Goal: Navigation & Orientation: Find specific page/section

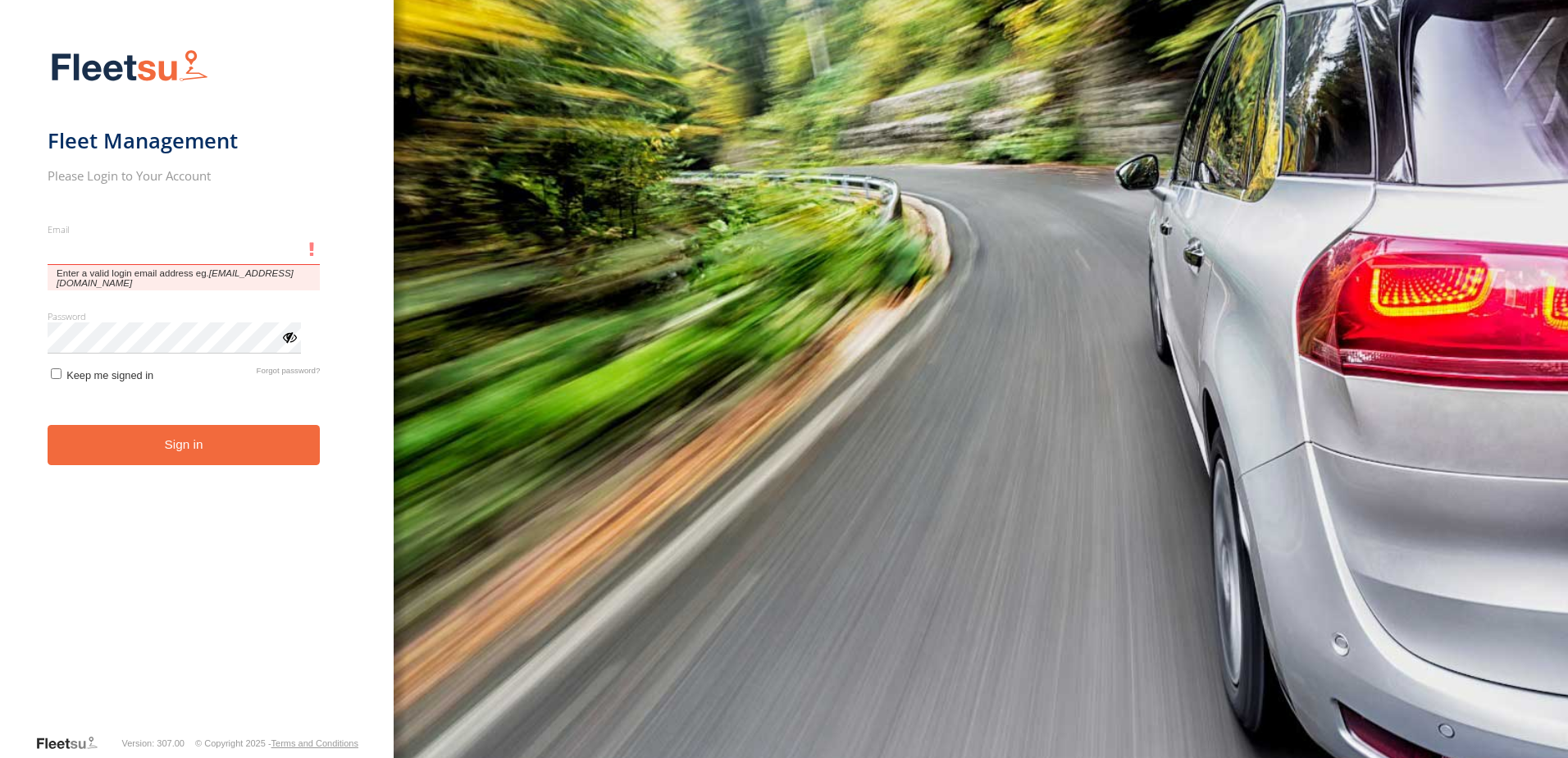
type input "**********"
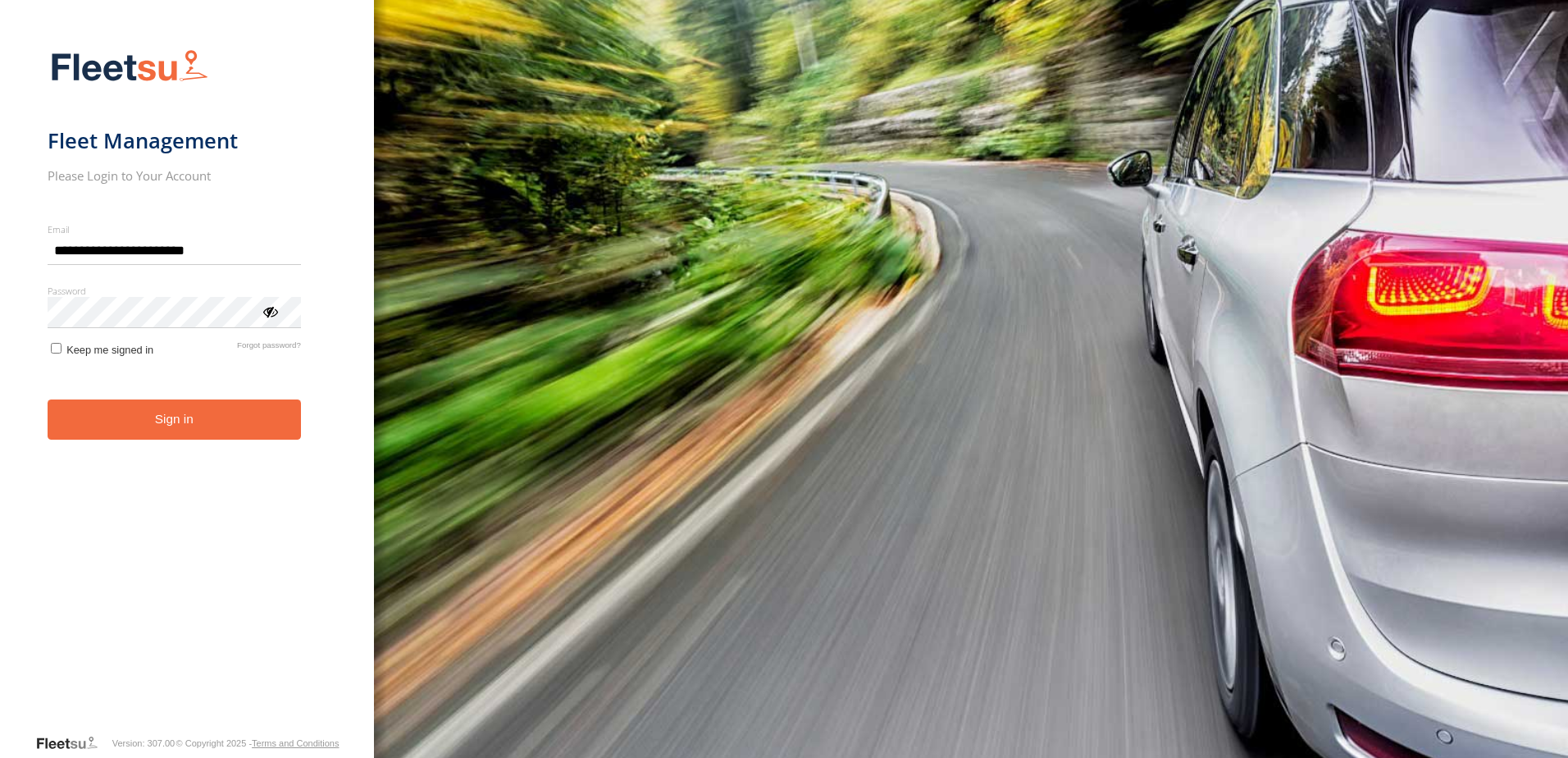
click at [227, 425] on button "Sign in" at bounding box center [174, 420] width 254 height 40
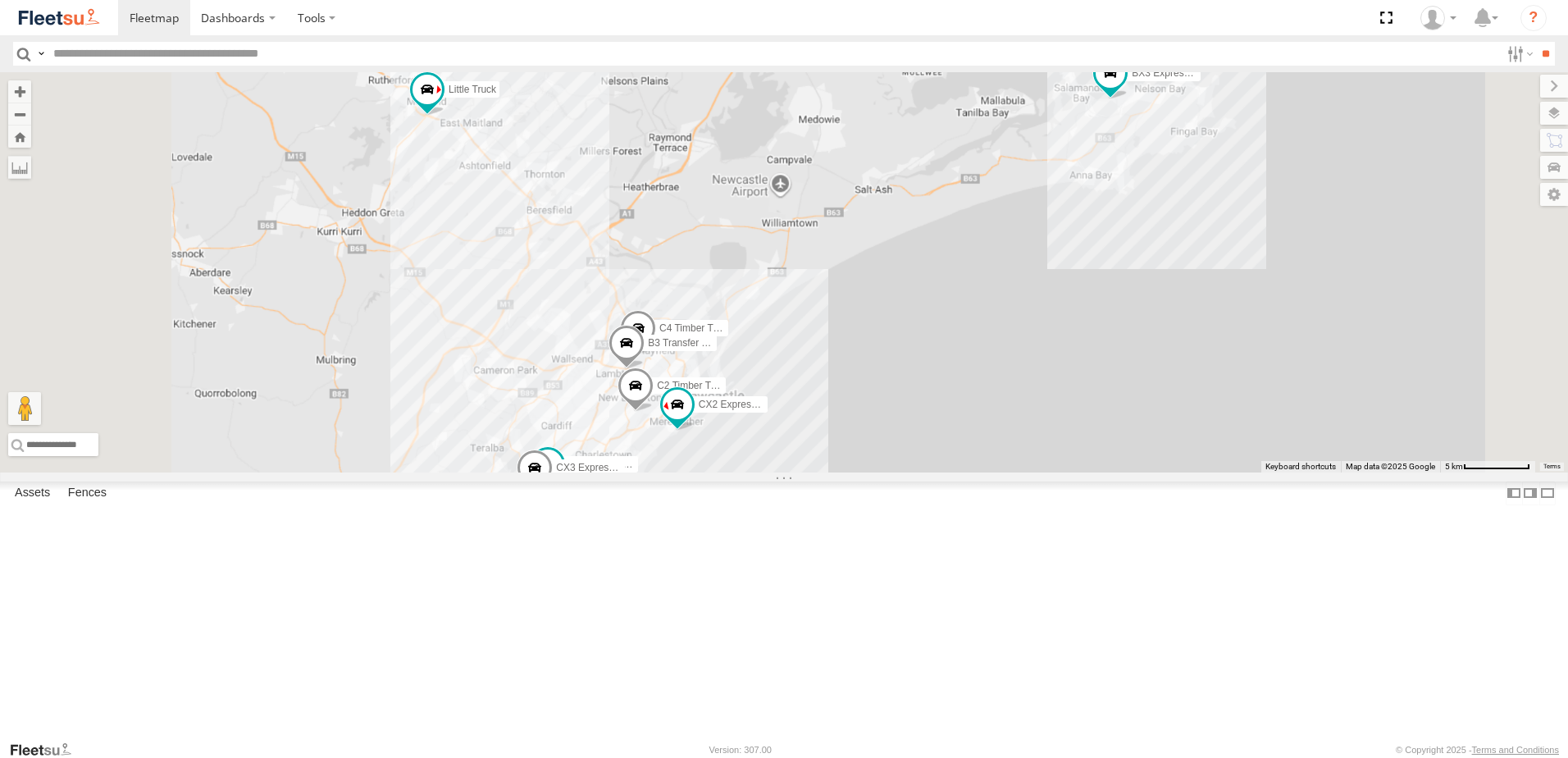
drag, startPoint x: 570, startPoint y: 198, endPoint x: 763, endPoint y: 576, distance: 424.4
click at [763, 473] on div "BX1 Express Ute B2 Timber Truck CX2 Express Ute BX3 Express Ute CX1 Express Ute…" at bounding box center [784, 272] width 1568 height 401
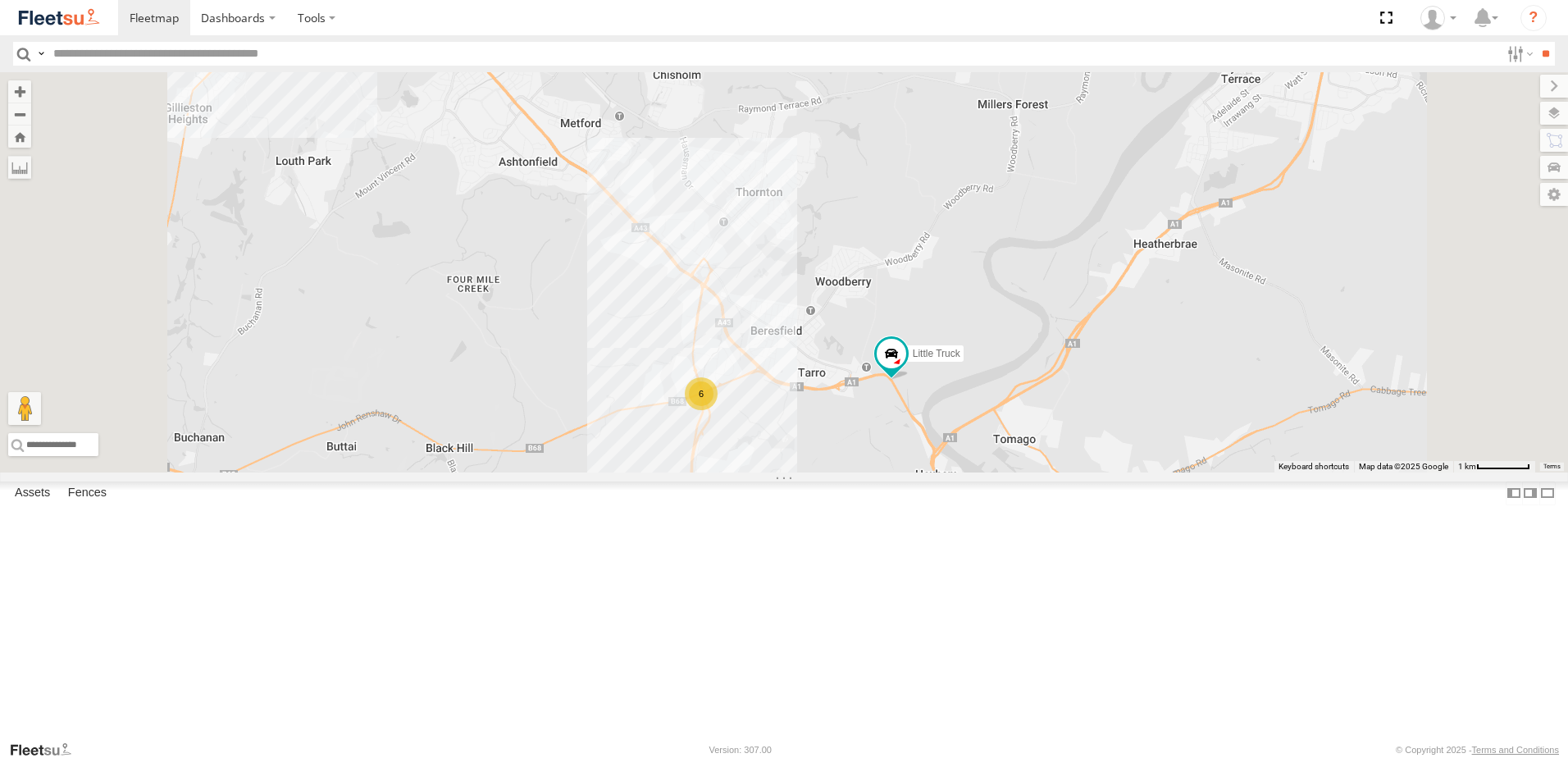
drag, startPoint x: 733, startPoint y: 411, endPoint x: 825, endPoint y: 516, distance: 139.6
click at [825, 473] on div "6 Little Truck" at bounding box center [784, 272] width 1568 height 401
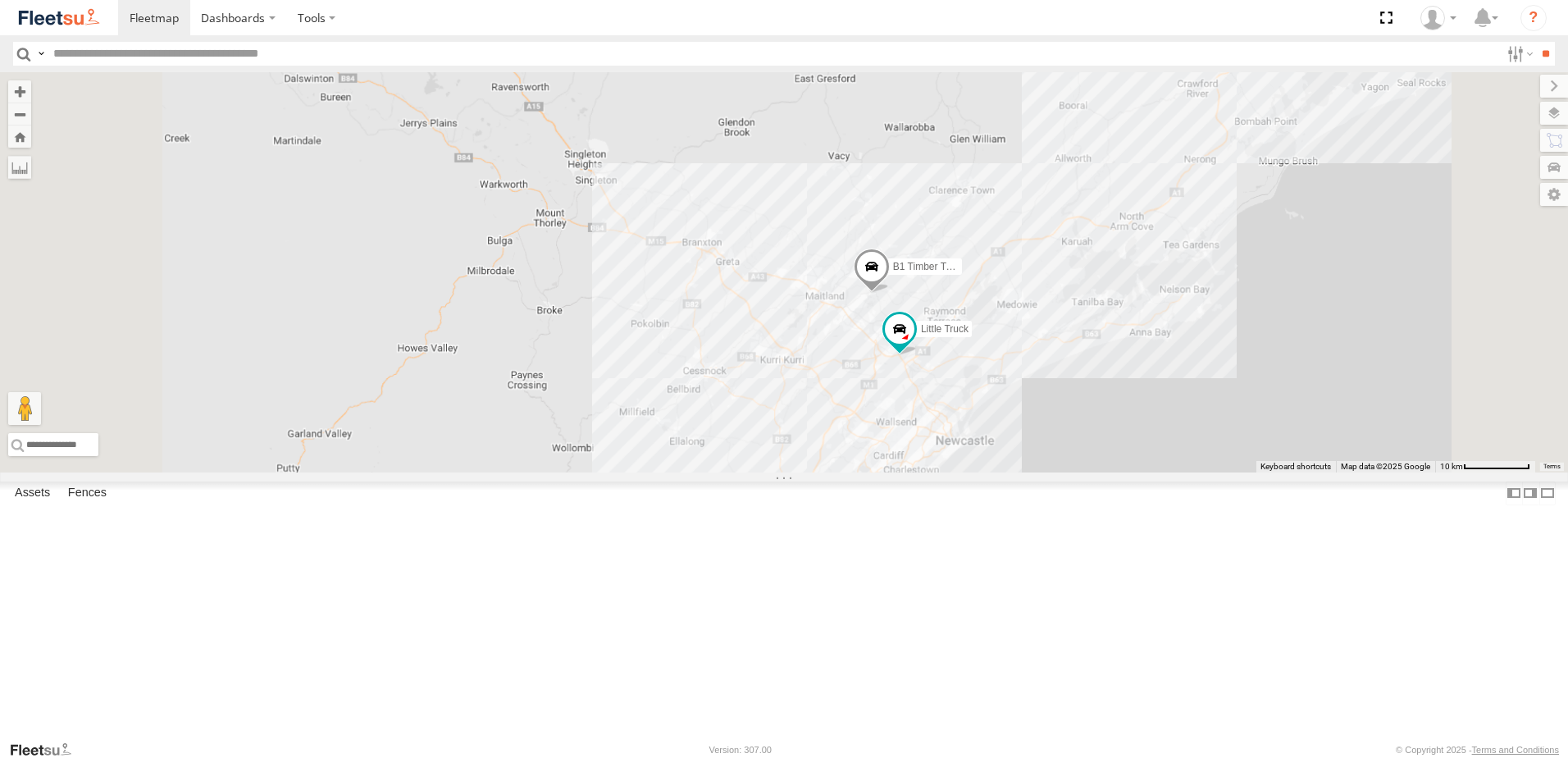
drag, startPoint x: 1061, startPoint y: 527, endPoint x: 997, endPoint y: 297, distance: 238.7
click at [997, 298] on div "Little Truck B1 Timber Truck" at bounding box center [784, 272] width 1568 height 401
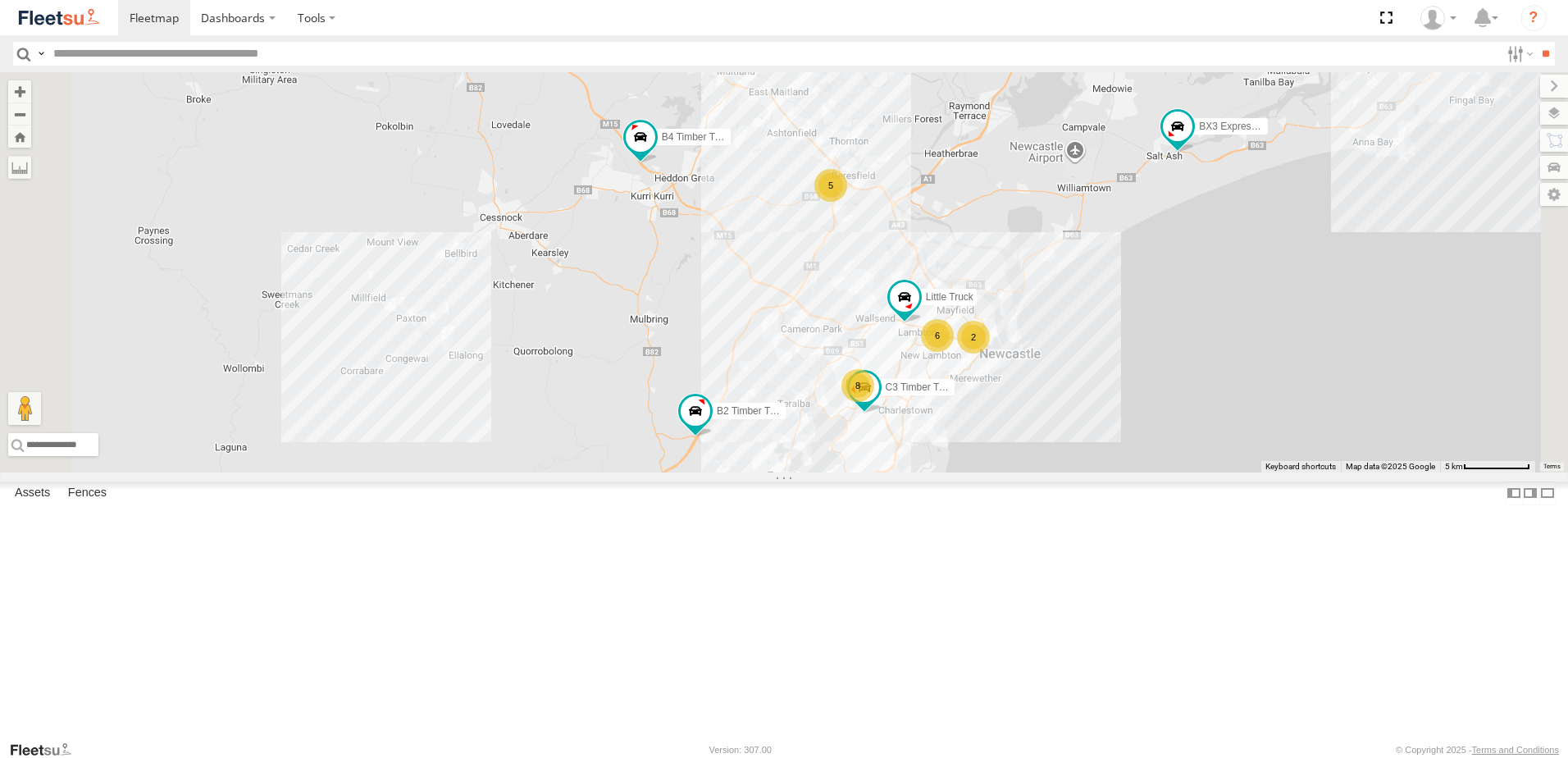
drag, startPoint x: 800, startPoint y: 251, endPoint x: 776, endPoint y: 309, distance: 62.8
click at [776, 309] on div "B4 Timber Truck B2 Timber Truck BX3 Express Ute BX1 Express Ute B1 Timber Truck…" at bounding box center [784, 272] width 1568 height 401
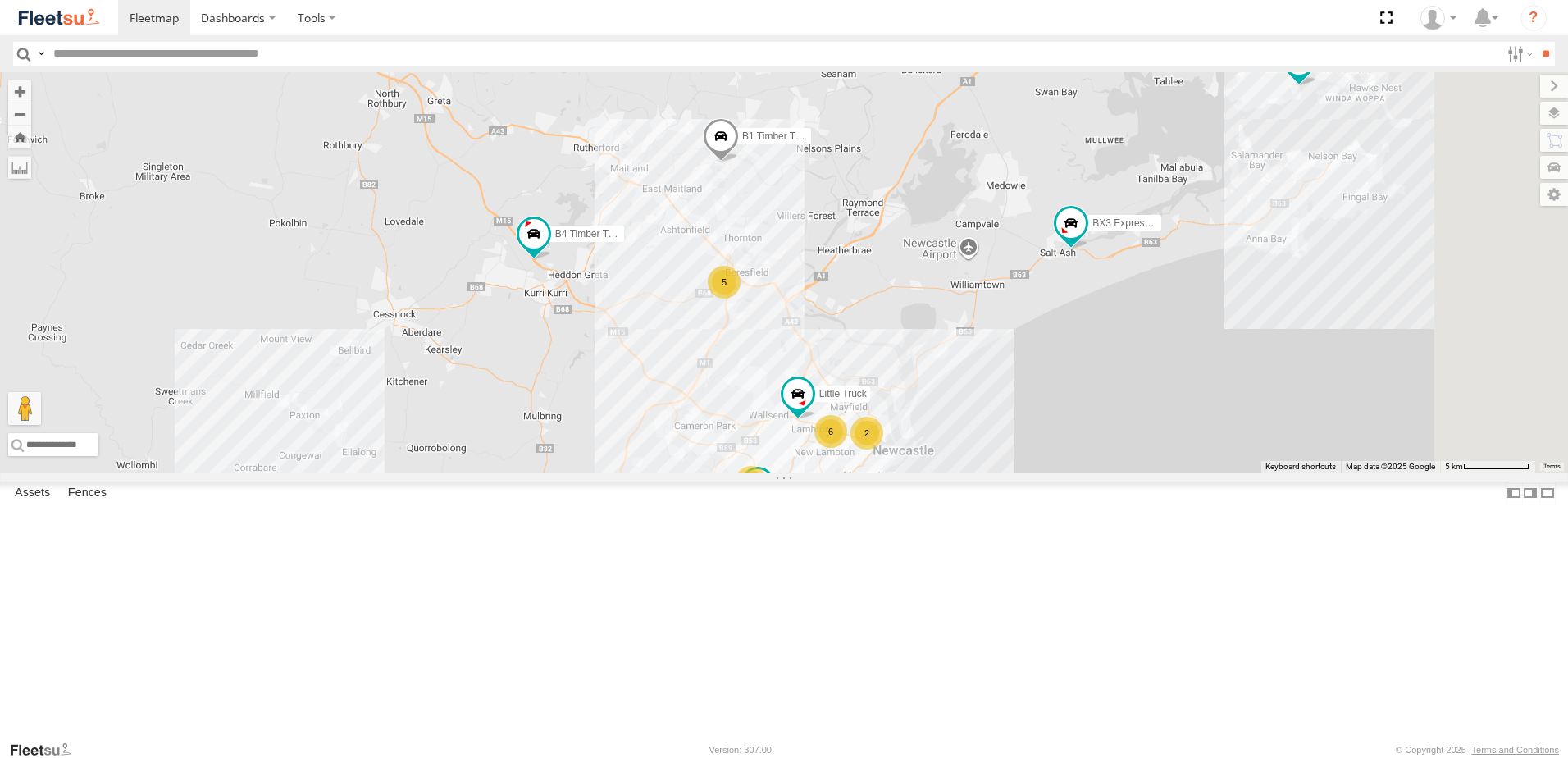
drag, startPoint x: 1012, startPoint y: 336, endPoint x: 947, endPoint y: 358, distance: 68.6
click at [947, 358] on div "B4 Timber Truck B2 Timber Truck BX3 Express Ute BX1 Express Ute B1 Timber Truck…" at bounding box center [784, 272] width 1568 height 401
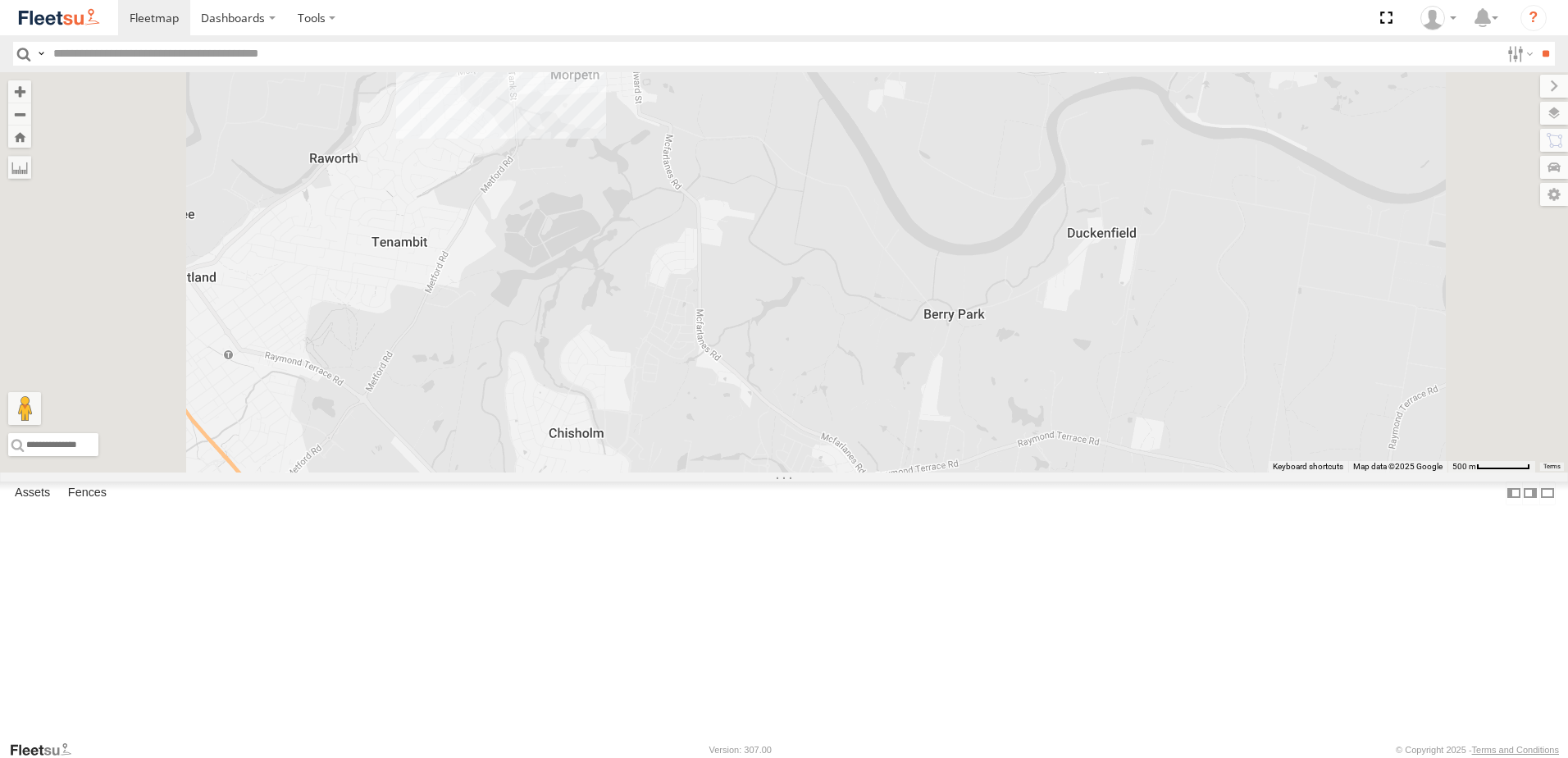
drag, startPoint x: 823, startPoint y: 271, endPoint x: 839, endPoint y: 475, distance: 204.6
click at [839, 473] on div "B4 Timber Truck B2 Timber Truck BX3 Express Ute BX1 Express Ute B1 Timber Truck…" at bounding box center [784, 272] width 1568 height 401
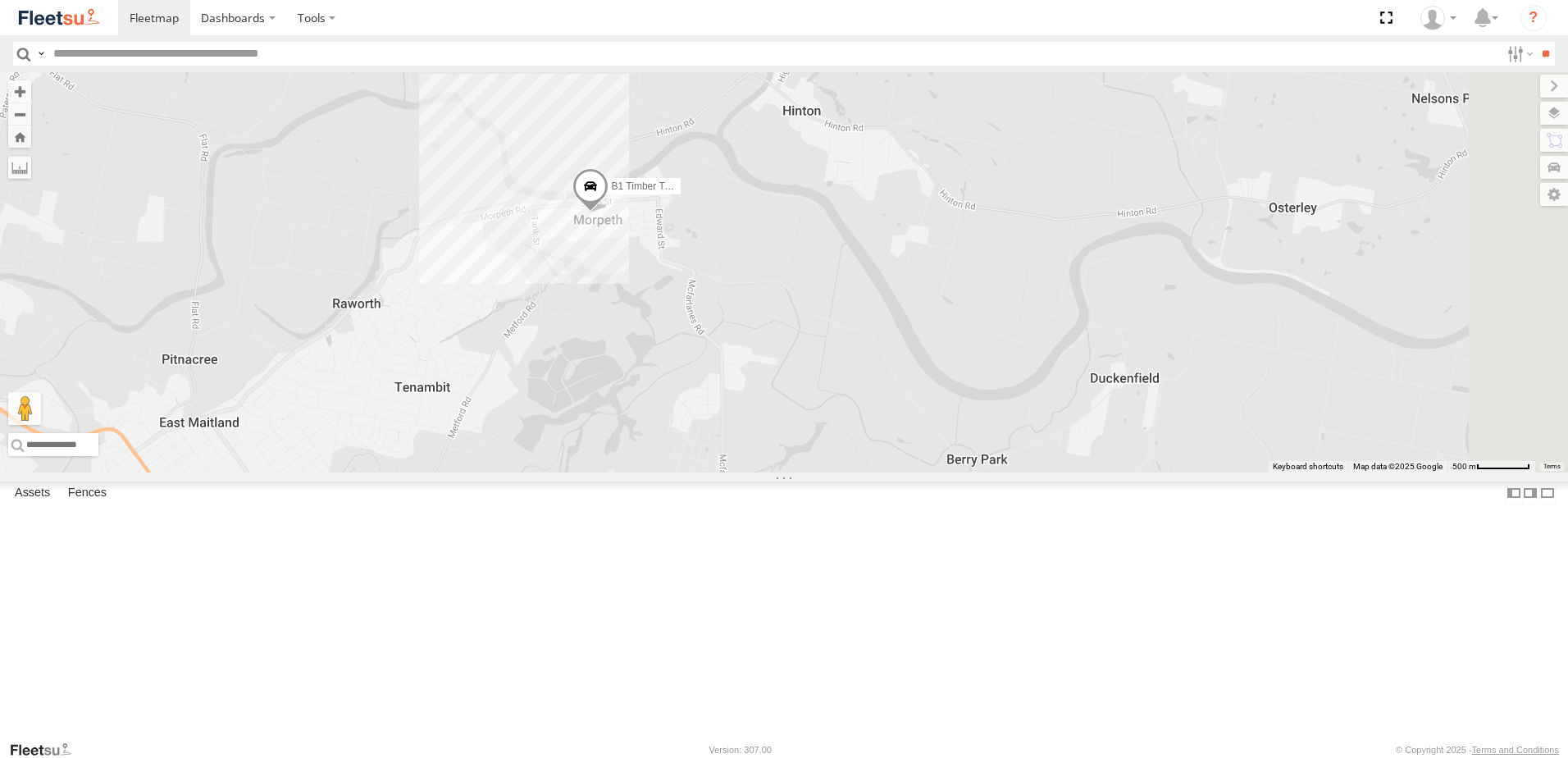
click at [609, 212] on span at bounding box center [590, 190] width 36 height 44
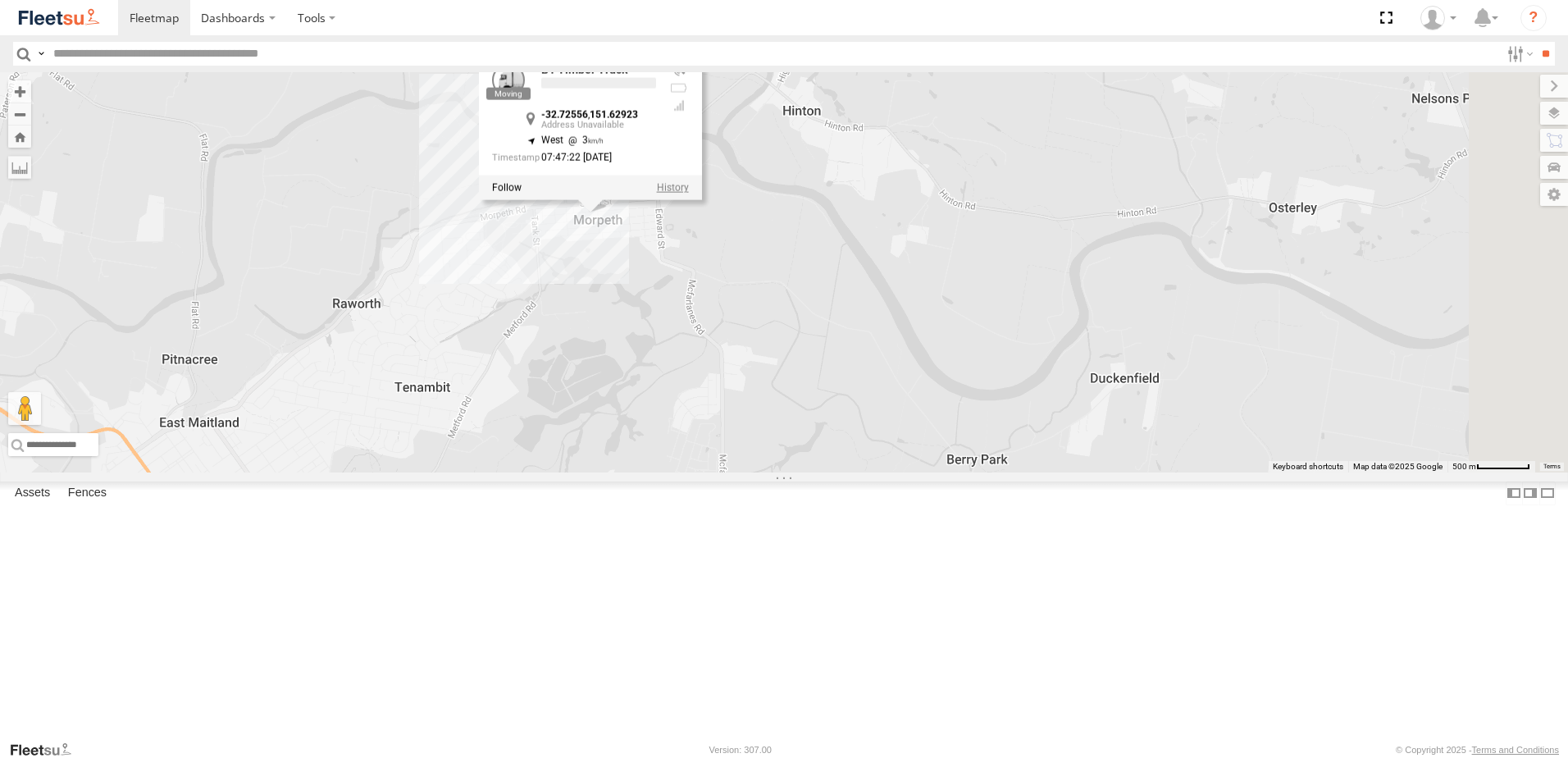
click at [689, 193] on label at bounding box center [672, 188] width 32 height 12
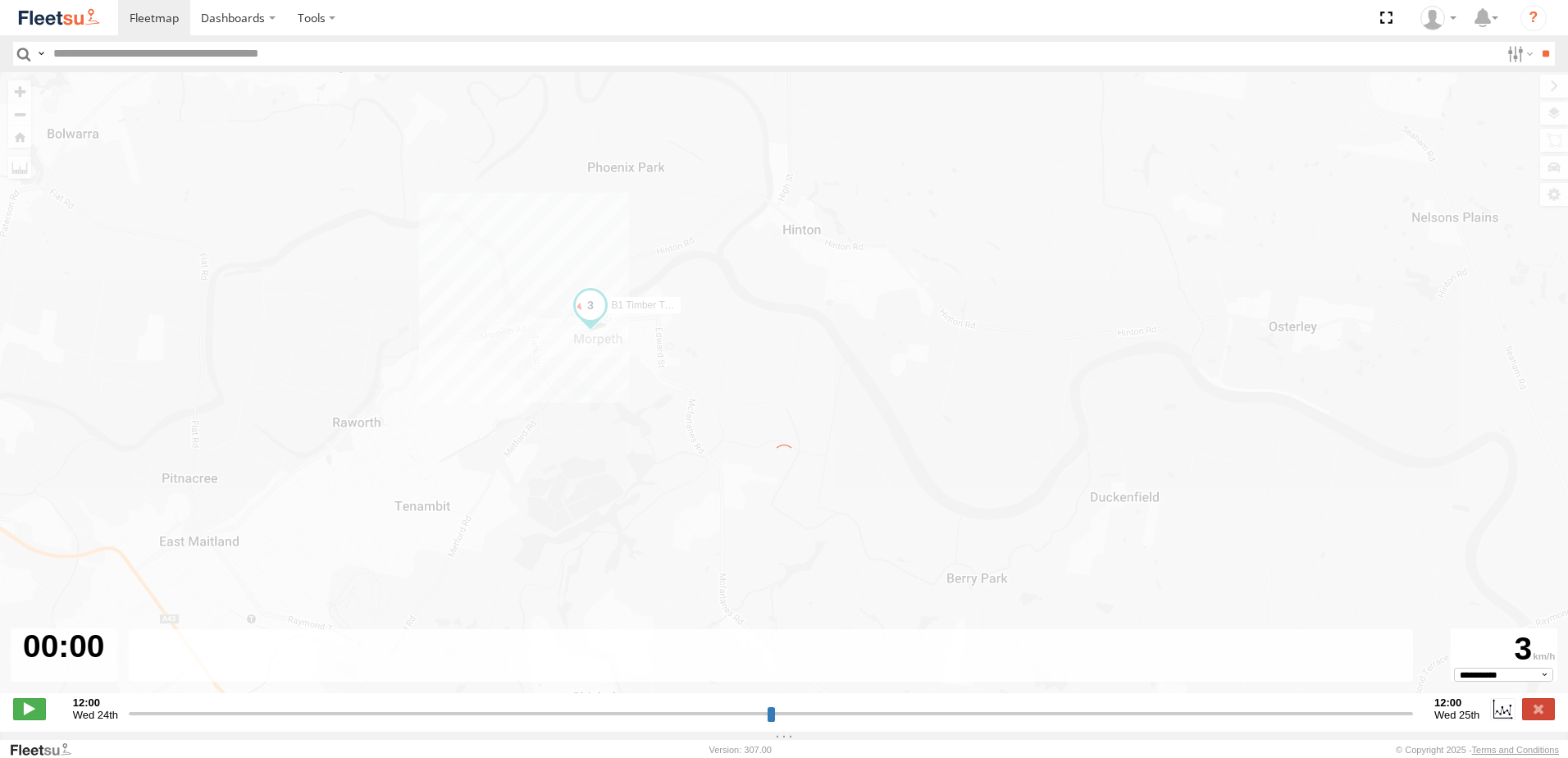
type input "**********"
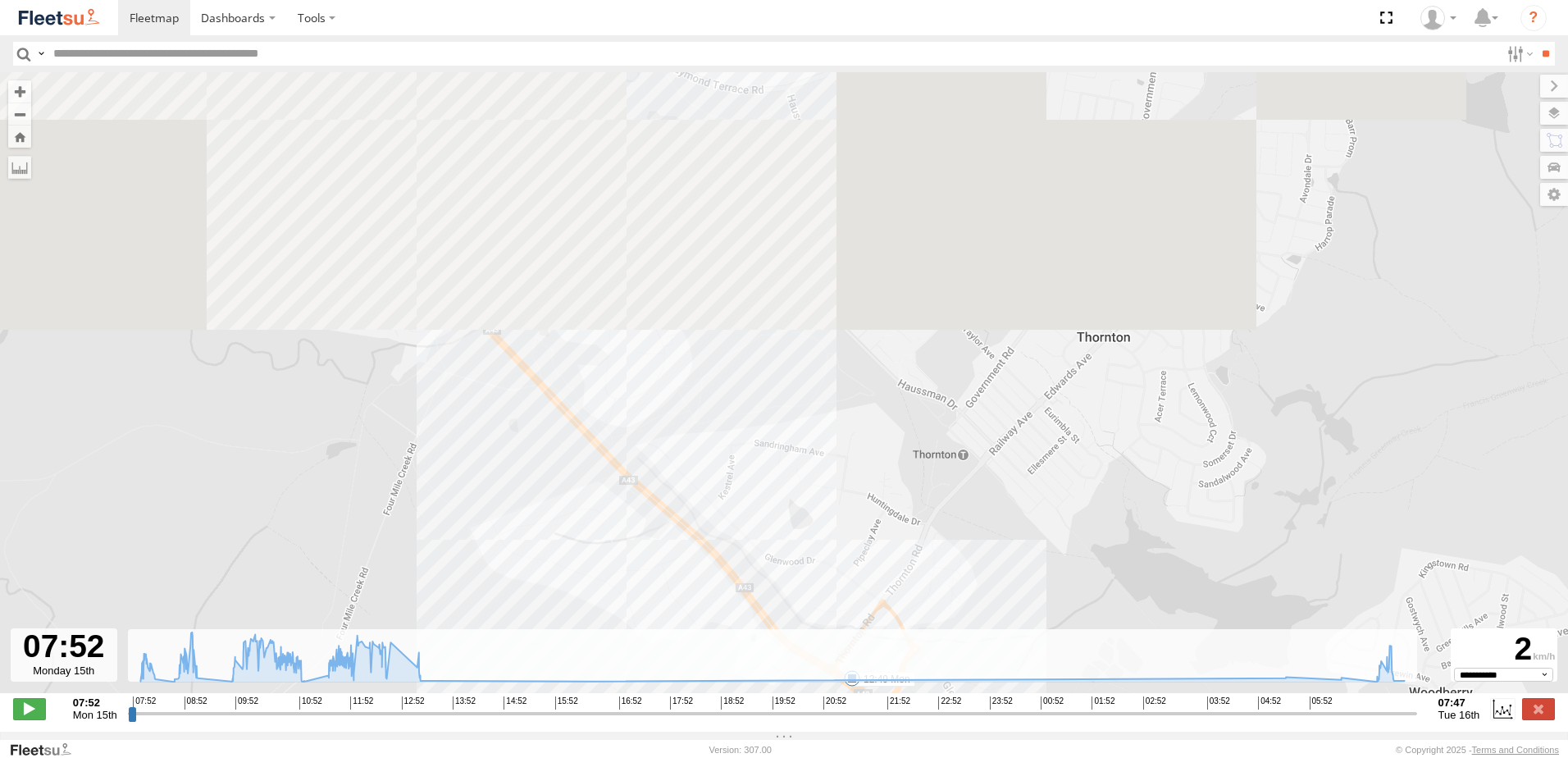
drag, startPoint x: 658, startPoint y: 578, endPoint x: 765, endPoint y: 791, distance: 238.4
click at [765, 757] on html "Dashboards" at bounding box center [784, 379] width 1568 height 758
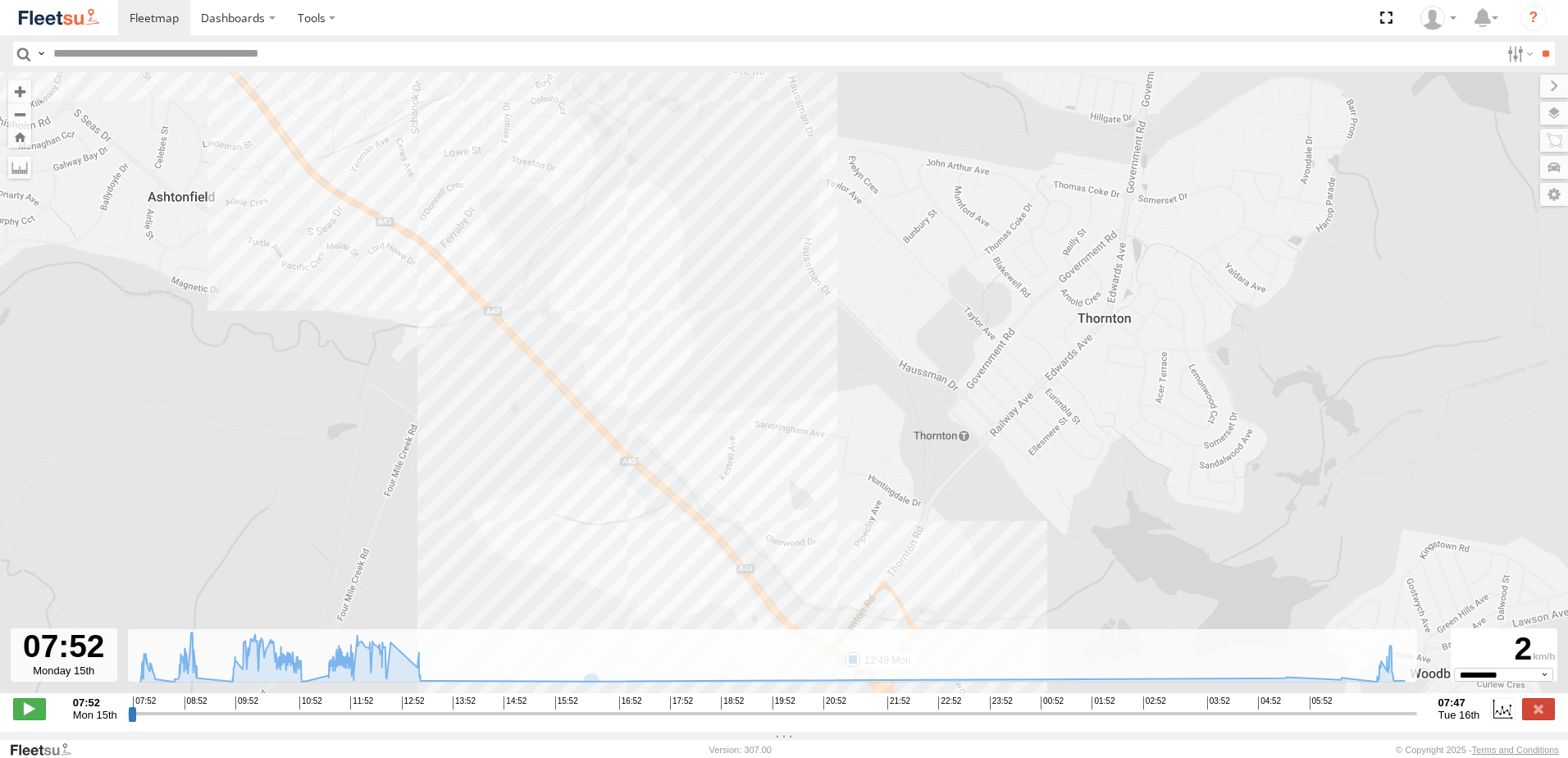
drag, startPoint x: 583, startPoint y: 517, endPoint x: 682, endPoint y: 615, distance: 139.3
click at [686, 627] on div "B1 Timber Truck 11:33 Mon 11:34 Mon 11:42 Mon 12:49 Mon 6" at bounding box center [784, 391] width 1568 height 638
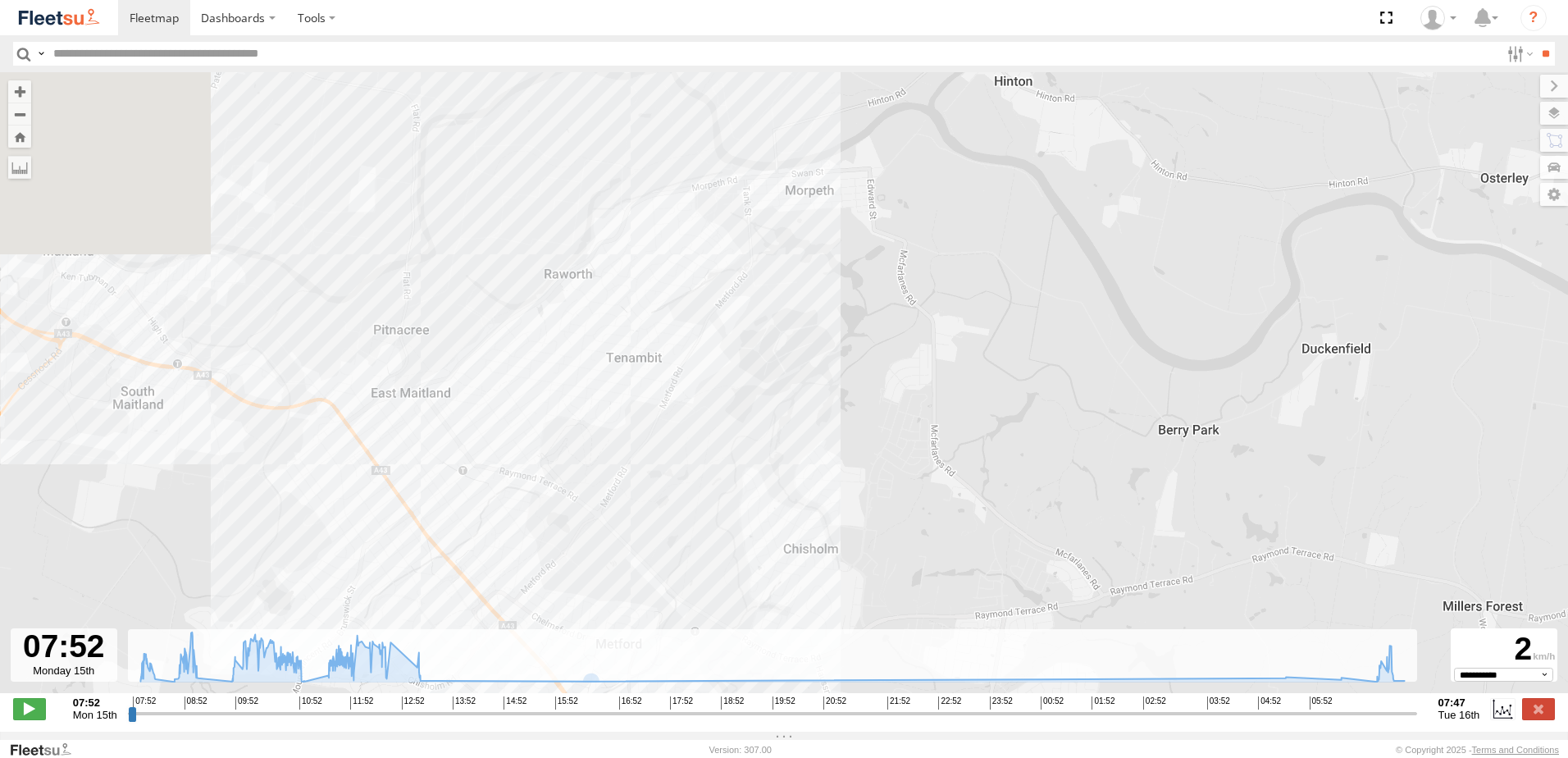
drag, startPoint x: 712, startPoint y: 299, endPoint x: 680, endPoint y: 520, distance: 223.3
click at [680, 520] on div "B1 Timber Truck 11:33 Mon 11:34 Mon 11:42 Mon 12:49 Mon" at bounding box center [784, 391] width 1568 height 638
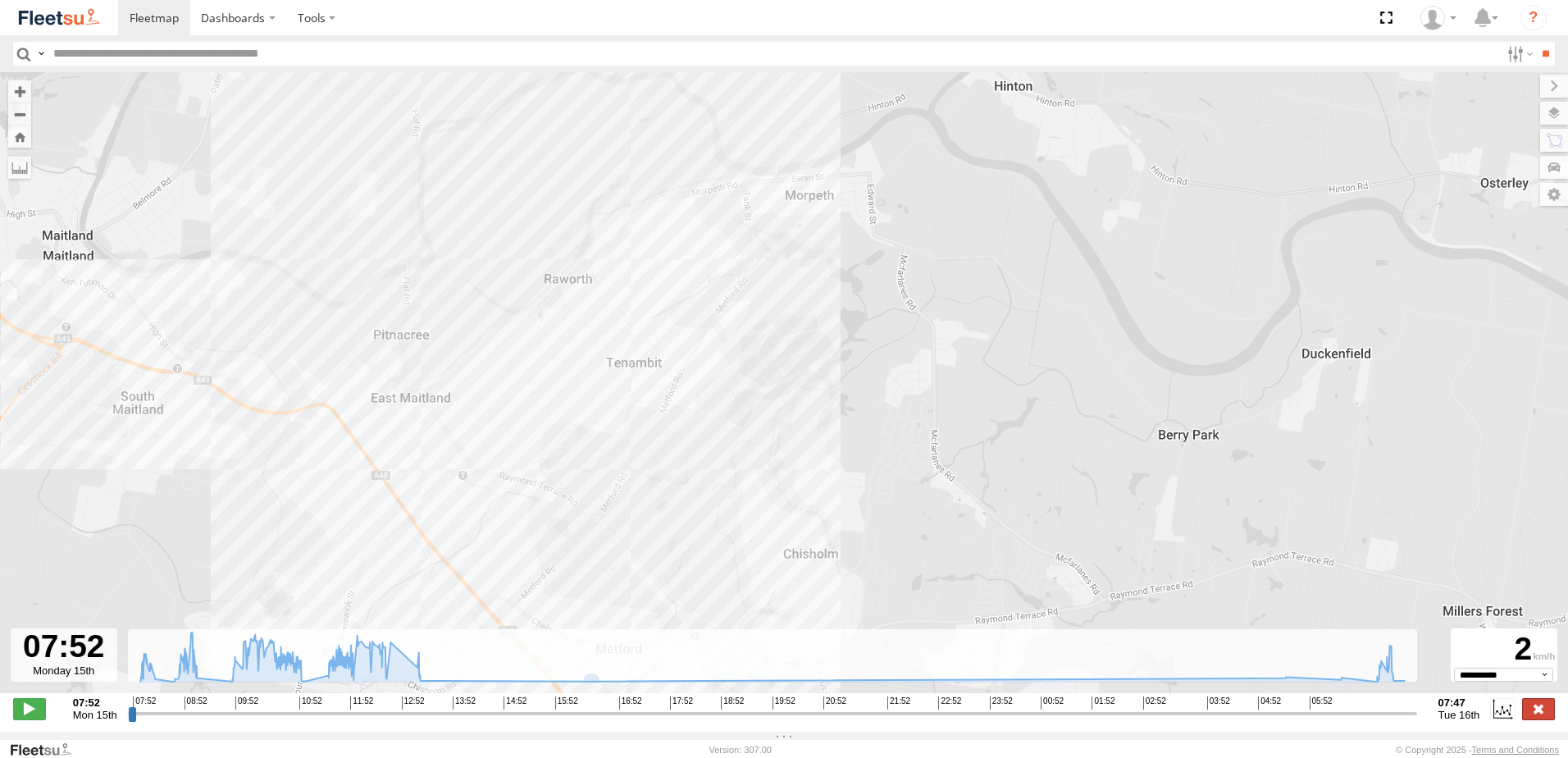
click at [1536, 717] on label at bounding box center [1539, 709] width 33 height 22
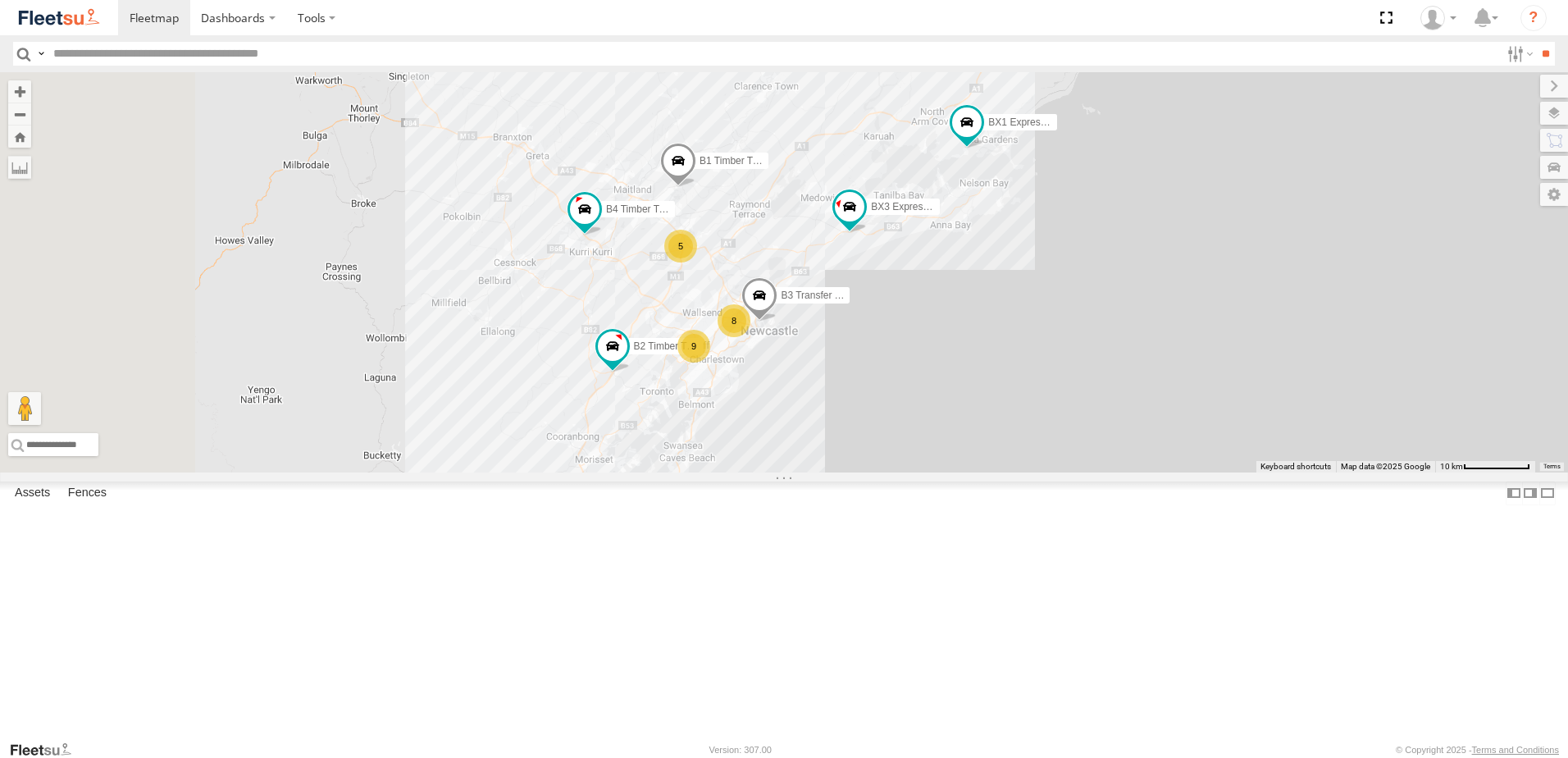
click at [697, 262] on div "5" at bounding box center [681, 246] width 33 height 33
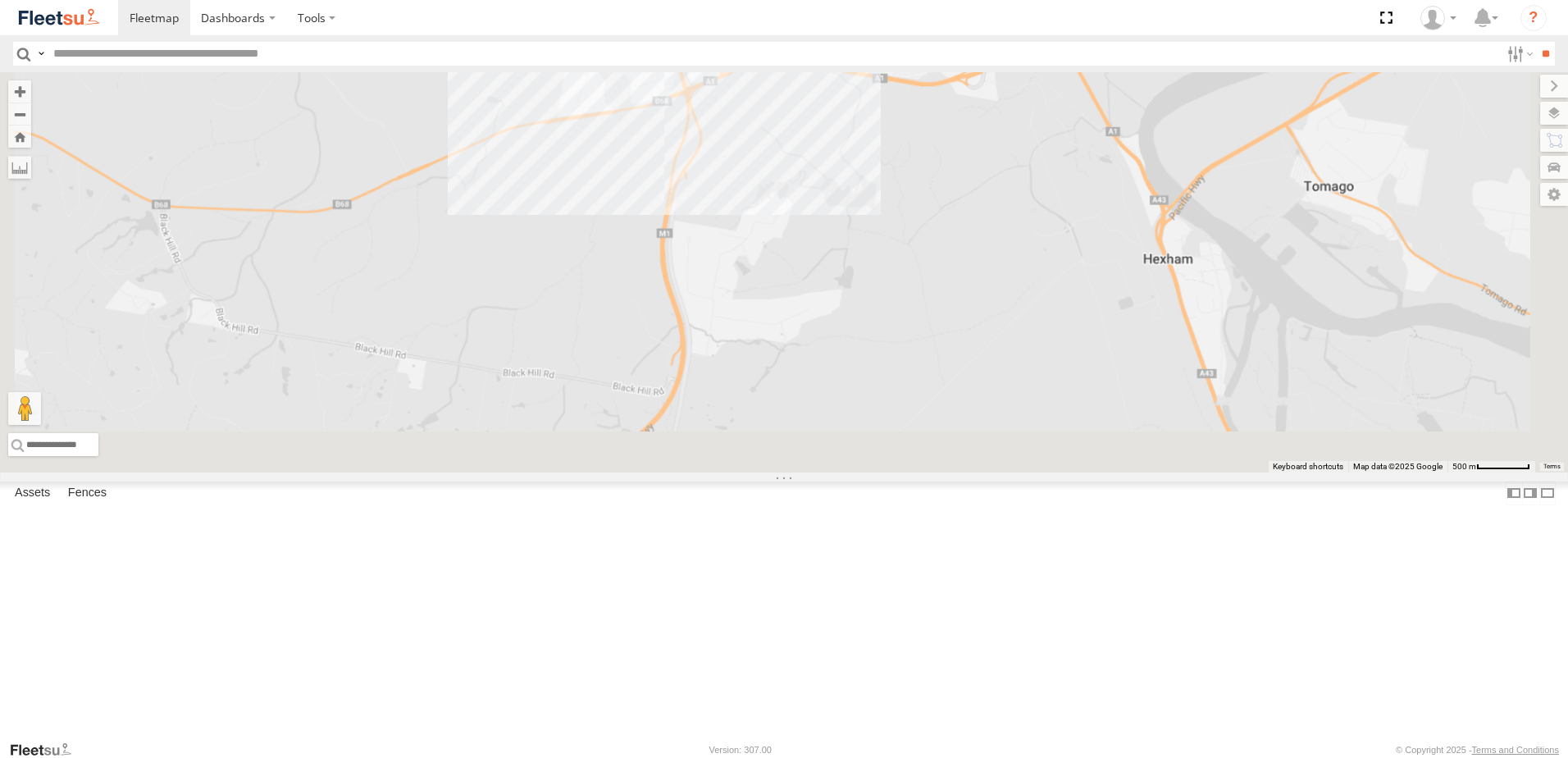
drag, startPoint x: 826, startPoint y: 586, endPoint x: 852, endPoint y: 205, distance: 381.9
click at [854, 208] on div "B5 Timber Truck Contractor 2" at bounding box center [784, 272] width 1568 height 401
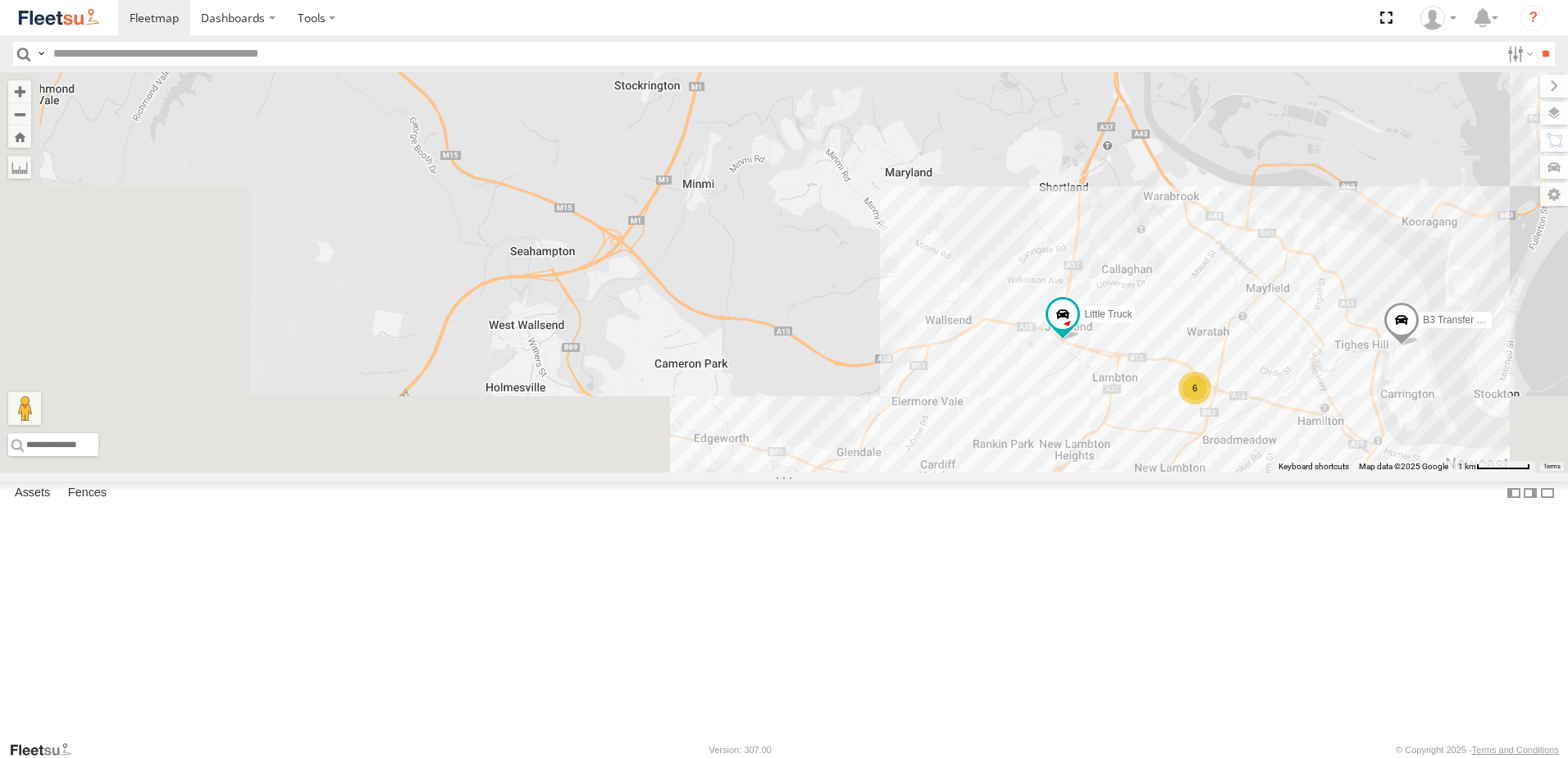
drag, startPoint x: 677, startPoint y: 535, endPoint x: 869, endPoint y: 266, distance: 330.5
click at [869, 267] on div "6 5 B3 Transfer Truck Little Truck" at bounding box center [784, 272] width 1568 height 401
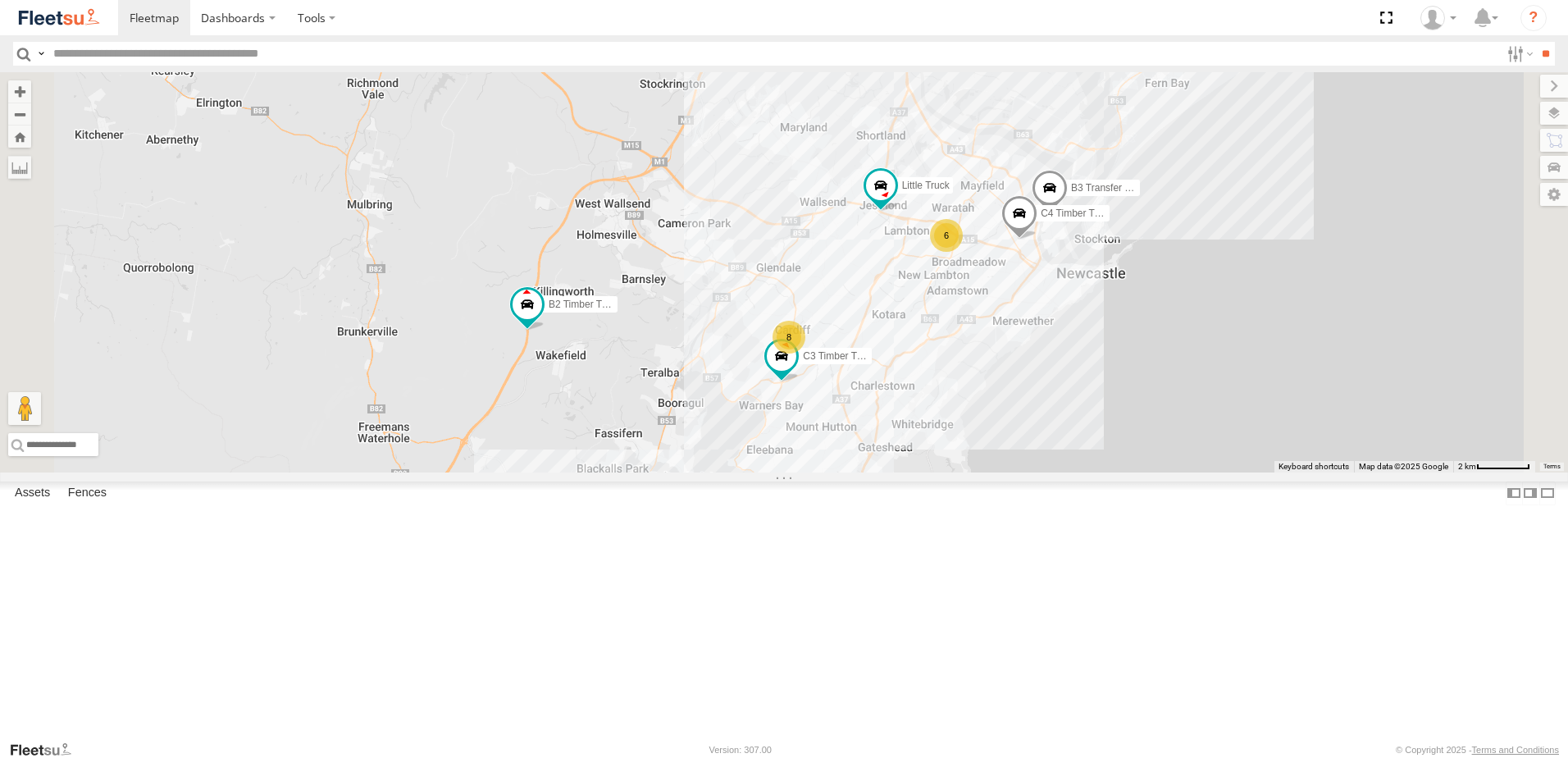
drag, startPoint x: 709, startPoint y: 514, endPoint x: 750, endPoint y: 478, distance: 54.6
click at [750, 473] on div "B3 Transfer Truck Little Truck B2 Timber Truck C3 Timber Truck 6 8 5 C4 Timber …" at bounding box center [784, 272] width 1568 height 401
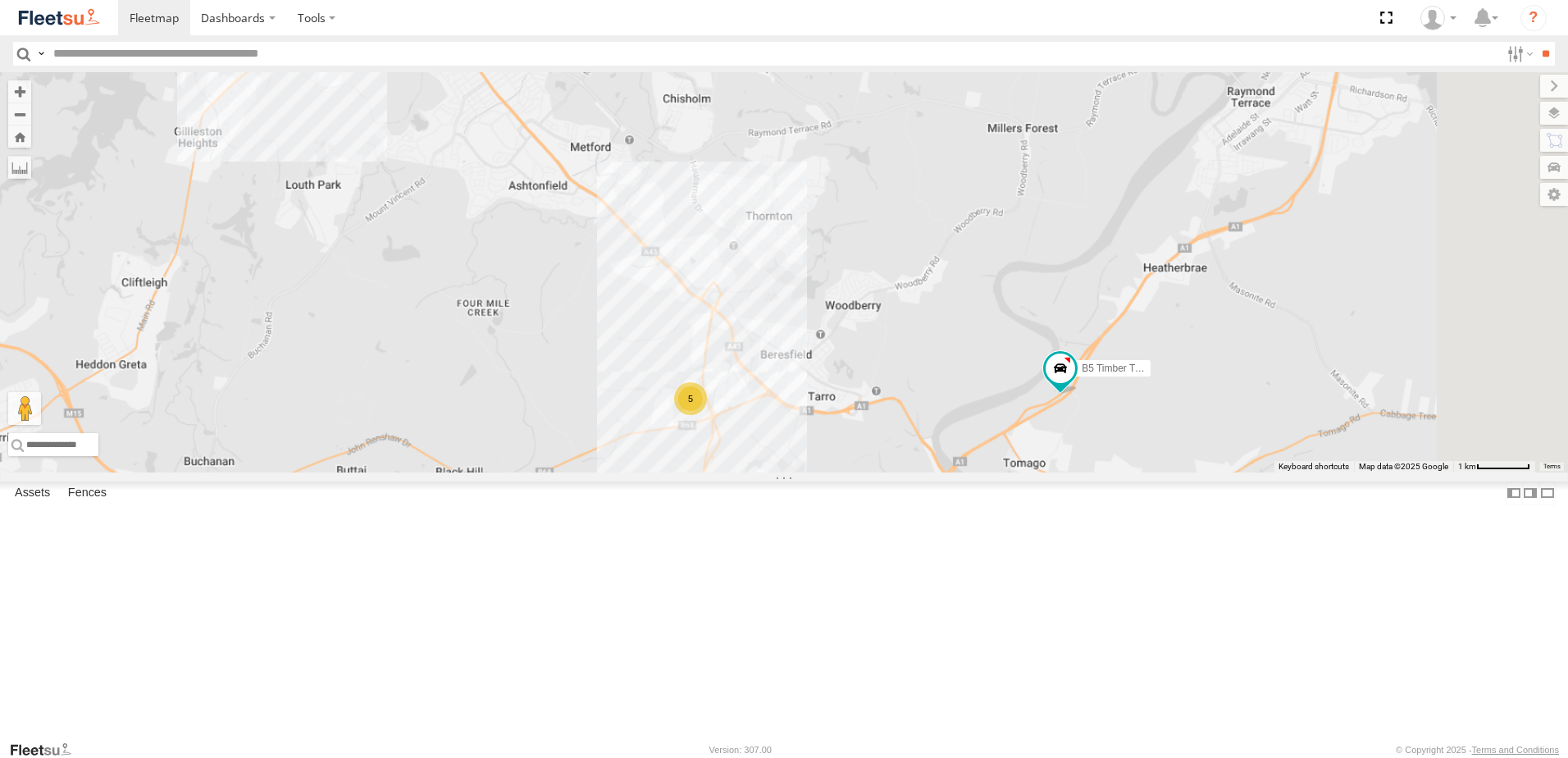
drag, startPoint x: 1122, startPoint y: 345, endPoint x: 1041, endPoint y: 242, distance: 131.0
click at [1041, 242] on div "B4 Timber Truck BX1 Express Ute C3 Timber Truck CX3 Express Ute B5 Timber Truck…" at bounding box center [784, 272] width 1568 height 401
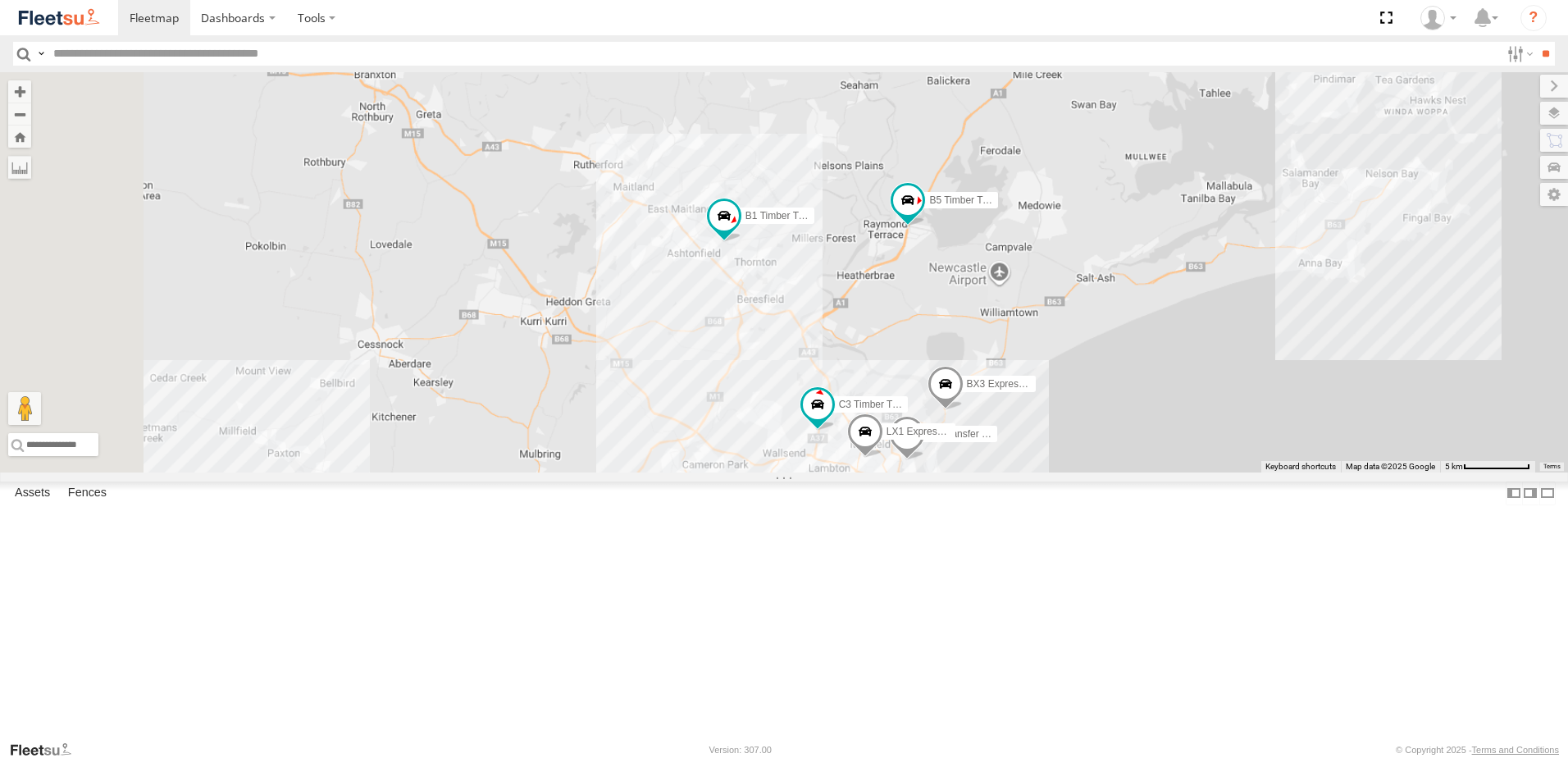
drag, startPoint x: 512, startPoint y: 313, endPoint x: 1017, endPoint y: 444, distance: 521.7
click at [1017, 444] on div "C3 Timber Truck B5 Timber Truck B3 Transfer Truck LX1 Express Ute BX3 Express U…" at bounding box center [784, 272] width 1568 height 401
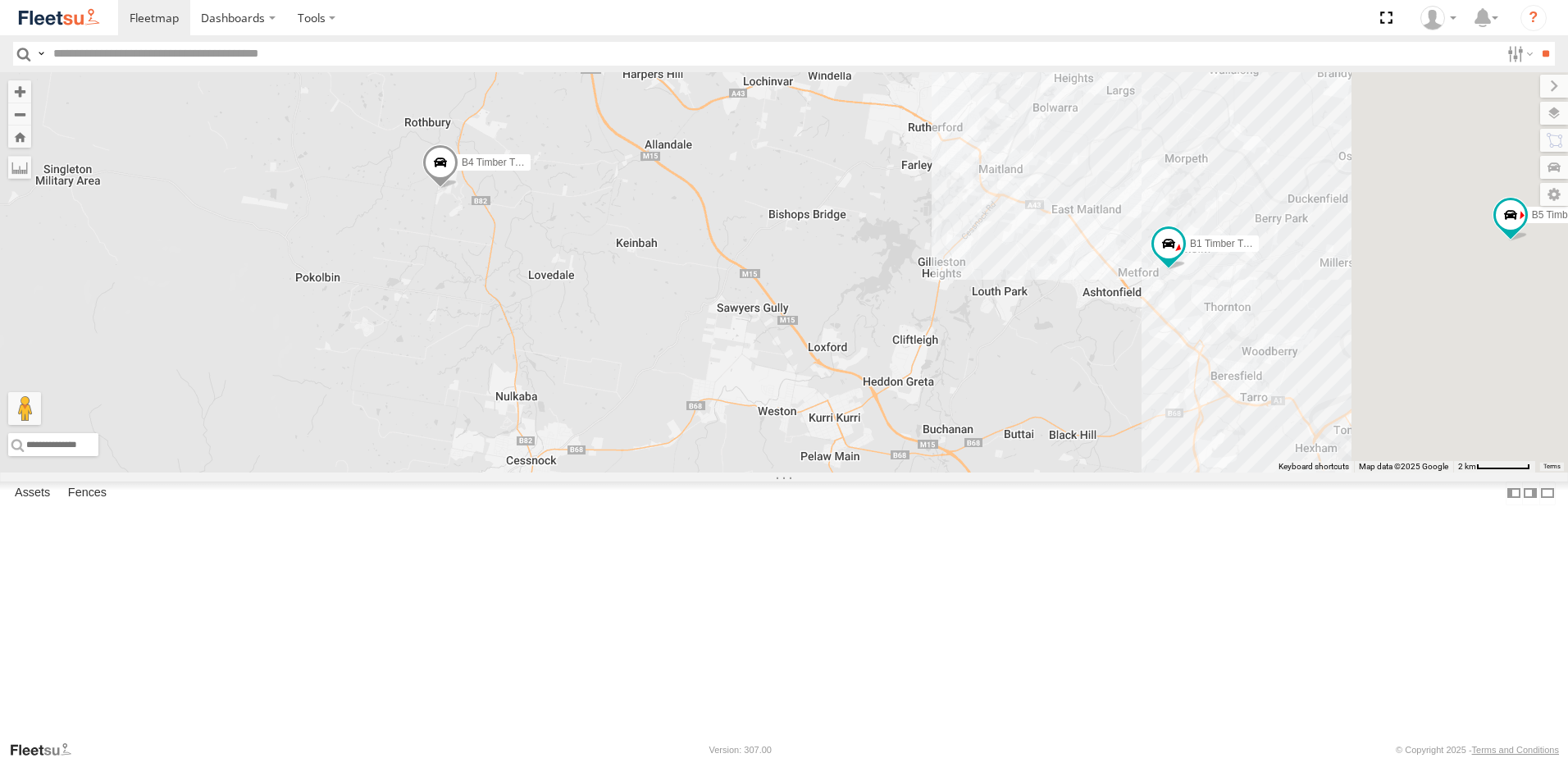
drag, startPoint x: 1123, startPoint y: 440, endPoint x: 871, endPoint y: 352, distance: 266.9
click at [884, 357] on div "C3 Timber Truck B5 Timber Truck B3 Transfer Truck BX3 Express Ute B1 Timber Tru…" at bounding box center [784, 272] width 1568 height 401
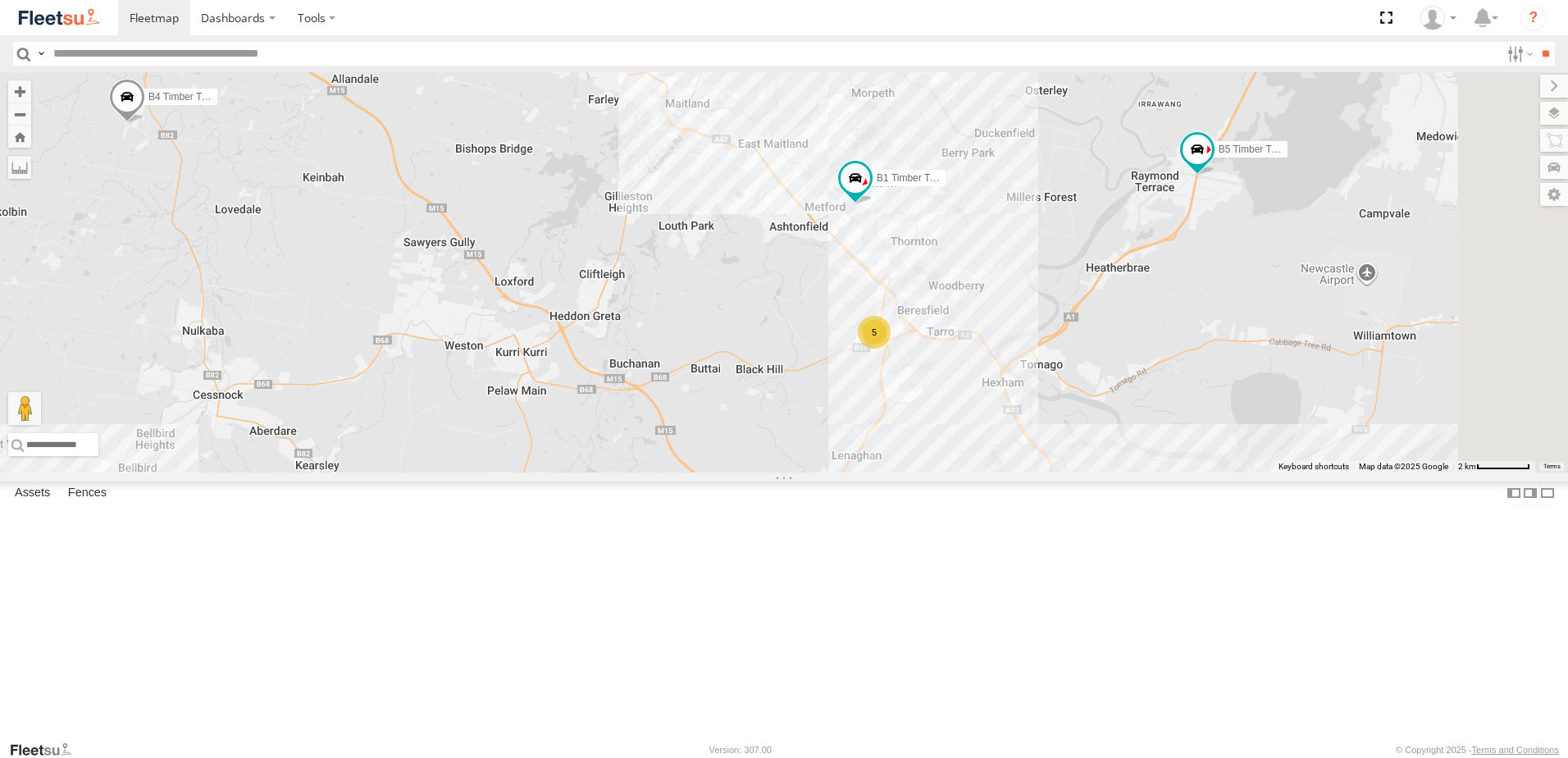
drag, startPoint x: 1276, startPoint y: 373, endPoint x: 1090, endPoint y: 362, distance: 186.3
click at [1090, 362] on div "C3 Timber Truck B5 Timber Truck B3 Transfer Truck BX3 Express Ute B1 Timber Tru…" at bounding box center [784, 272] width 1568 height 401
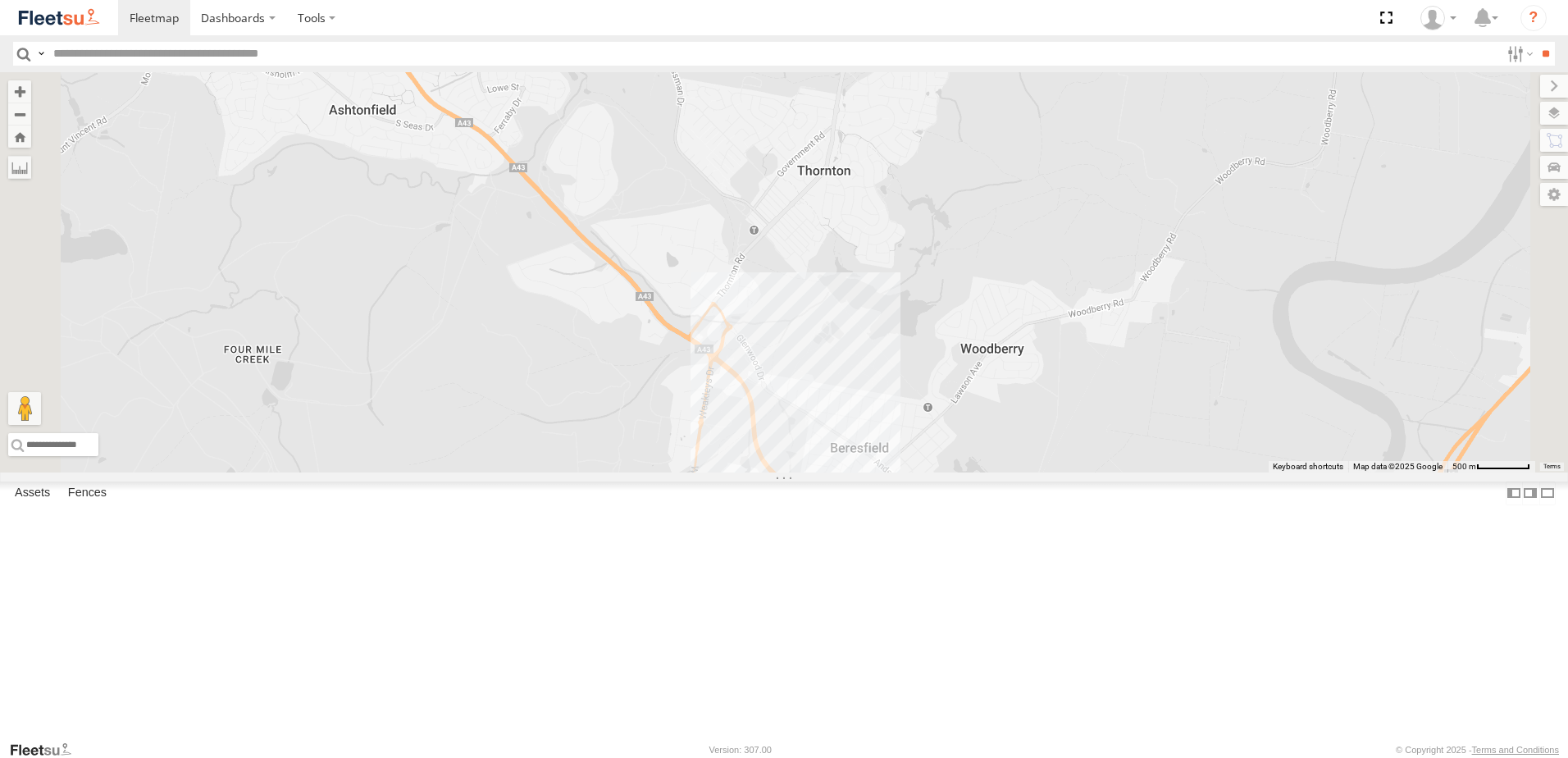
drag, startPoint x: 1082, startPoint y: 401, endPoint x: 1068, endPoint y: 360, distance: 43.3
click at [1071, 364] on div "C3 Timber Truck B5 Timber Truck B3 Transfer Truck BX3 Express Ute B1 Timber Tru…" at bounding box center [784, 272] width 1568 height 401
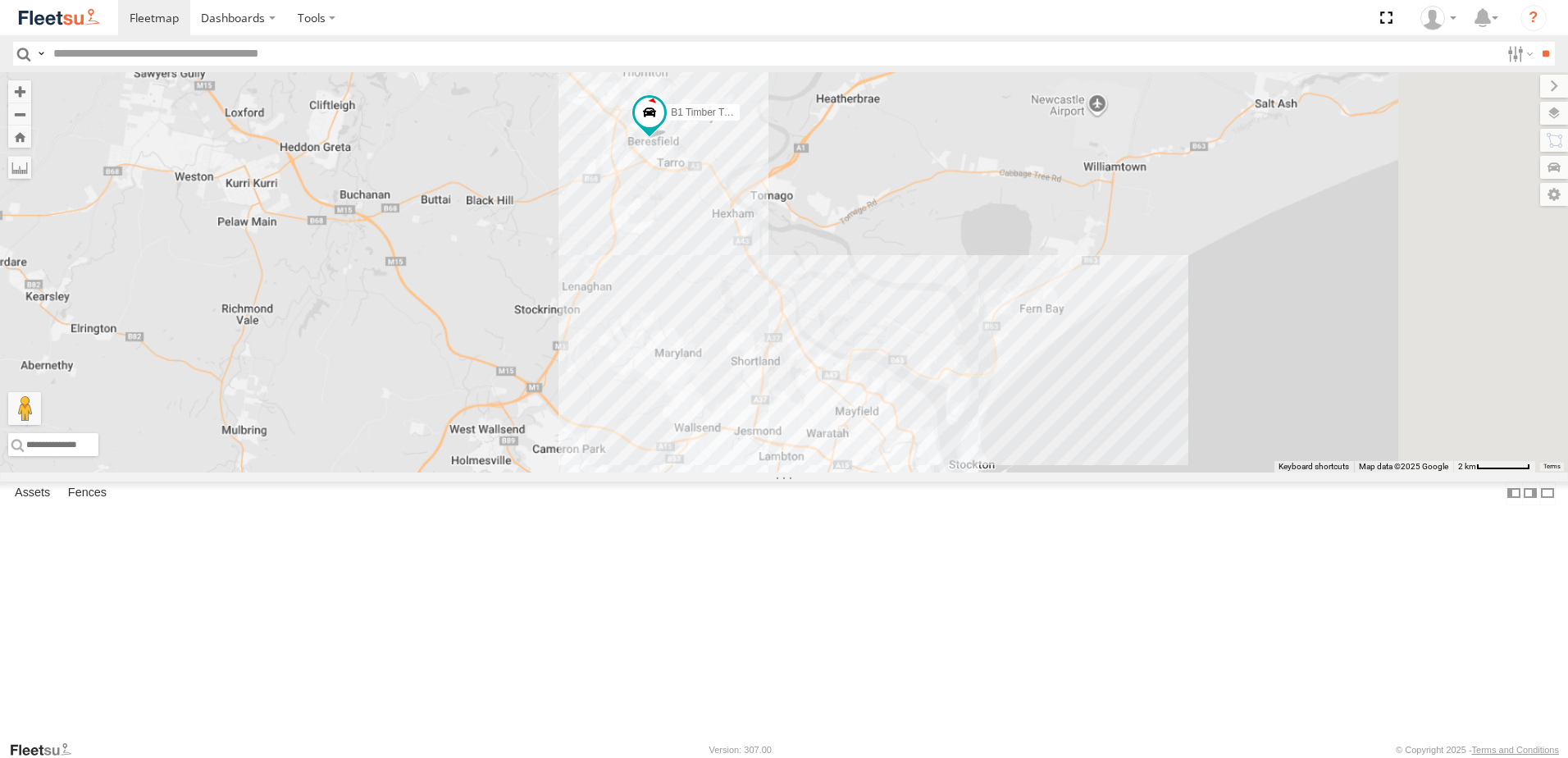
drag, startPoint x: 1088, startPoint y: 532, endPoint x: 983, endPoint y: 337, distance: 221.5
click at [932, 319] on div "B1 Timber Truck" at bounding box center [784, 272] width 1568 height 401
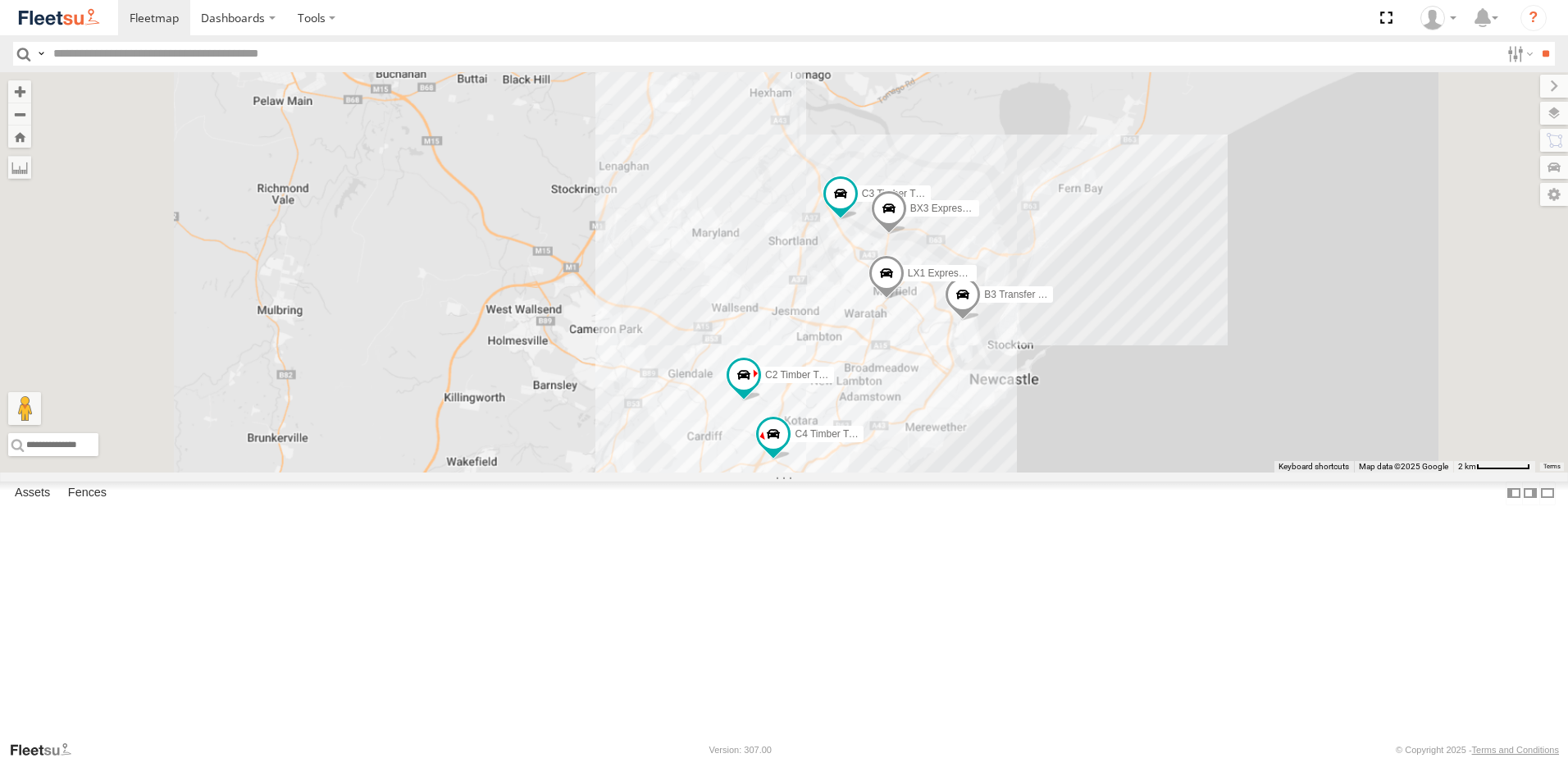
drag, startPoint x: 1027, startPoint y: 593, endPoint x: 1093, endPoint y: 467, distance: 142.2
click at [1093, 467] on div "B1 Timber Truck C3 Timber Truck B5 Timber Truck C4 Timber Truck B3 Transfer Tru…" at bounding box center [784, 272] width 1568 height 401
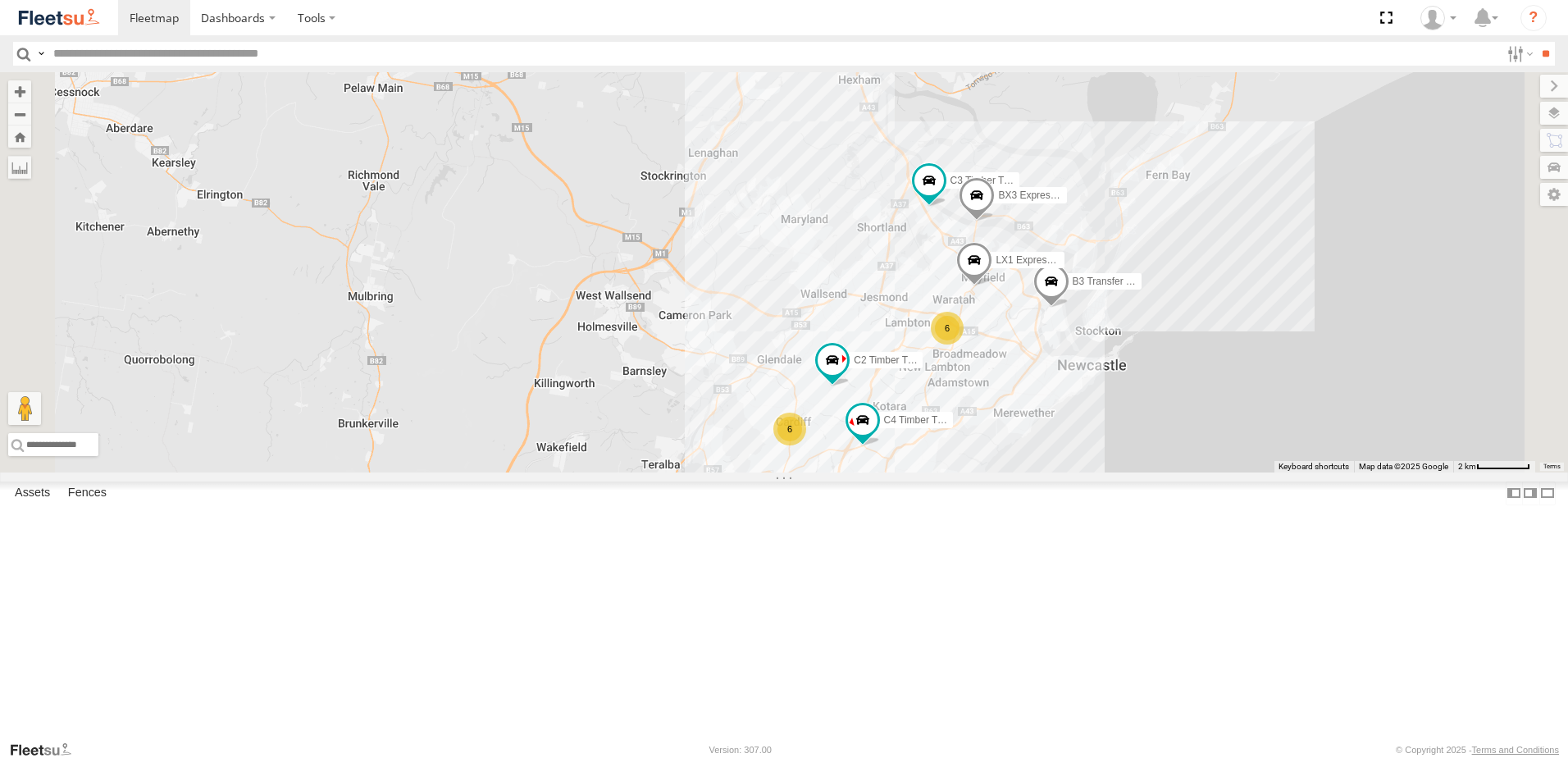
drag, startPoint x: 914, startPoint y: 289, endPoint x: 846, endPoint y: 487, distance: 209.4
click at [846, 473] on div "B1 Timber Truck C3 Timber Truck B5 Timber Truck C4 Timber Truck B3 Transfer Tru…" at bounding box center [784, 272] width 1568 height 401
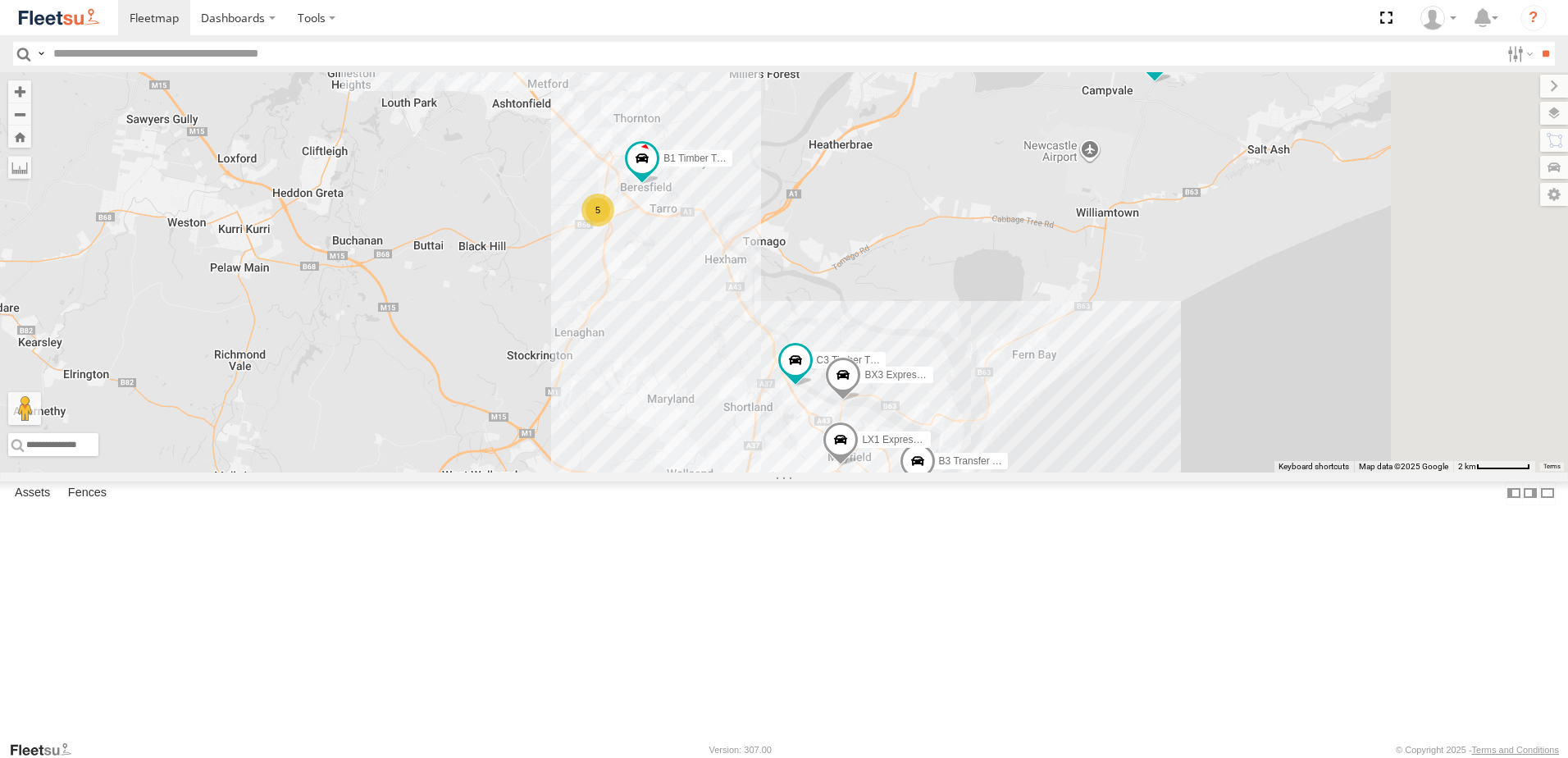
drag, startPoint x: 921, startPoint y: 388, endPoint x: 899, endPoint y: 430, distance: 47.4
click at [919, 423] on div "B1 Timber Truck C3 Timber Truck B5 Timber Truck C4 Timber Truck B3 Transfer Tru…" at bounding box center [784, 272] width 1568 height 401
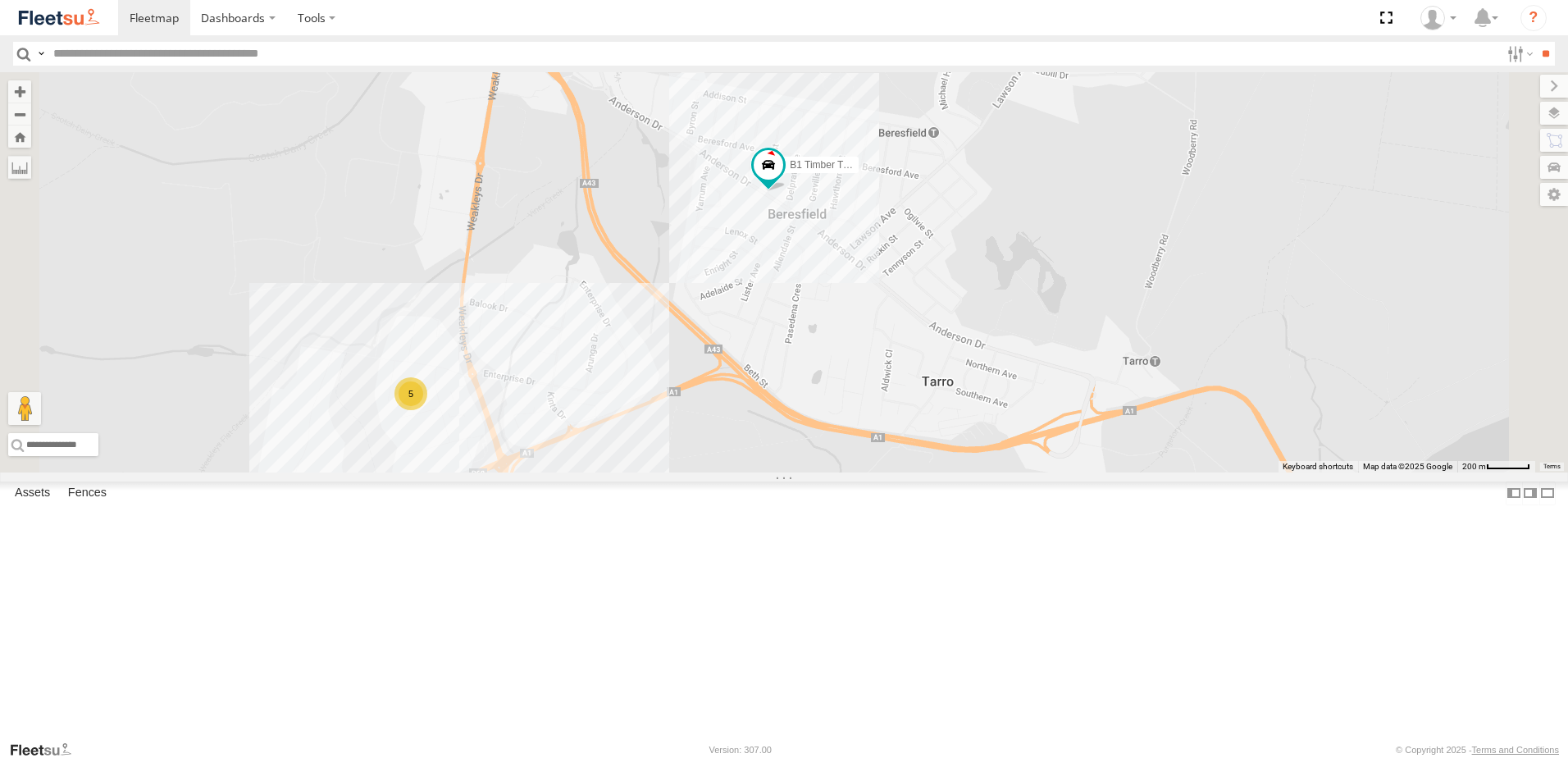
drag, startPoint x: 1036, startPoint y: 364, endPoint x: 412, endPoint y: 22, distance: 711.6
click at [988, 449] on div "B1 Timber Truck C3 Timber Truck B5 Timber Truck C4 Timber Truck B3 Transfer Tru…" at bounding box center [784, 272] width 1568 height 401
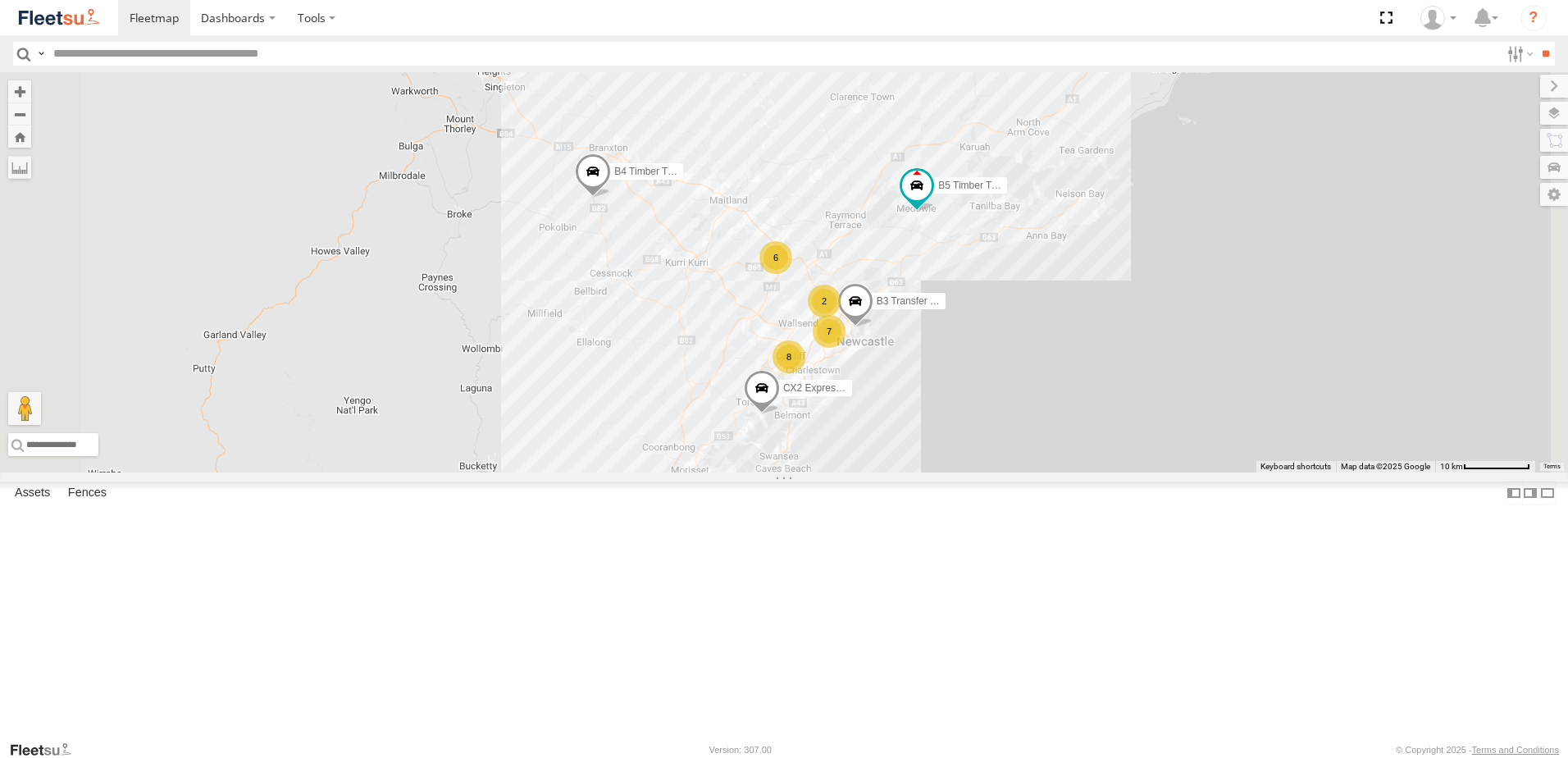
drag, startPoint x: 1235, startPoint y: 414, endPoint x: 1114, endPoint y: 367, distance: 129.8
click at [1134, 406] on div "B5 Timber Truck B3 Transfer Truck CX2 Express Ute B4 Timber Truck BX1 Express U…" at bounding box center [784, 272] width 1568 height 401
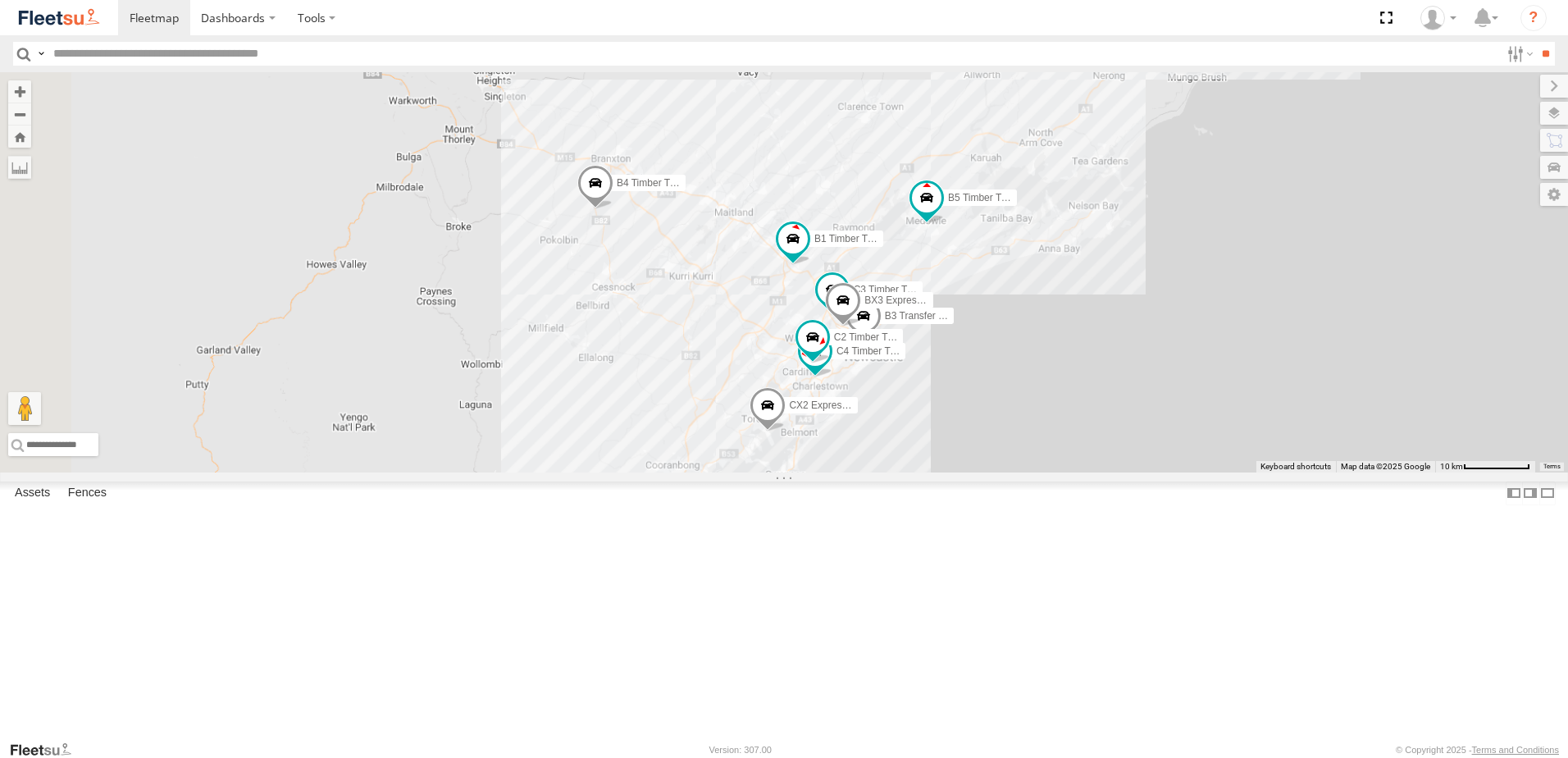
drag, startPoint x: 1016, startPoint y: 412, endPoint x: 1050, endPoint y: 405, distance: 34.7
click at [1050, 405] on div "B5 Timber Truck B3 Transfer Truck CX2 Express Ute B4 Timber Truck BX1 Express U…" at bounding box center [784, 272] width 1568 height 401
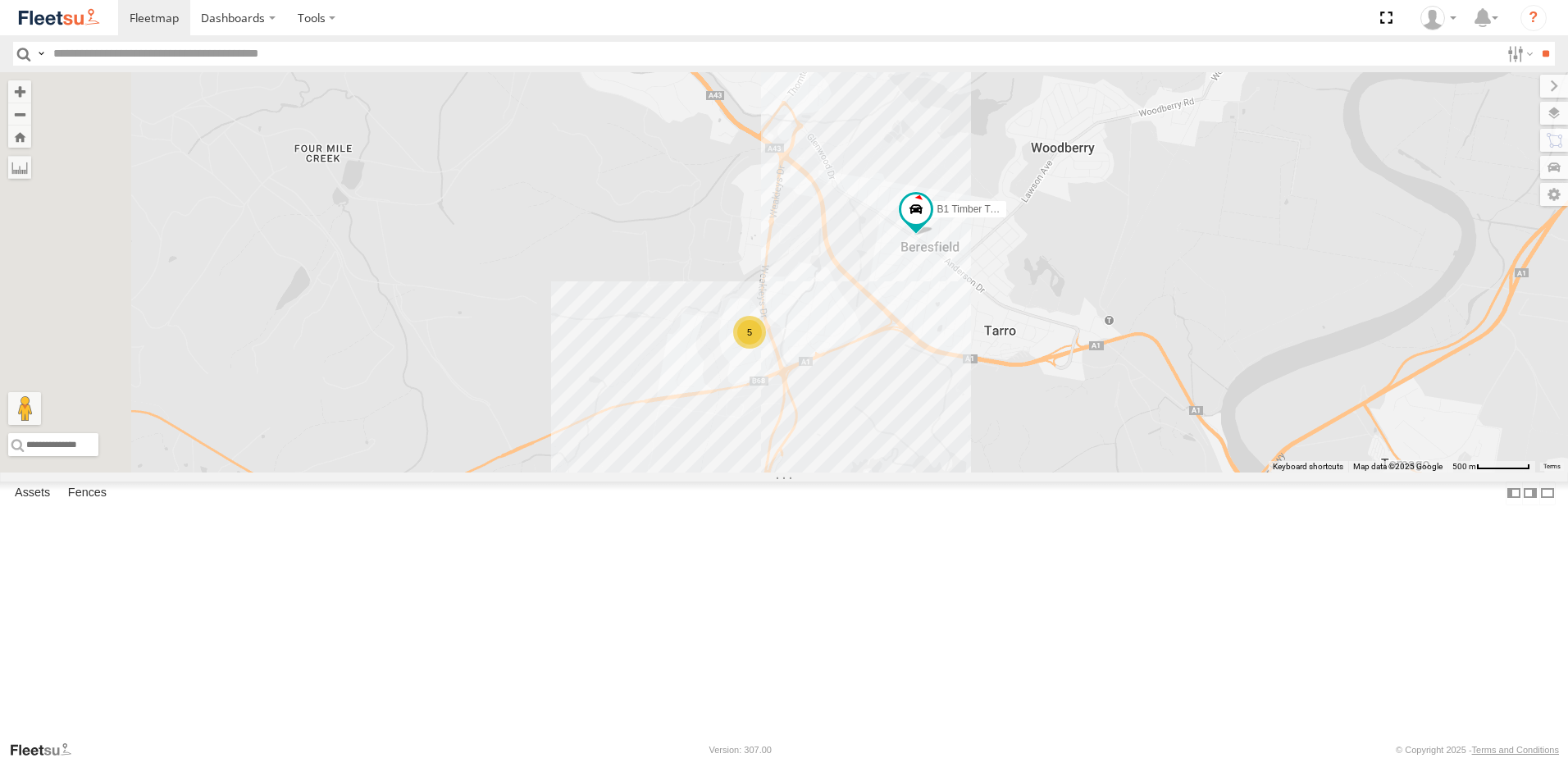
drag, startPoint x: 977, startPoint y: 367, endPoint x: 1070, endPoint y: 517, distance: 176.5
click at [1081, 473] on div "B5 Timber Truck B3 Transfer Truck CX2 Express Ute B4 Timber Truck BX1 Express U…" at bounding box center [784, 272] width 1568 height 401
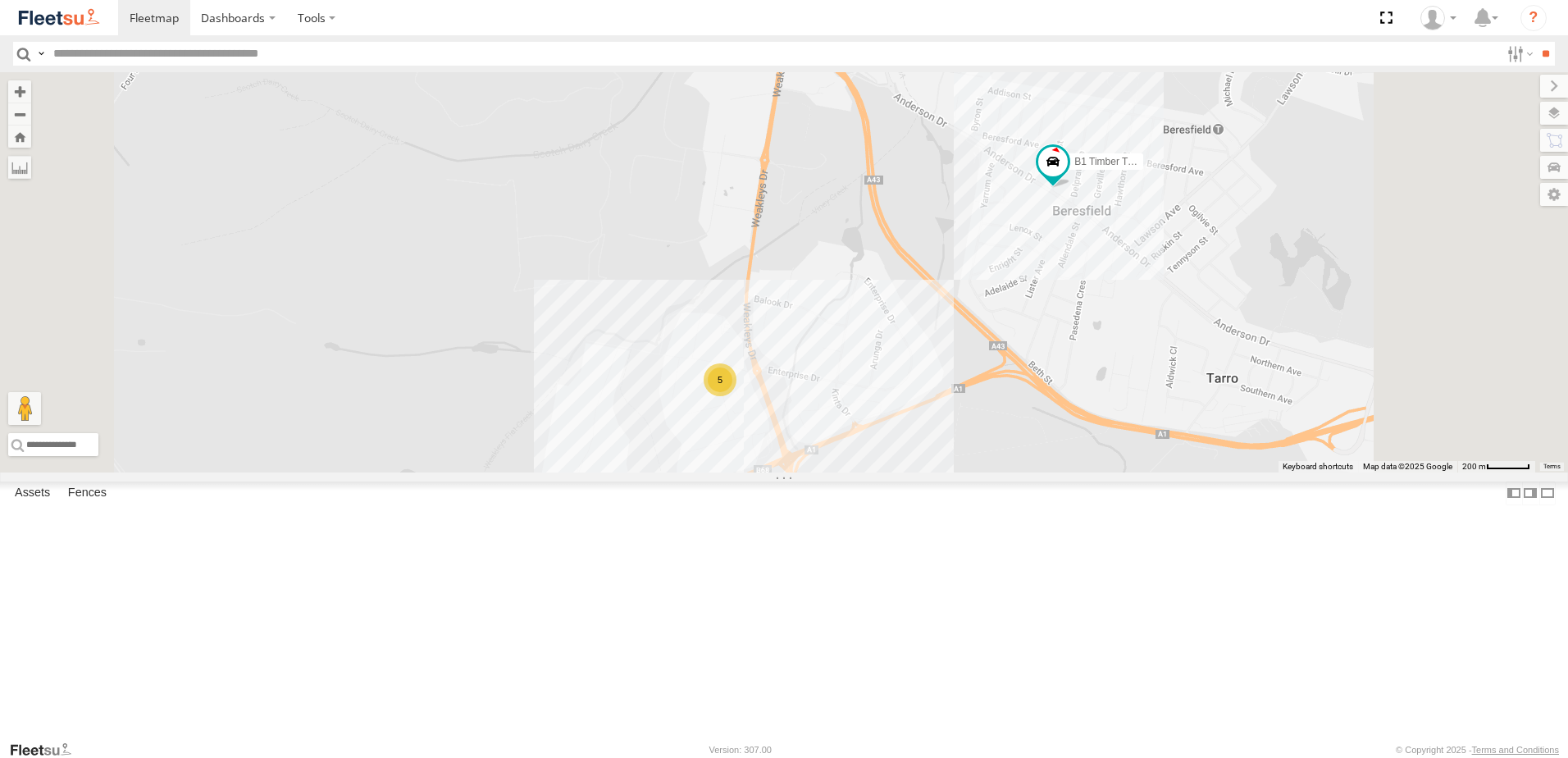
drag, startPoint x: 1007, startPoint y: 526, endPoint x: 1017, endPoint y: 571, distance: 46.1
click at [1017, 473] on div "B5 Timber Truck B3 Transfer Truck CX2 Express Ute B4 Timber Truck BX1 Express U…" at bounding box center [784, 272] width 1568 height 401
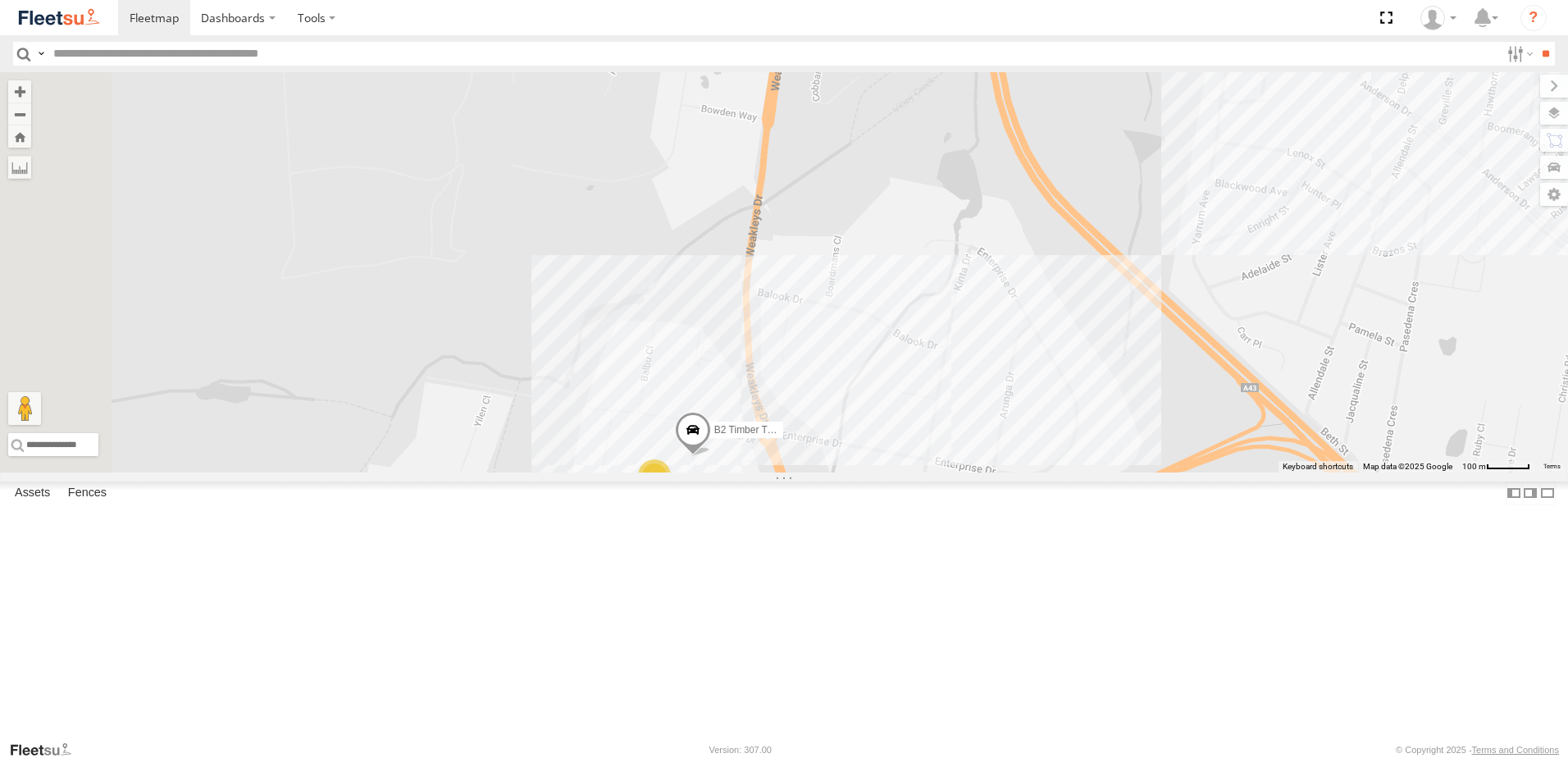
click at [1029, 473] on div "B5 Timber Truck B3 Transfer Truck CX2 Express Ute B4 Timber Truck BX1 Express U…" at bounding box center [784, 272] width 1568 height 401
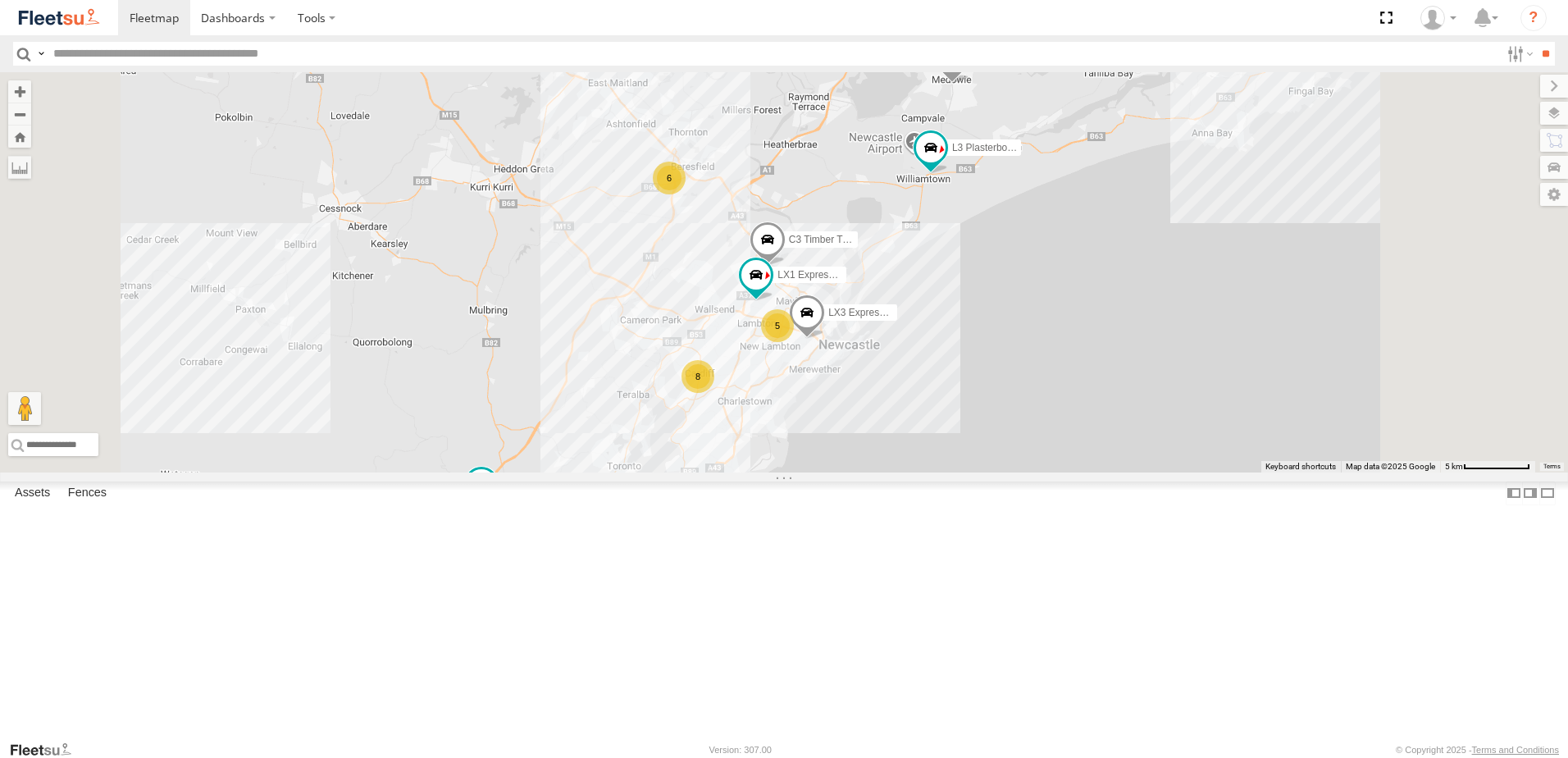
drag, startPoint x: 807, startPoint y: 321, endPoint x: 802, endPoint y: 374, distance: 53.2
click at [802, 373] on div "B4 Timber Truck BX1 Express Ute B2 Timber Truck C3 Timber Truck L3 Plasterboard…" at bounding box center [784, 272] width 1568 height 401
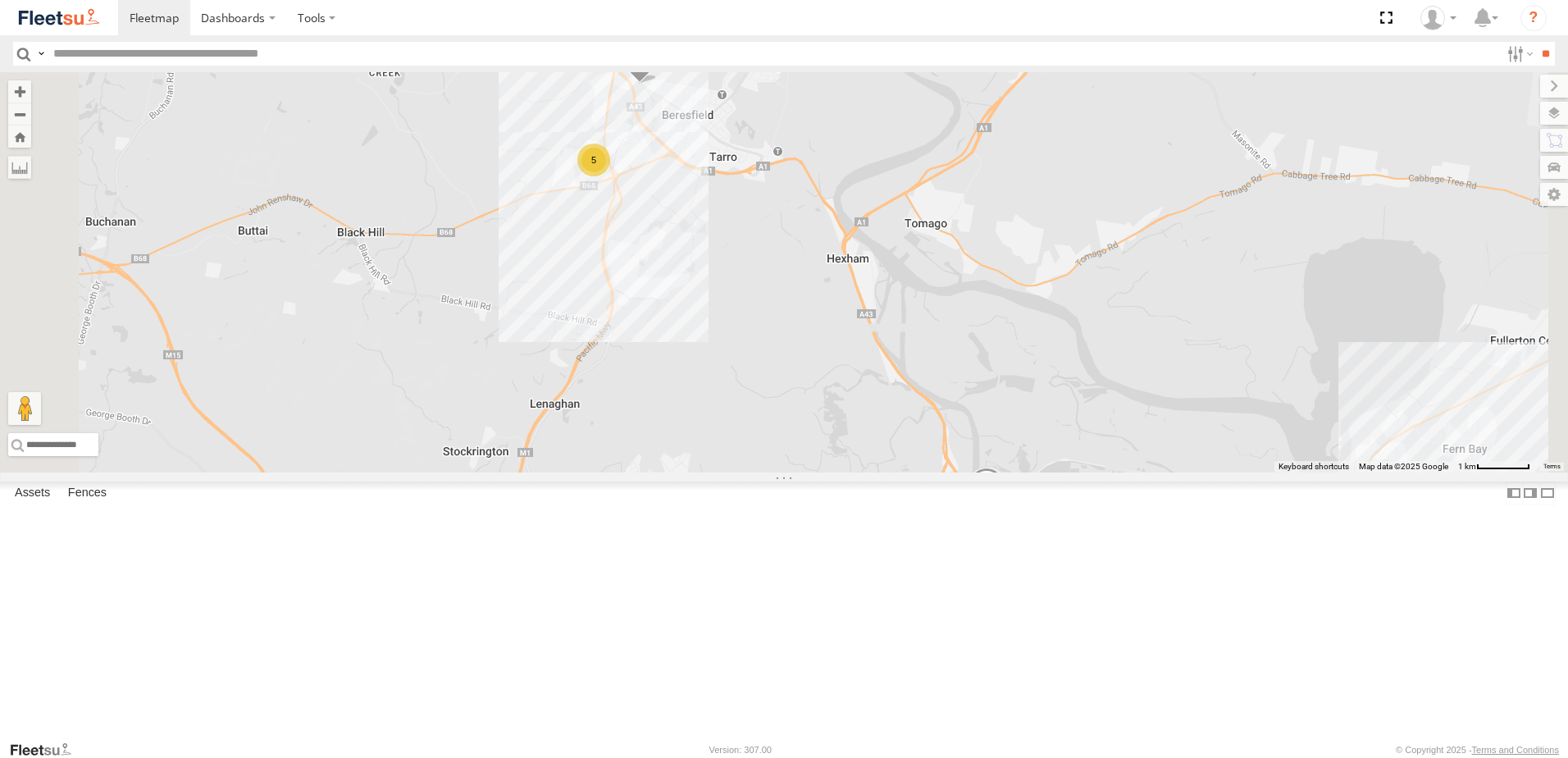
drag, startPoint x: 900, startPoint y: 374, endPoint x: 876, endPoint y: 363, distance: 26.4
click at [904, 391] on div "B4 Timber Truck BX1 Express Ute B2 Timber Truck C3 Timber Truck L3 Plasterboard…" at bounding box center [784, 272] width 1568 height 401
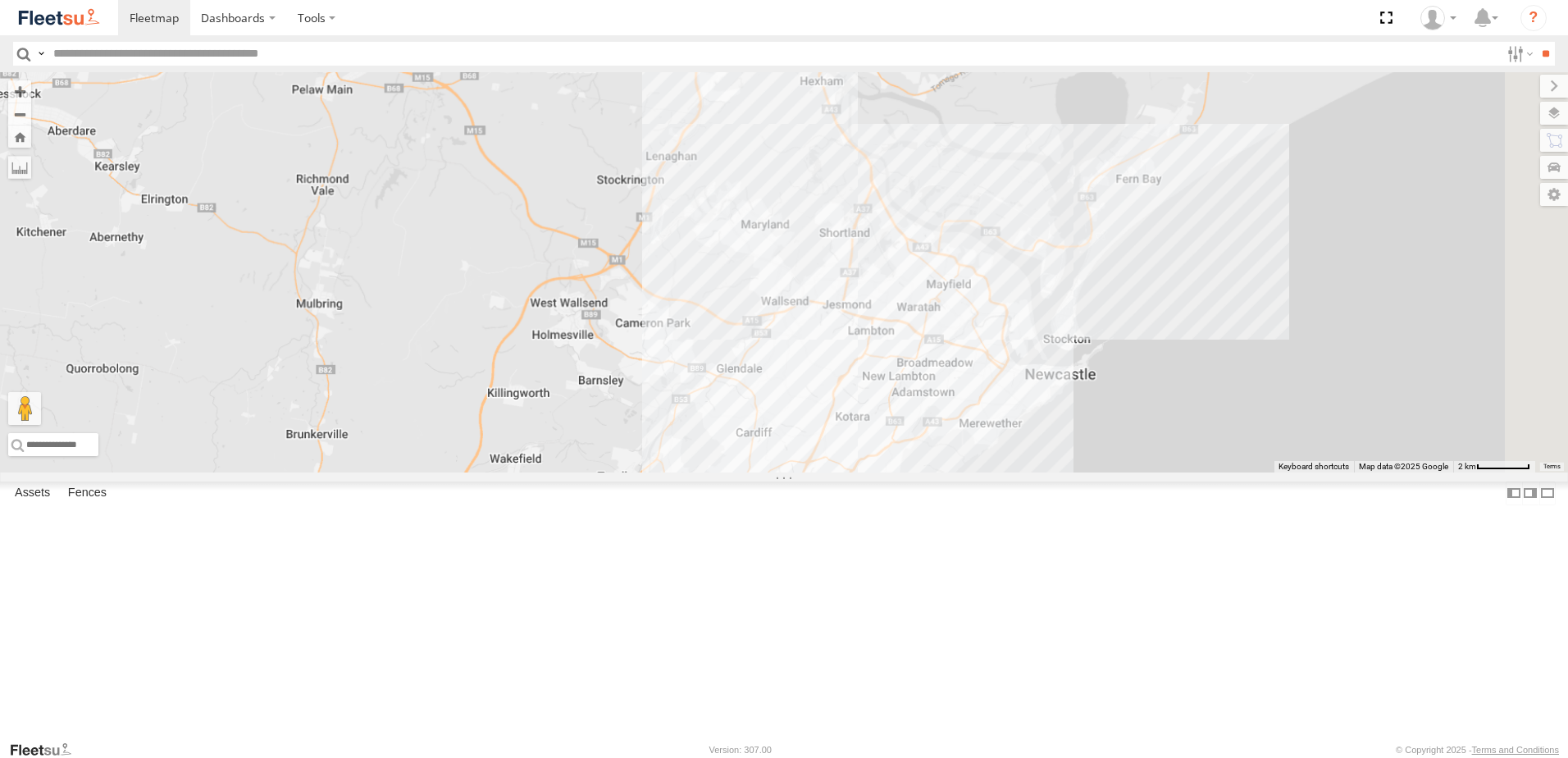
drag, startPoint x: 847, startPoint y: 626, endPoint x: 910, endPoint y: 299, distance: 333.0
click at [905, 305] on div "B1 Timber Truck" at bounding box center [784, 272] width 1568 height 401
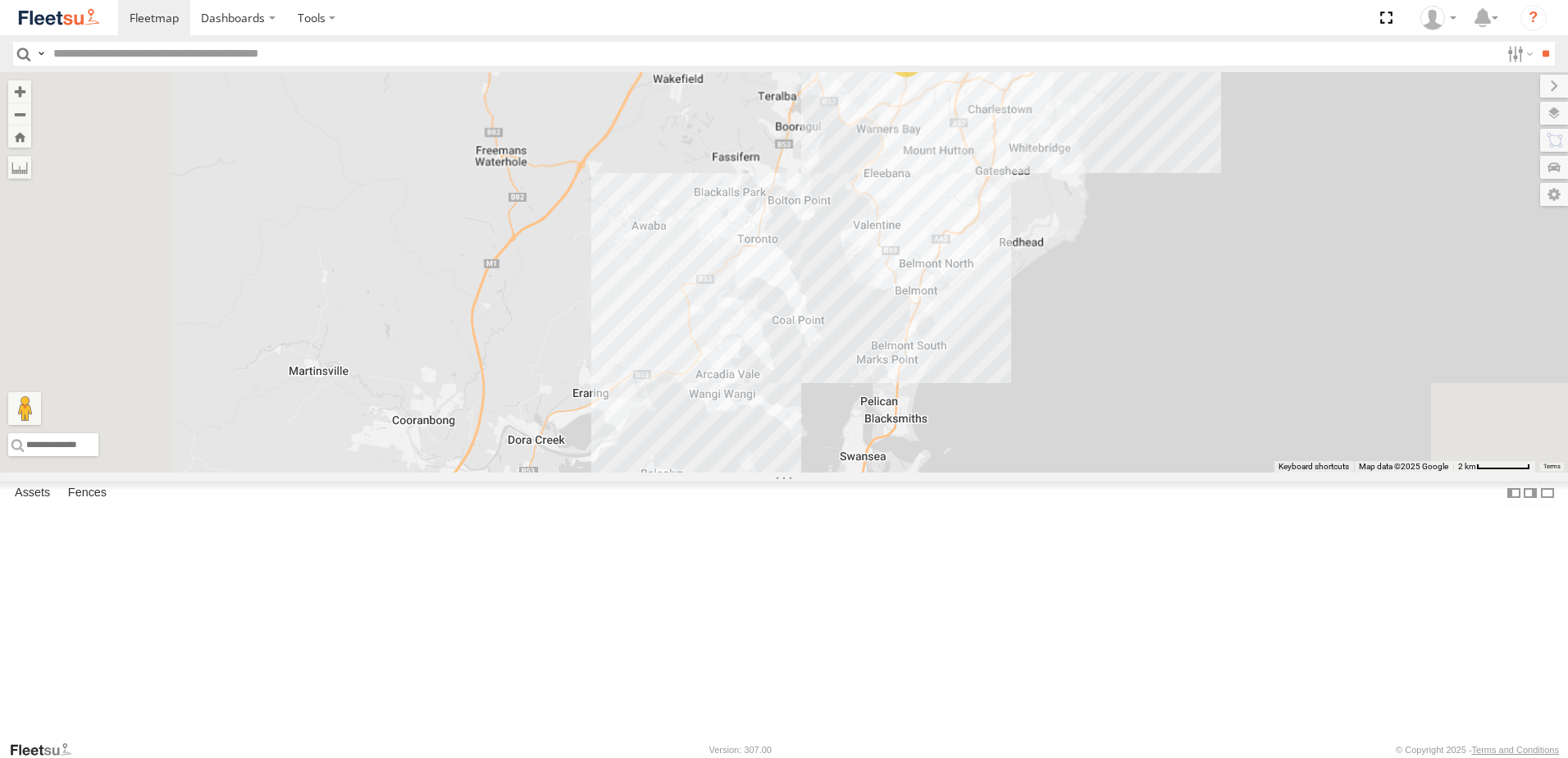
drag, startPoint x: 795, startPoint y: 543, endPoint x: 981, endPoint y: 247, distance: 349.6
click at [982, 247] on div "B1 Timber Truck 5 7 C3 Timber Truck 5 LX3 Express Ute LX1 Express Ute Little Tr…" at bounding box center [784, 272] width 1568 height 401
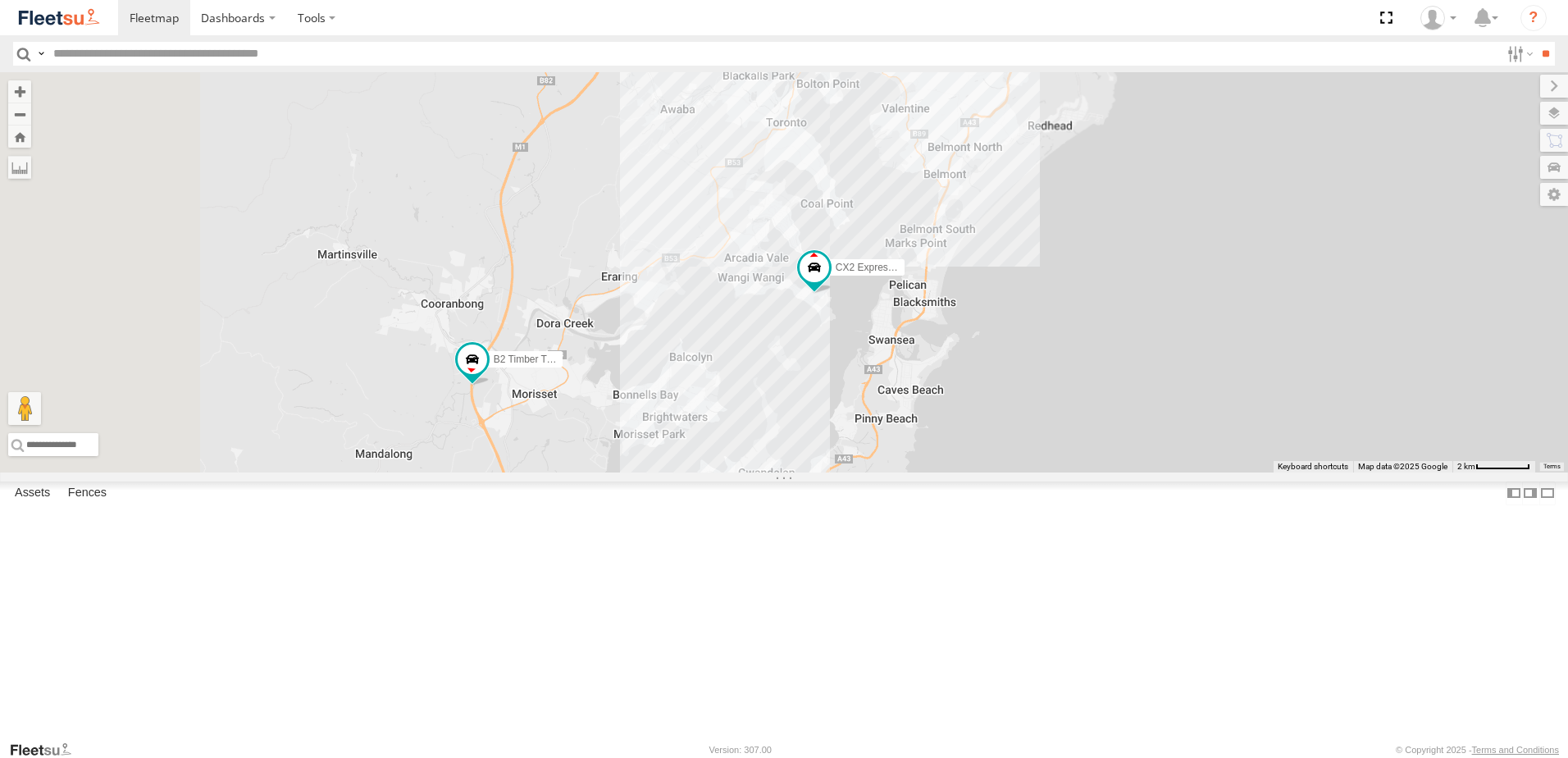
drag, startPoint x: 830, startPoint y: 552, endPoint x: 837, endPoint y: 486, distance: 66.4
click at [837, 473] on div "B1 Timber Truck 5 7 C3 Timber Truck 5 LX3 Express Ute LX1 Express Ute Little Tr…" at bounding box center [784, 272] width 1568 height 401
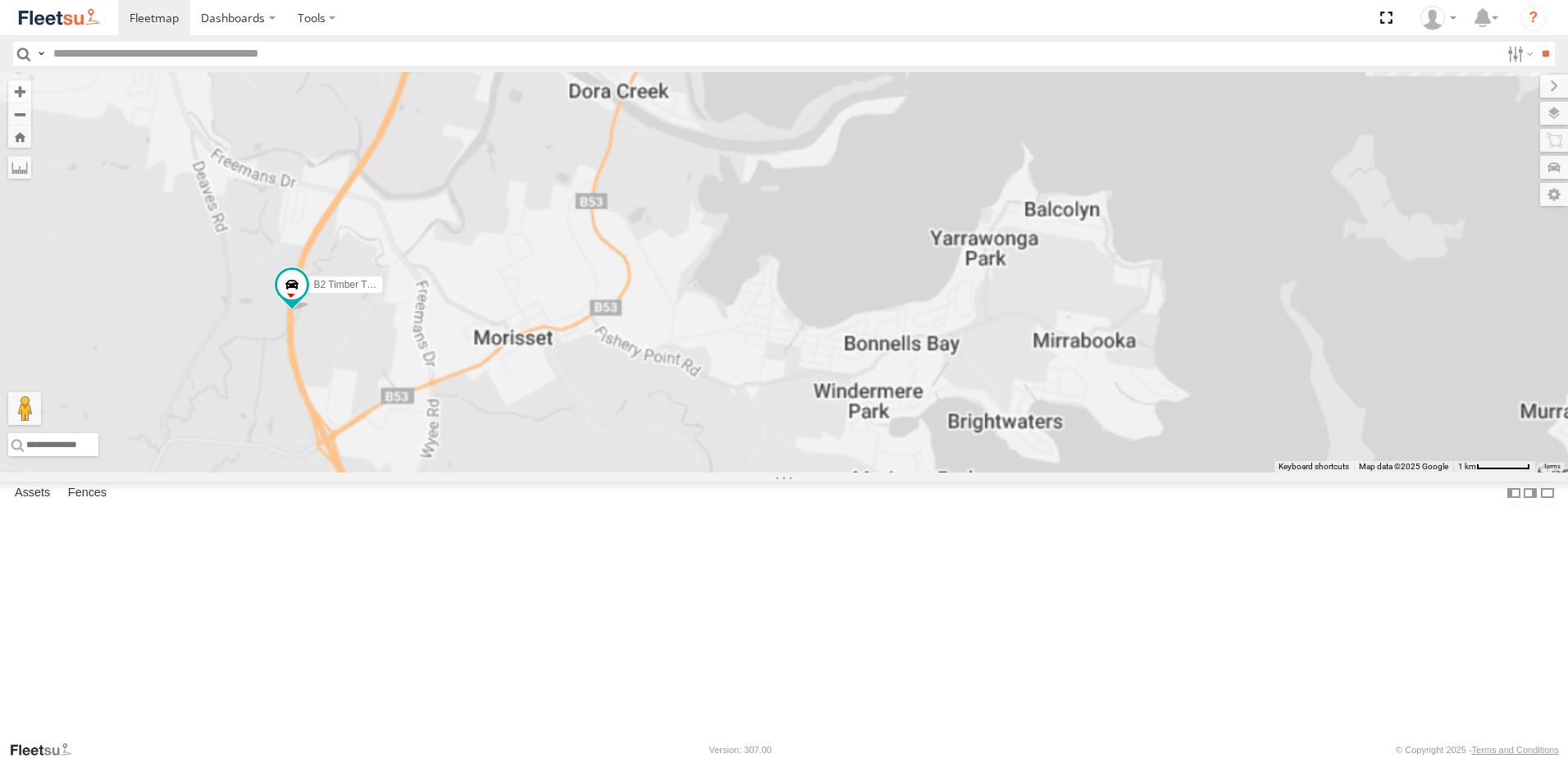
select select "**********"
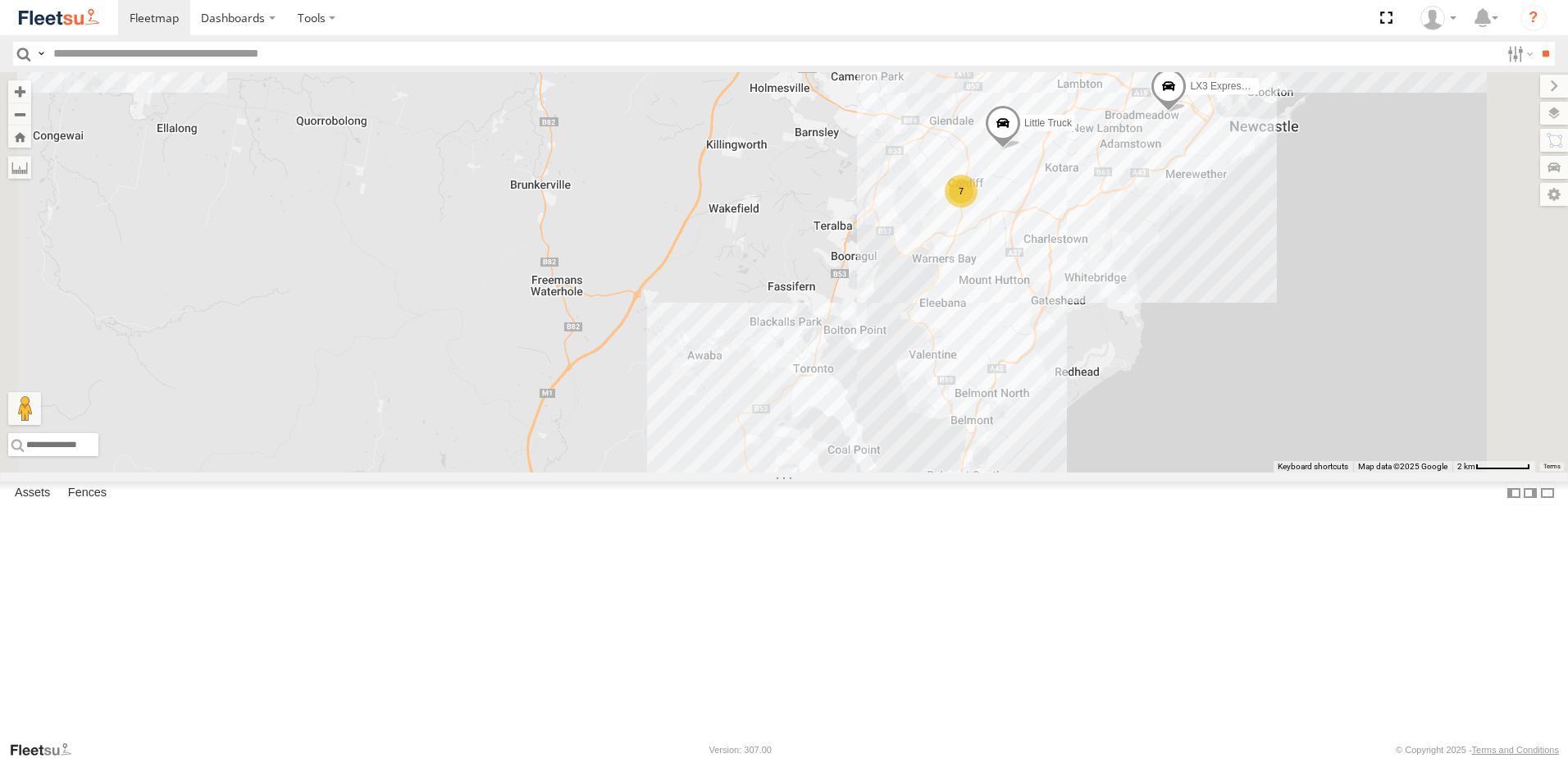
drag, startPoint x: 732, startPoint y: 236, endPoint x: 777, endPoint y: 678, distance: 444.3
click at [777, 473] on div "B1 Timber Truck C3 Timber Truck LX3 Express Ute LX1 Express Ute Little Truck B2…" at bounding box center [784, 272] width 1568 height 401
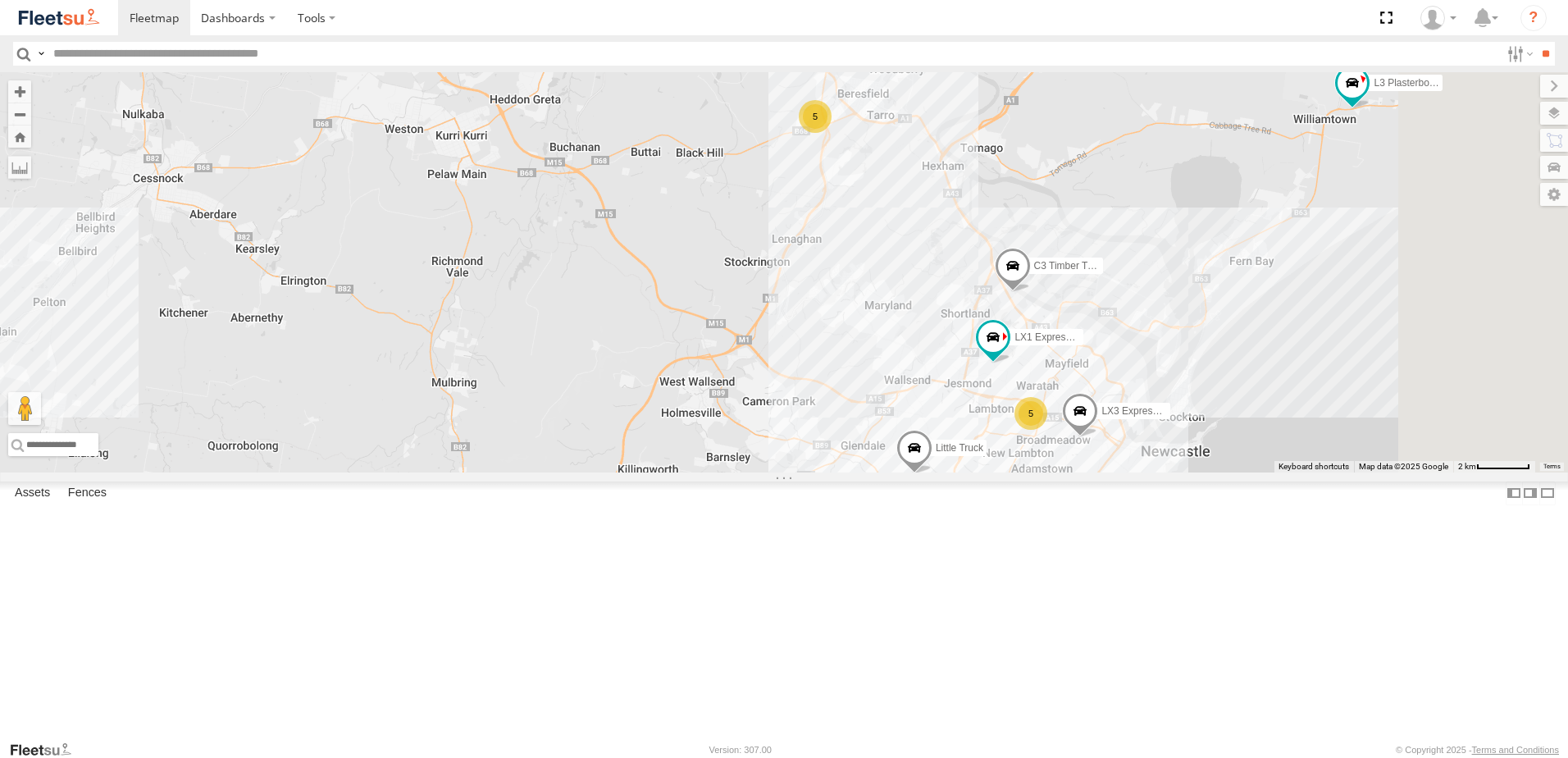
drag, startPoint x: 1070, startPoint y: 425, endPoint x: 969, endPoint y: 517, distance: 136.6
click at [969, 473] on div "B1 Timber Truck C3 Timber Truck L3 Plasterboard Truck LX3 Express Ute LX1 Expre…" at bounding box center [784, 272] width 1568 height 401
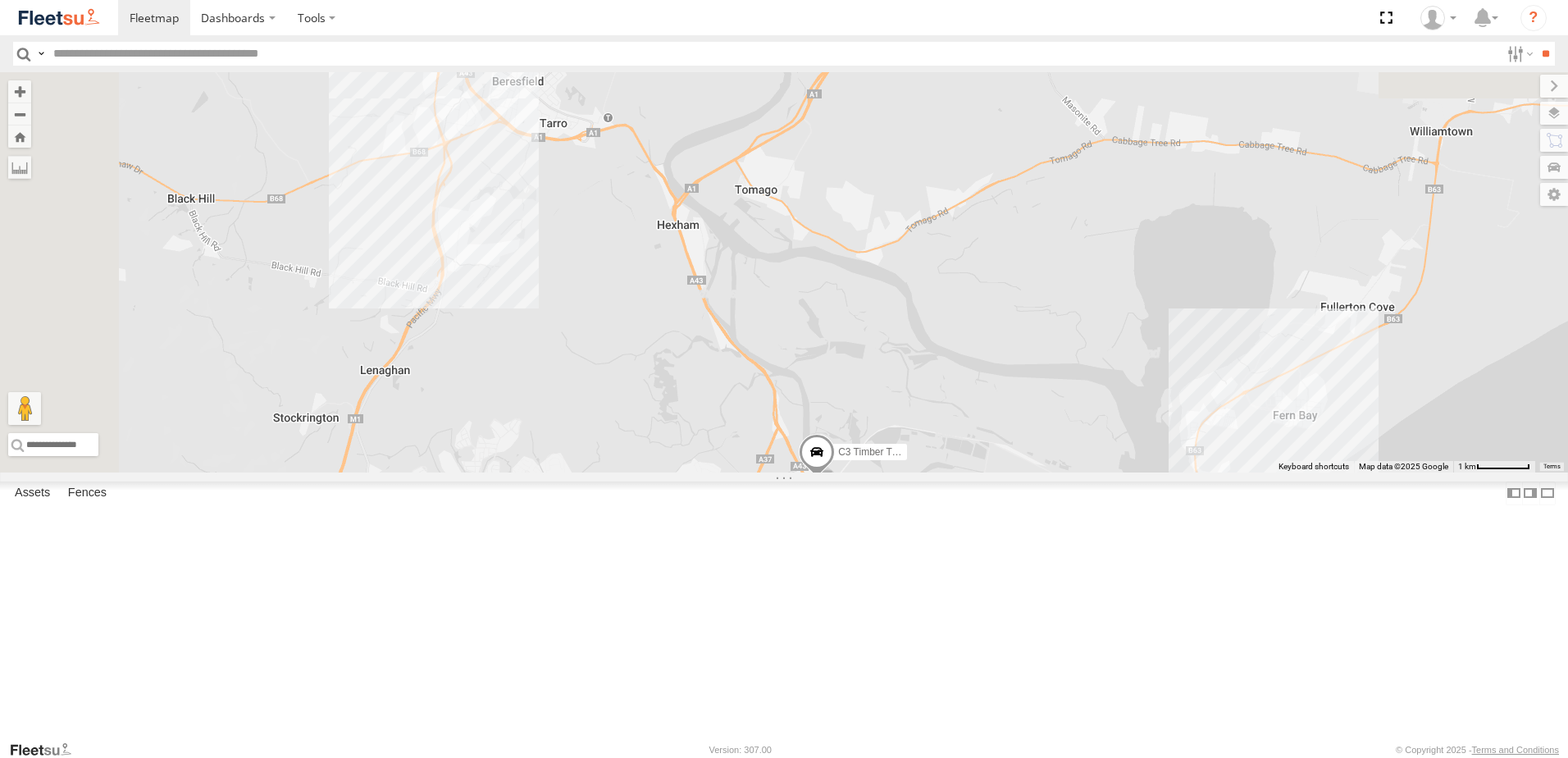
drag, startPoint x: 921, startPoint y: 487, endPoint x: 911, endPoint y: 567, distance: 80.6
click at [912, 473] on div "C3 Timber Truck 5 LX3 Express Ute C2 Timber Truck Little Truck" at bounding box center [784, 272] width 1568 height 401
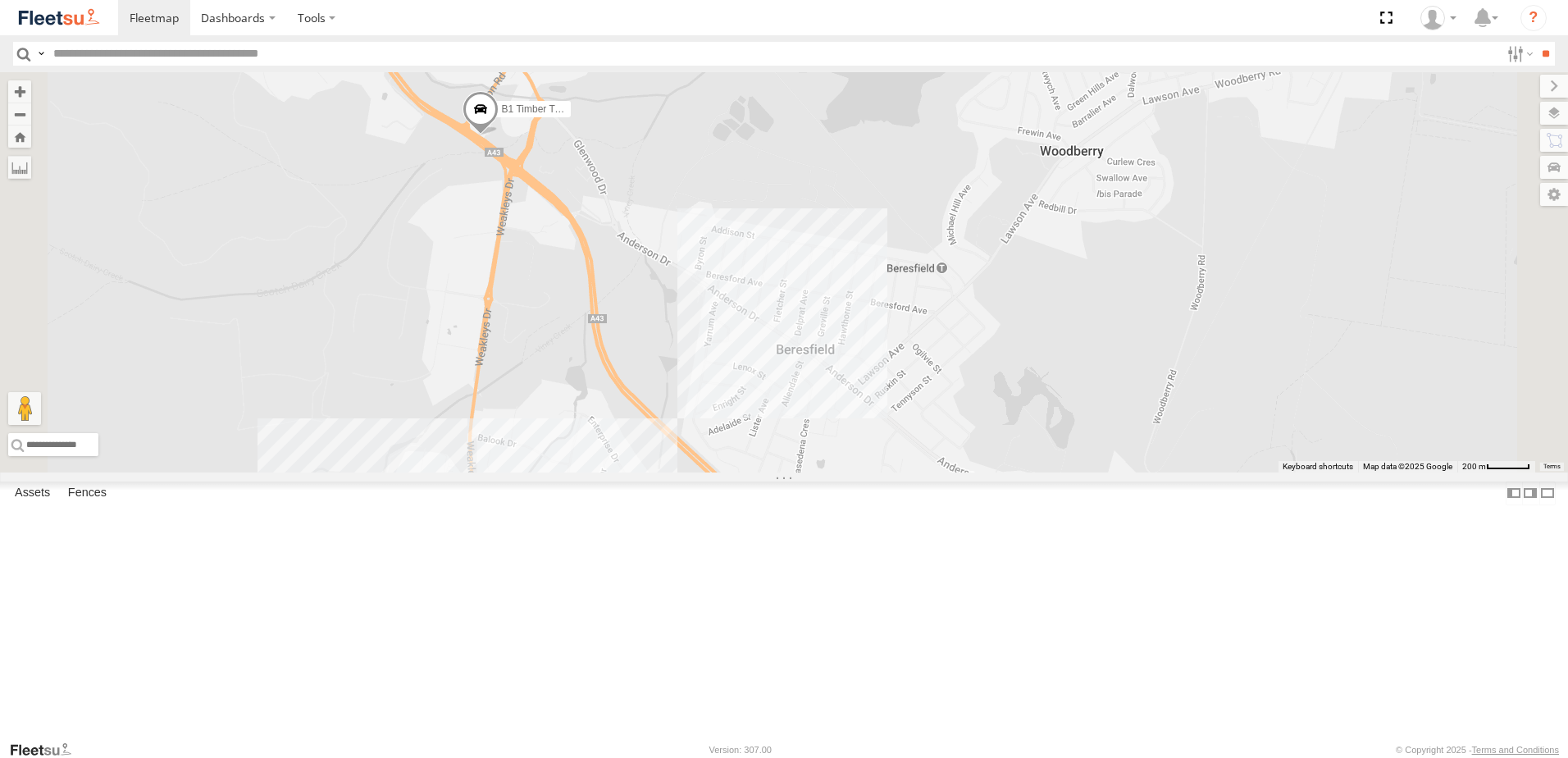
drag, startPoint x: 656, startPoint y: 283, endPoint x: 664, endPoint y: 312, distance: 30.1
click at [664, 312] on div "C3 Timber Truck LX3 Express Ute C2 Timber Truck Little Truck B1 Timber Truck 5" at bounding box center [784, 272] width 1568 height 401
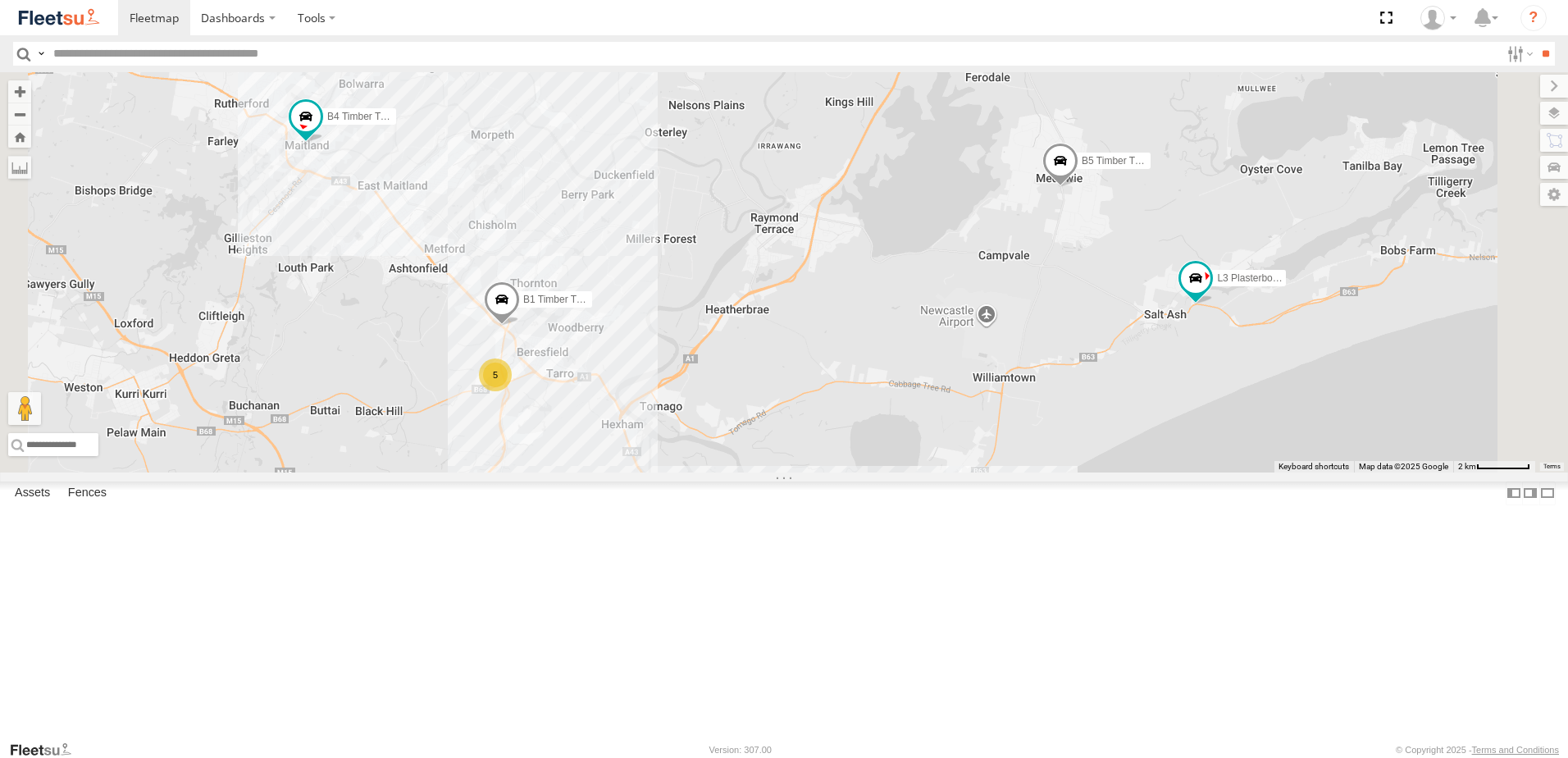
drag, startPoint x: 852, startPoint y: 295, endPoint x: 867, endPoint y: 383, distance: 89.3
click at [867, 383] on div "C3 Timber Truck Little Truck B1 Timber Truck B4 Timber Truck 7 L3 Plasterboard …" at bounding box center [784, 272] width 1568 height 401
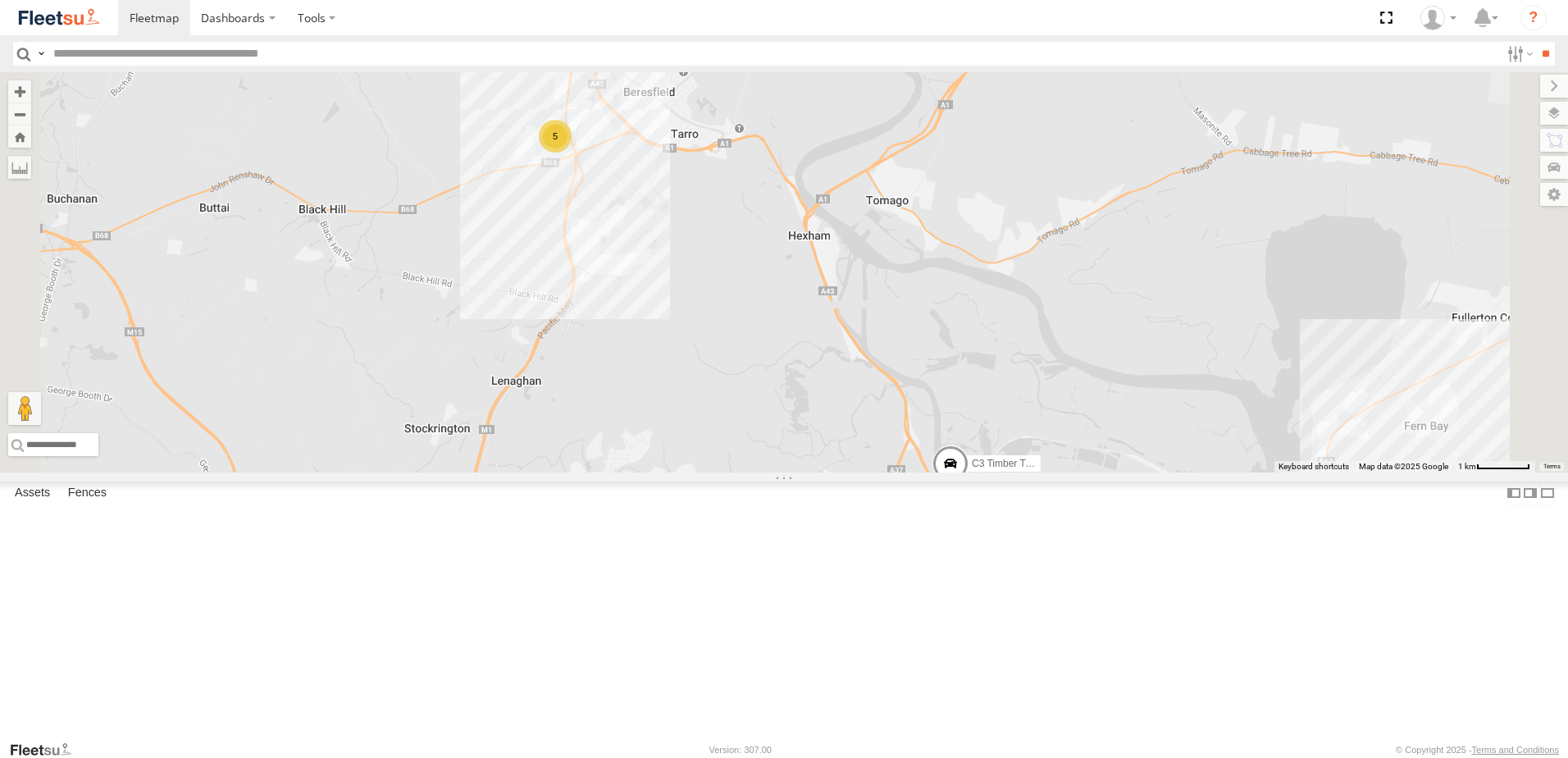
drag, startPoint x: 990, startPoint y: 544, endPoint x: 891, endPoint y: 333, distance: 233.1
click at [891, 335] on div "B4 Timber Truck BX1 Express Ute B2 Timber Truck C3 Timber Truck L3 Plasterboard…" at bounding box center [784, 272] width 1568 height 401
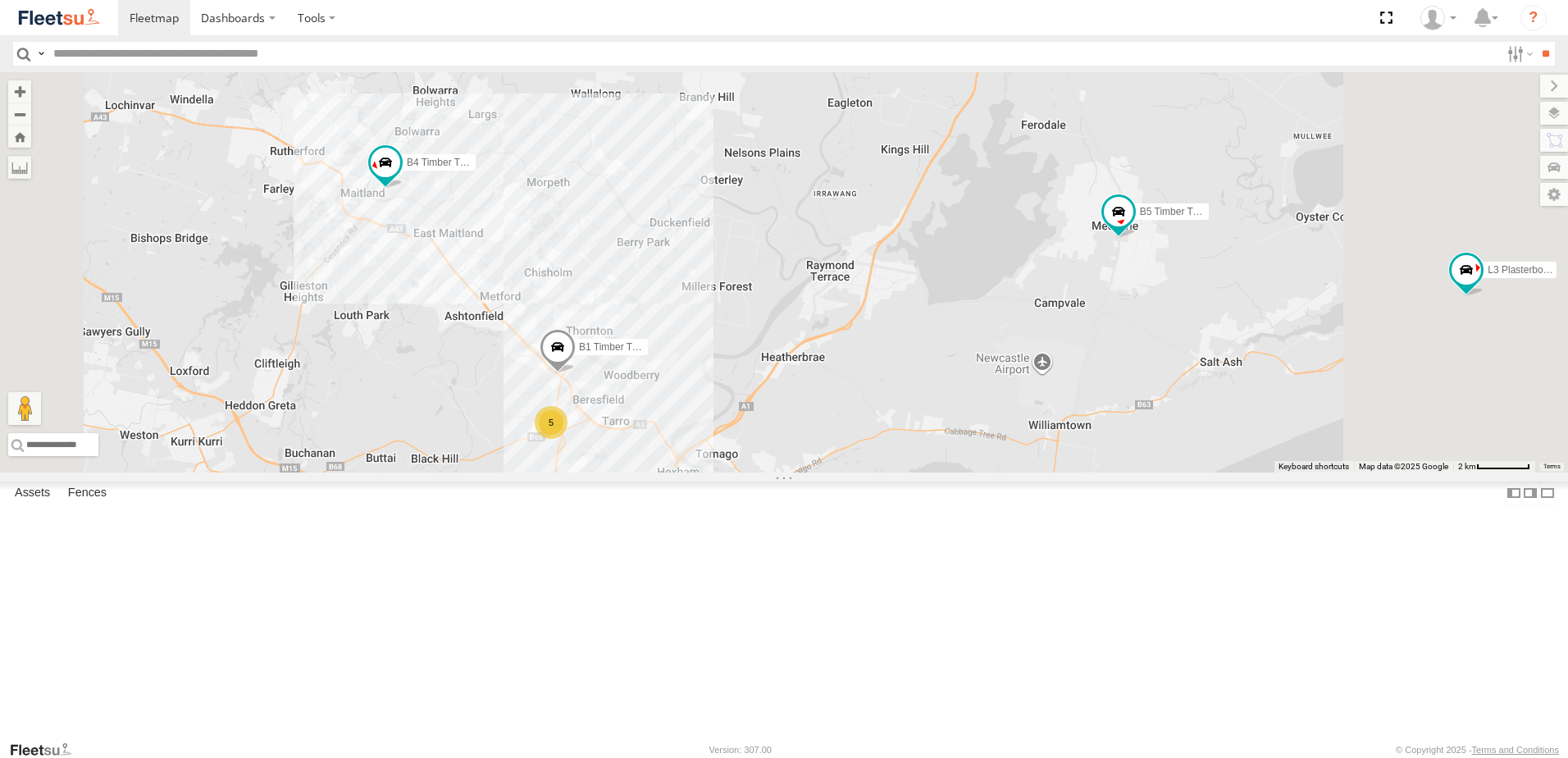
drag, startPoint x: 1308, startPoint y: 373, endPoint x: 1176, endPoint y: 547, distance: 218.4
click at [1176, 473] on div "B4 Timber Truck BX1 Express Ute B2 Timber Truck C3 Timber Truck L3 Plasterboard…" at bounding box center [784, 272] width 1568 height 401
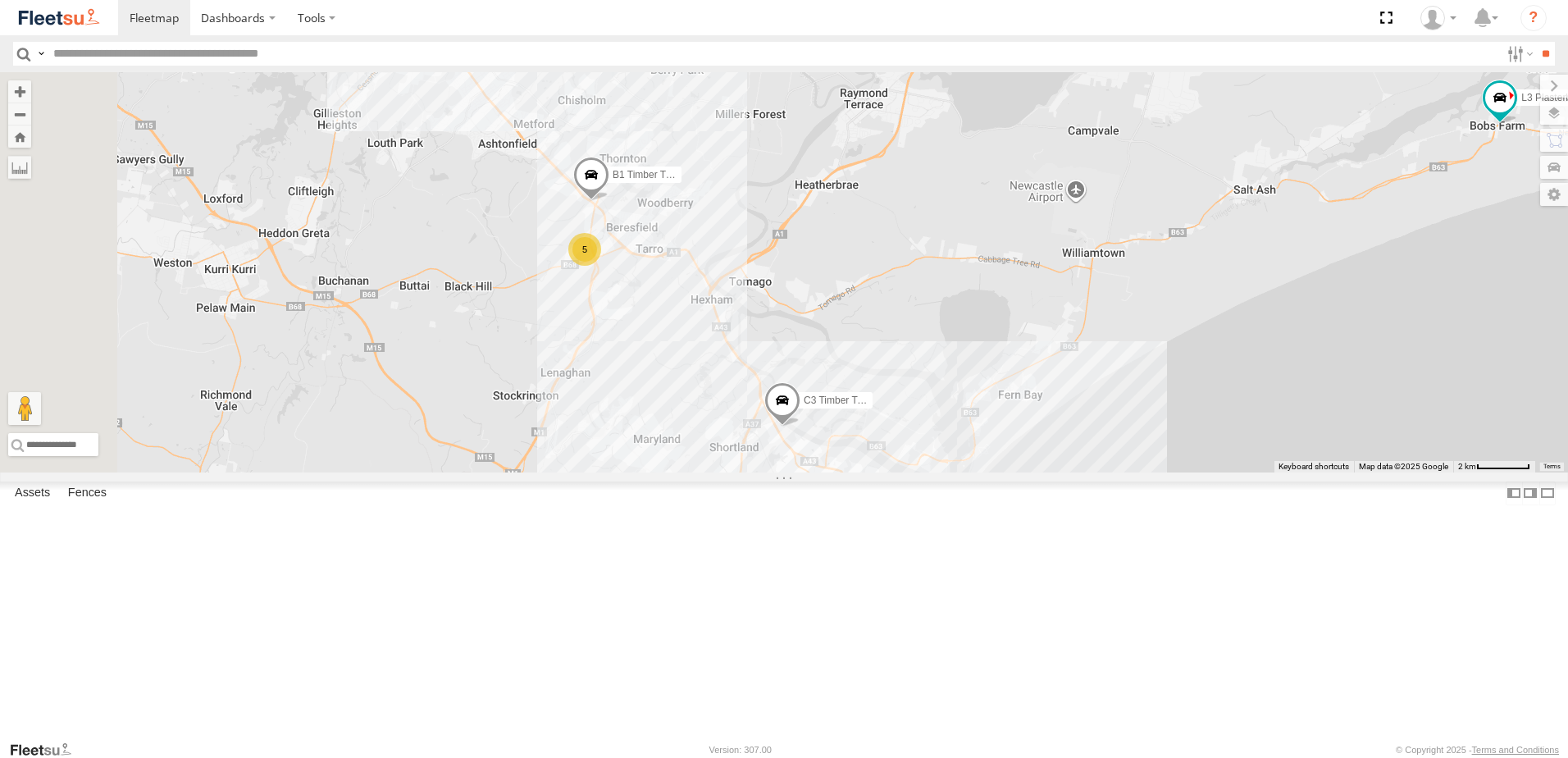
drag, startPoint x: 1135, startPoint y: 522, endPoint x: 1178, endPoint y: 383, distance: 145.5
click at [1178, 383] on div "B4 Timber Truck BX1 Express Ute B2 Timber Truck C3 Timber Truck L3 Plasterboard…" at bounding box center [784, 272] width 1568 height 401
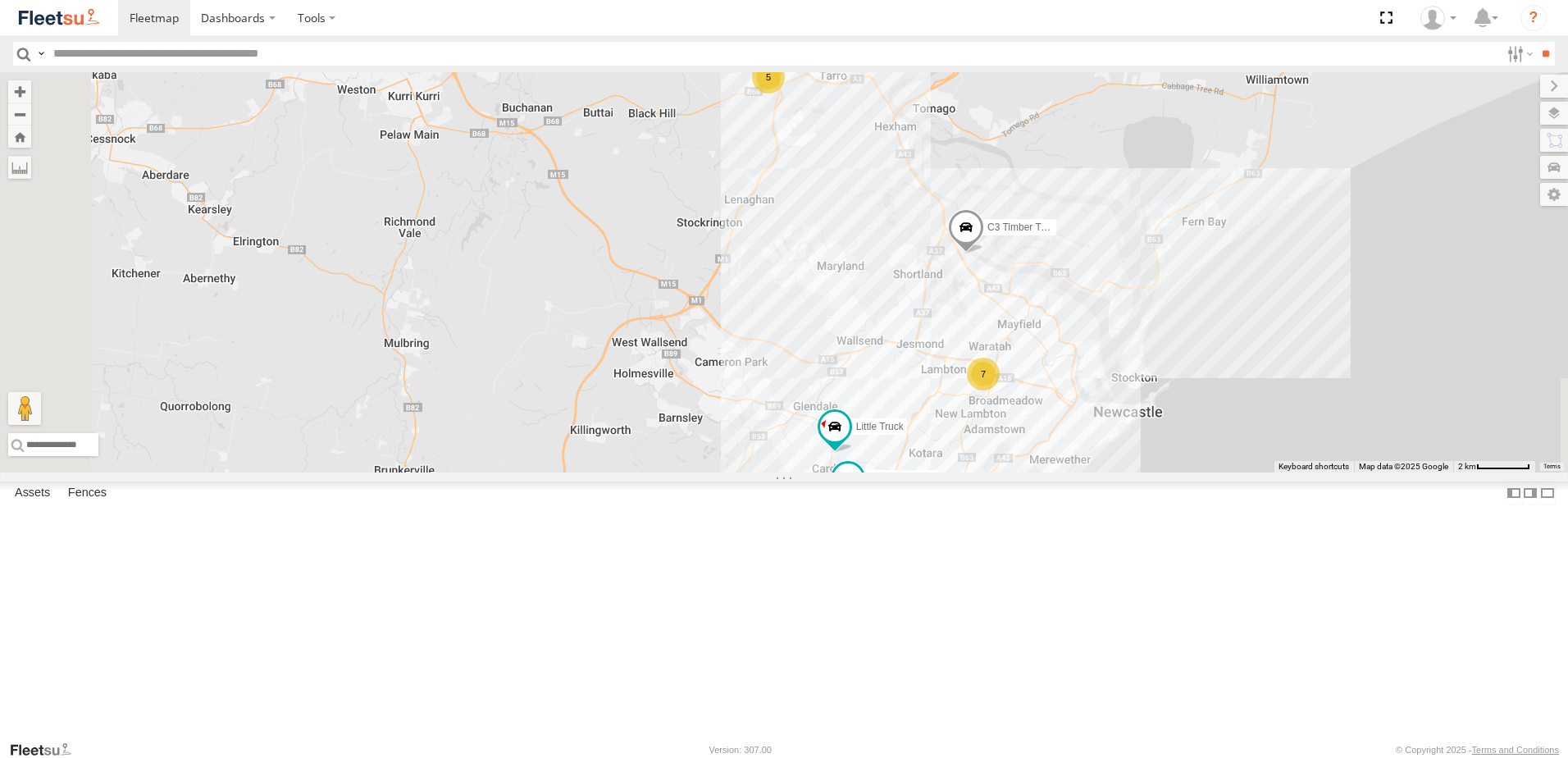
drag, startPoint x: 1262, startPoint y: 443, endPoint x: 1322, endPoint y: 338, distance: 120.9
click at [1324, 343] on div "B4 Timber Truck BX1 Express Ute B2 Timber Truck C3 Timber Truck L3 Plasterboard…" at bounding box center [784, 272] width 1568 height 401
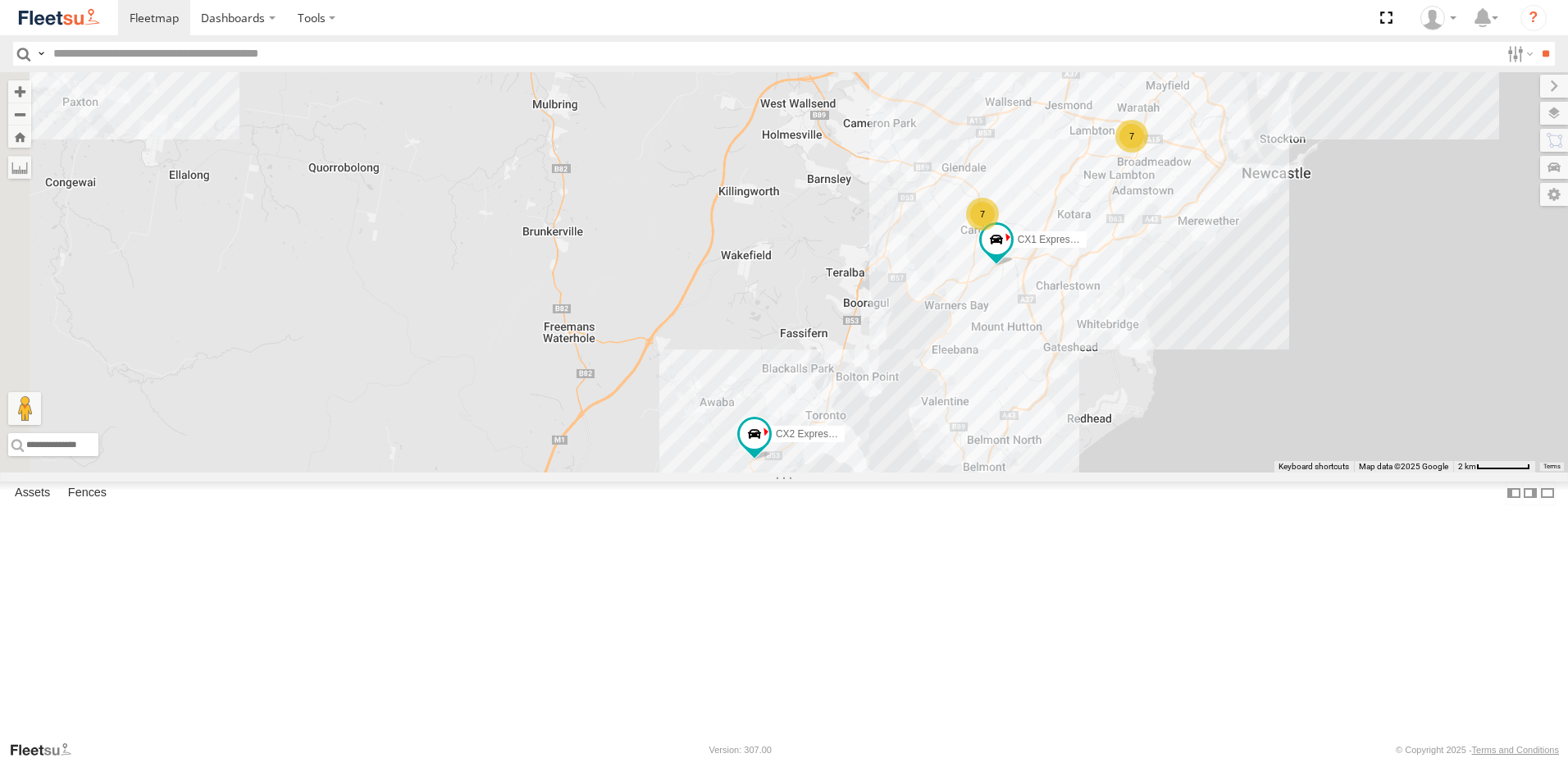
click at [983, 435] on div "B4 Timber Truck BX1 Express Ute B2 Timber Truck C3 Timber Truck L3 Plasterboard…" at bounding box center [784, 272] width 1568 height 401
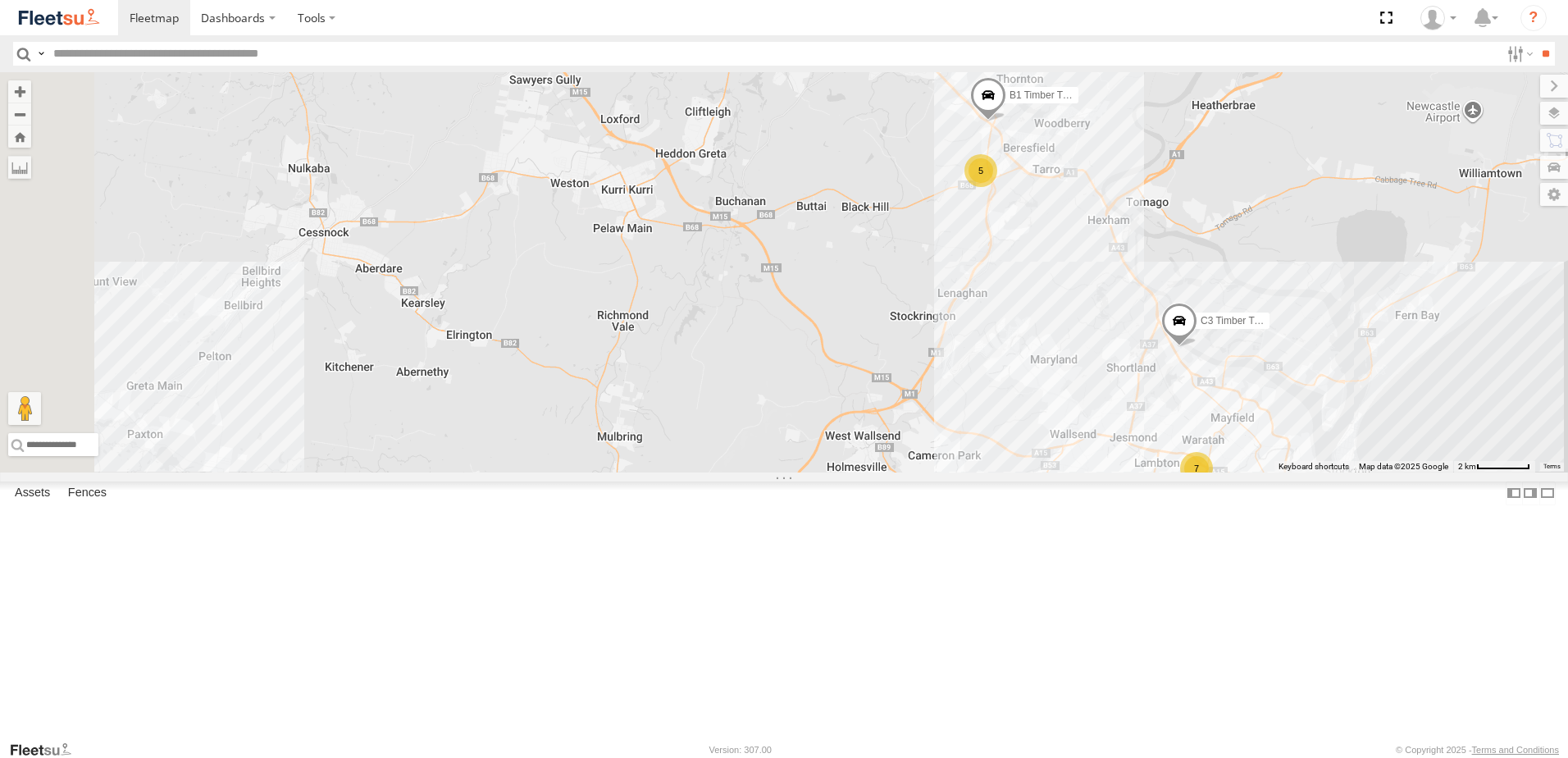
drag, startPoint x: 955, startPoint y: 347, endPoint x: 962, endPoint y: 614, distance: 267.1
click at [962, 473] on div "B4 Timber Truck BX1 Express Ute B2 Timber Truck C3 Timber Truck L3 Plasterboard…" at bounding box center [784, 272] width 1568 height 401
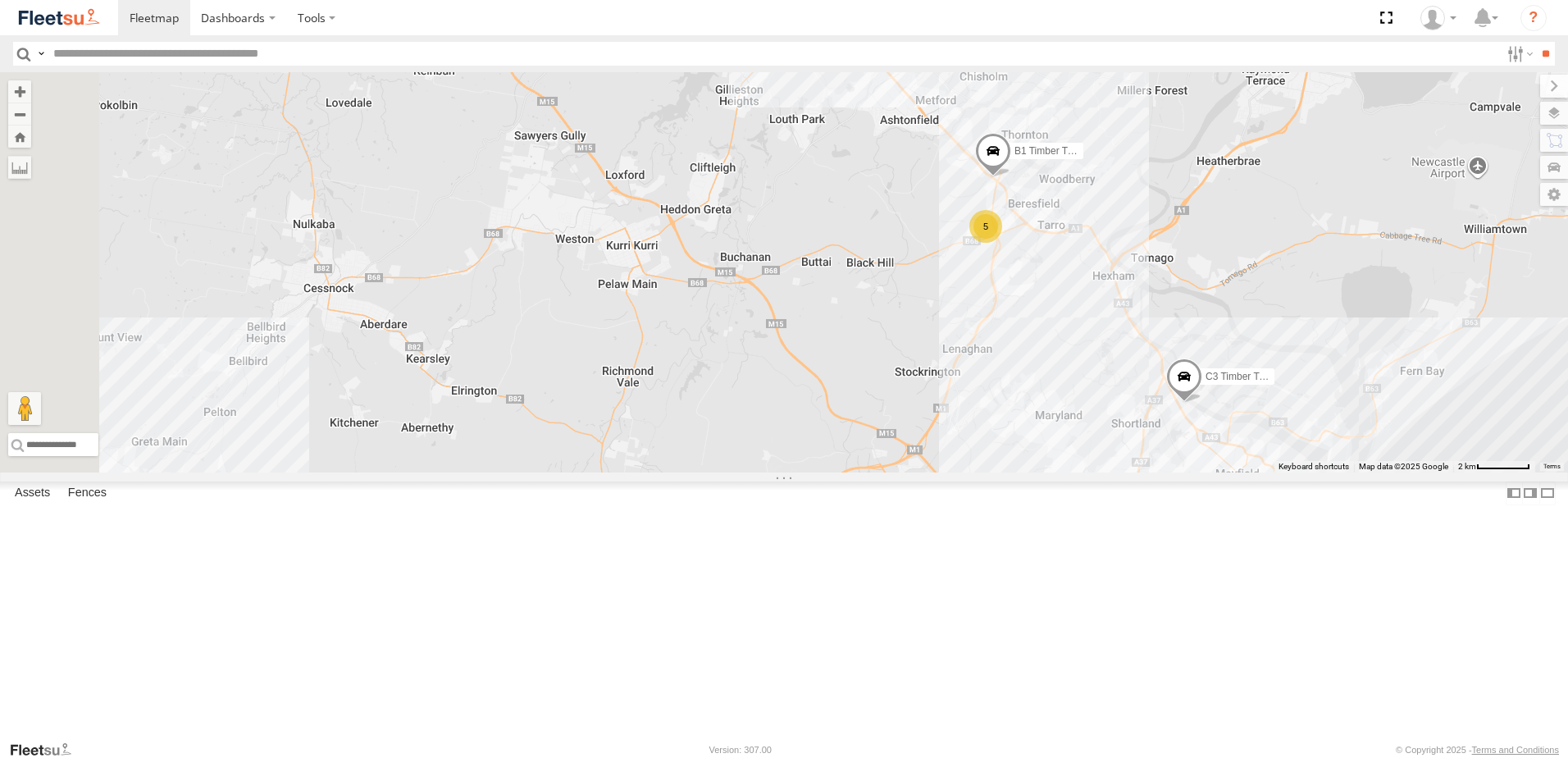
drag, startPoint x: 849, startPoint y: 421, endPoint x: 851, endPoint y: 441, distance: 20.1
click at [842, 460] on div "B4 Timber Truck BX1 Express Ute B2 Timber Truck C3 Timber Truck L3 Plasterboard…" at bounding box center [784, 272] width 1568 height 401
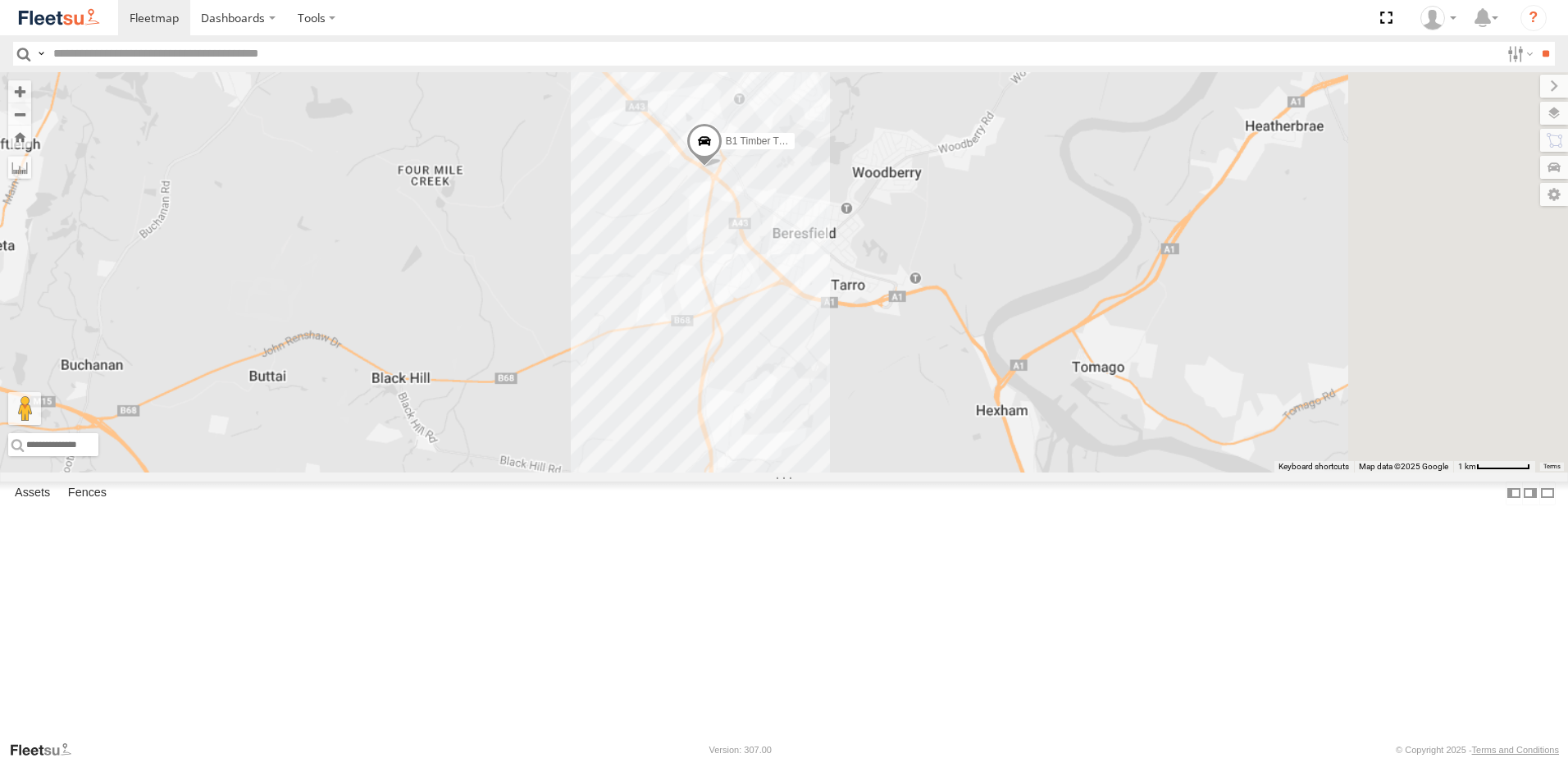
drag, startPoint x: 1253, startPoint y: 515, endPoint x: 912, endPoint y: 360, distance: 374.6
click at [912, 360] on div "B4 Timber Truck BX1 Express Ute B2 Timber Truck C3 Timber Truck L3 Plasterboard…" at bounding box center [784, 272] width 1568 height 401
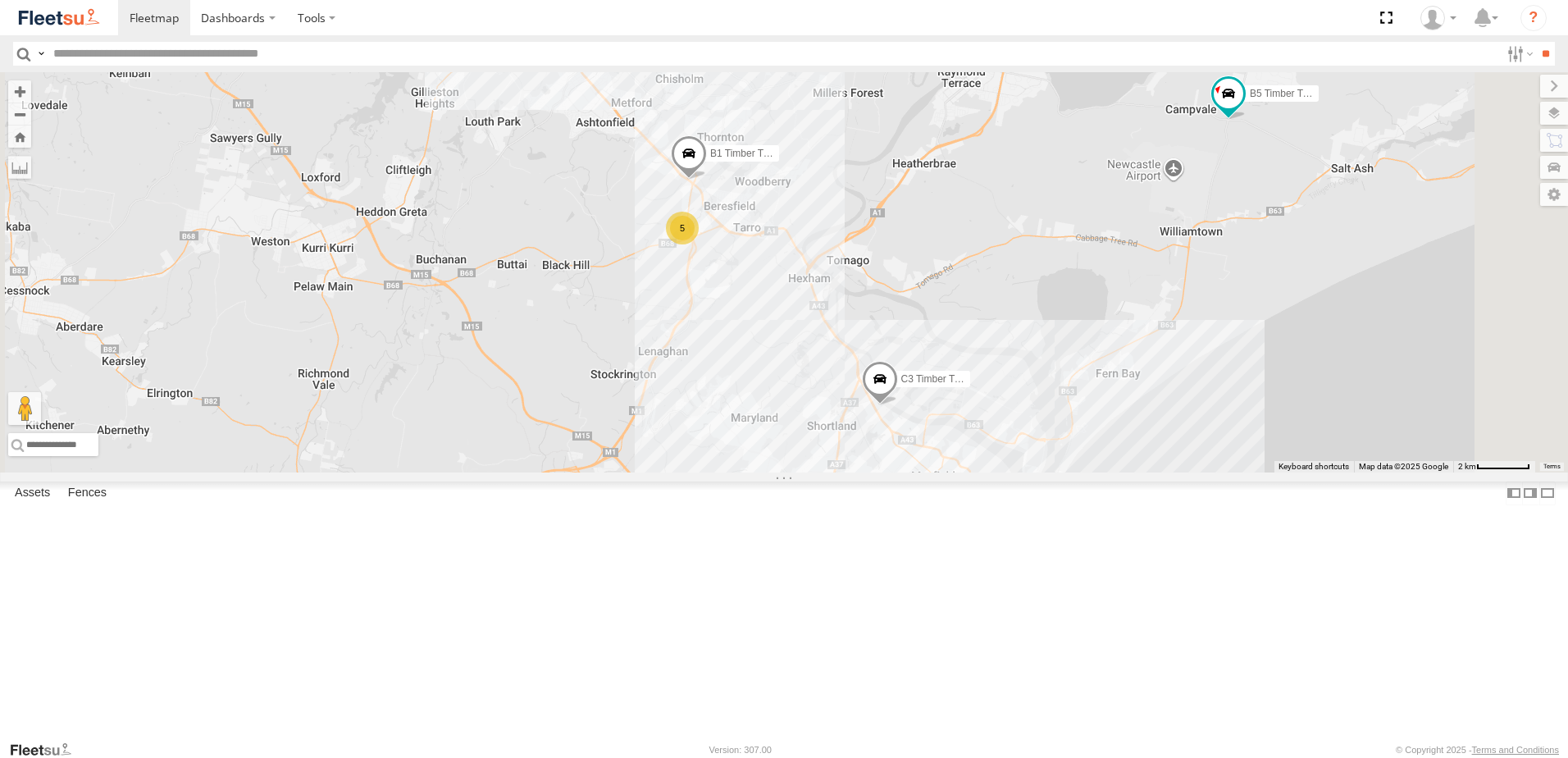
drag, startPoint x: 1209, startPoint y: 558, endPoint x: 1114, endPoint y: 491, distance: 116.2
click at [1114, 473] on div "B4 Timber Truck BX1 Express Ute B2 Timber Truck C3 Timber Truck L3 Plasterboard…" at bounding box center [784, 272] width 1568 height 401
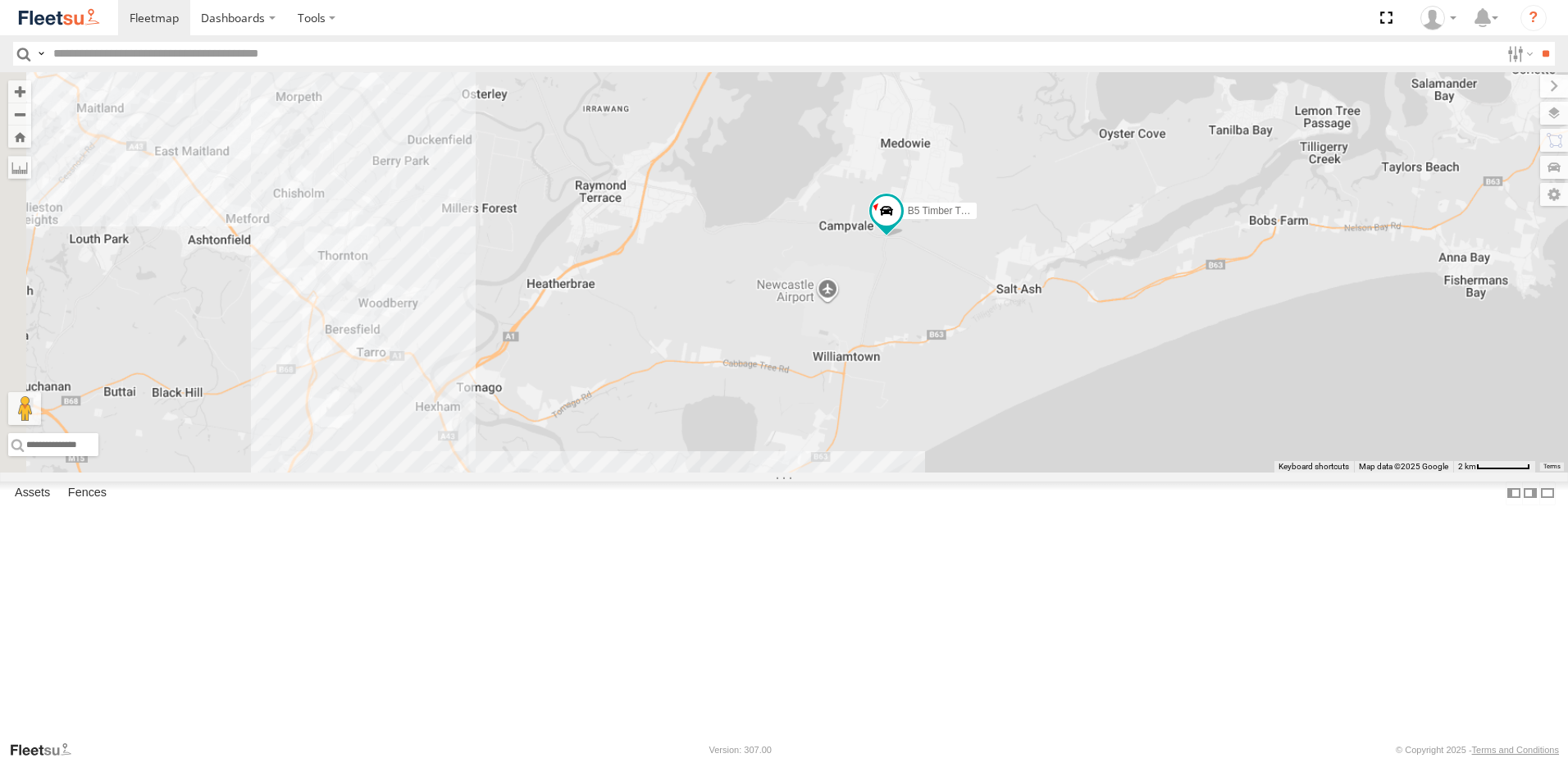
drag, startPoint x: 701, startPoint y: 486, endPoint x: 908, endPoint y: 474, distance: 207.3
click at [908, 473] on div "B5 Timber Truck" at bounding box center [784, 272] width 1568 height 401
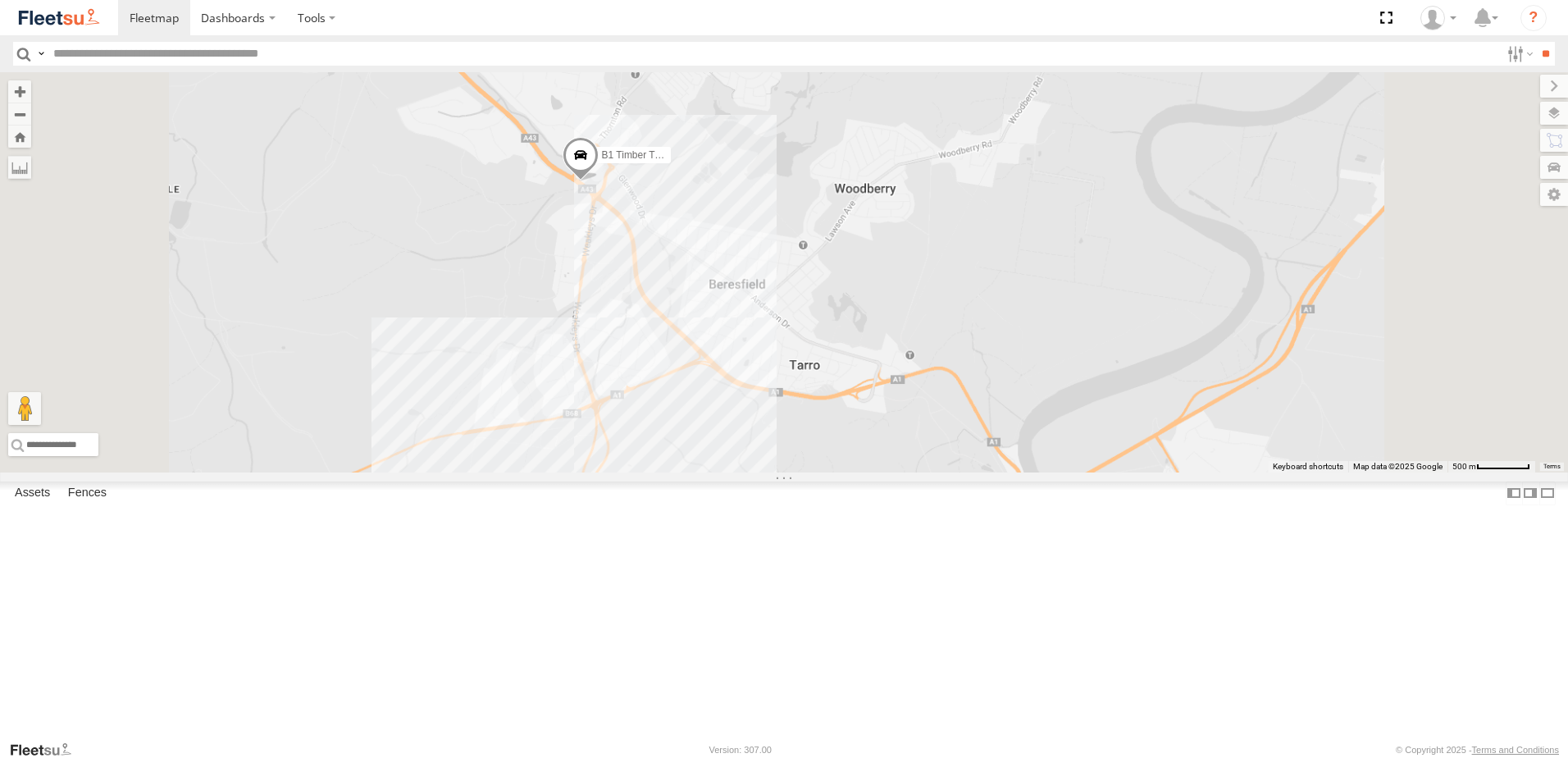
drag, startPoint x: 928, startPoint y: 491, endPoint x: 871, endPoint y: 306, distance: 193.6
click at [871, 306] on div "B5 Timber Truck B4 Timber Truck BX1 Express Ute C3 Timber Truck B1 Timber Truck" at bounding box center [784, 272] width 1568 height 401
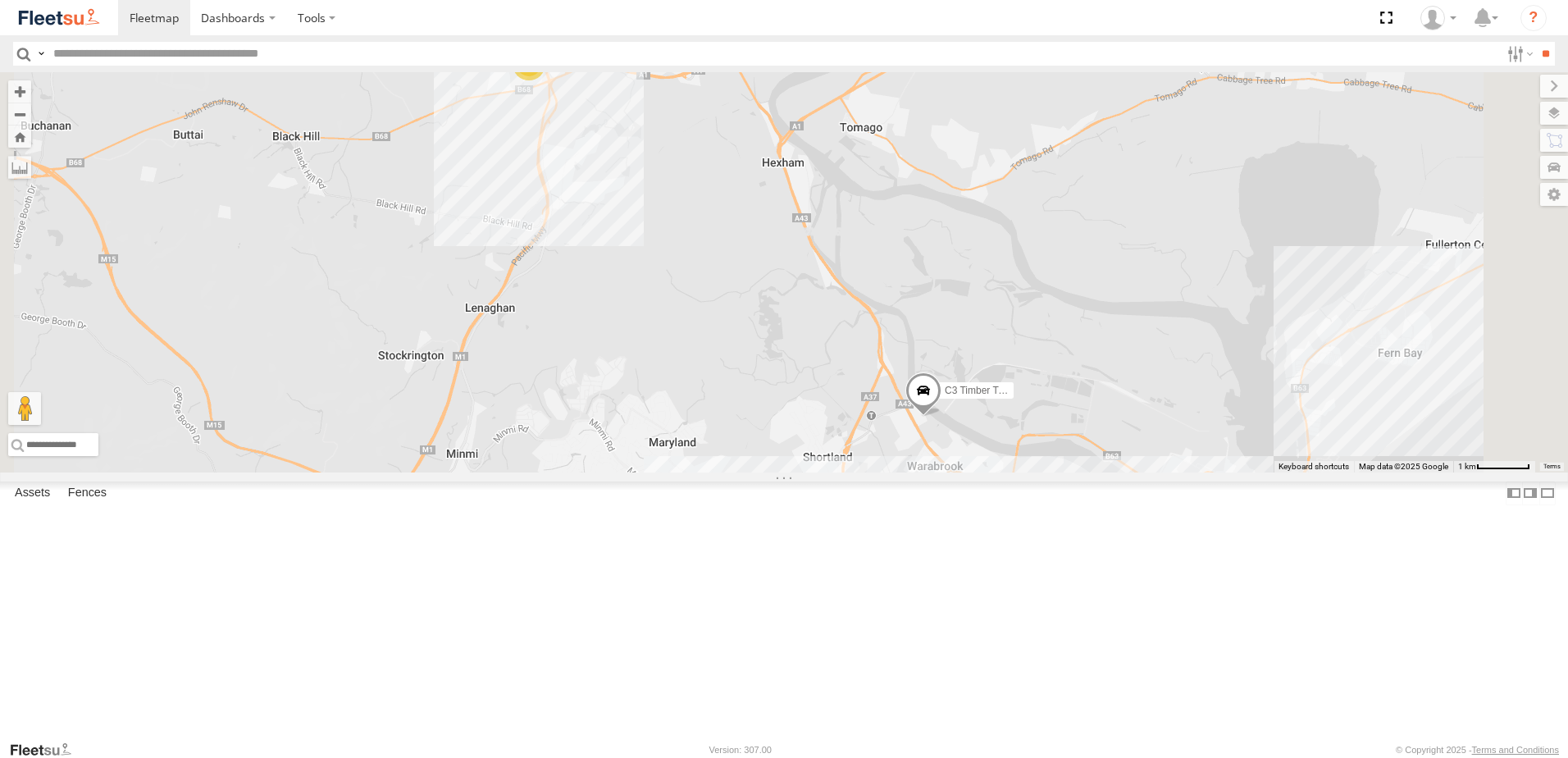
drag, startPoint x: 1000, startPoint y: 516, endPoint x: 978, endPoint y: 479, distance: 43.0
click at [979, 473] on div "B5 Timber Truck B4 Timber Truck BX1 Express Ute C3 Timber Truck B1 Timber Truck…" at bounding box center [784, 272] width 1568 height 401
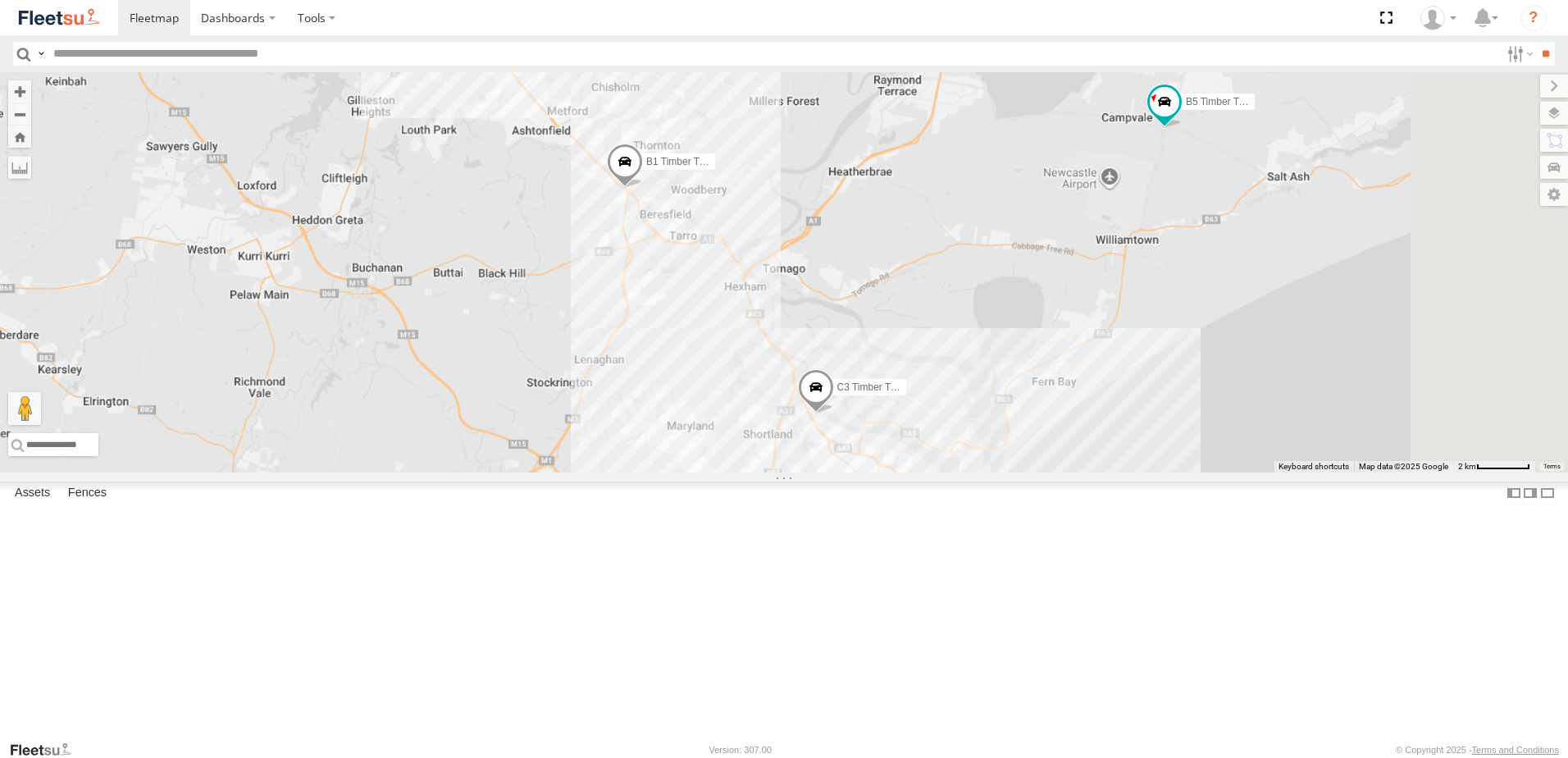
drag, startPoint x: 1082, startPoint y: 405, endPoint x: 920, endPoint y: 470, distance: 174.6
click at [920, 469] on div "B5 Timber Truck B4 Timber Truck BX1 Express Ute C3 Timber Truck B1 Timber Truck" at bounding box center [784, 272] width 1568 height 401
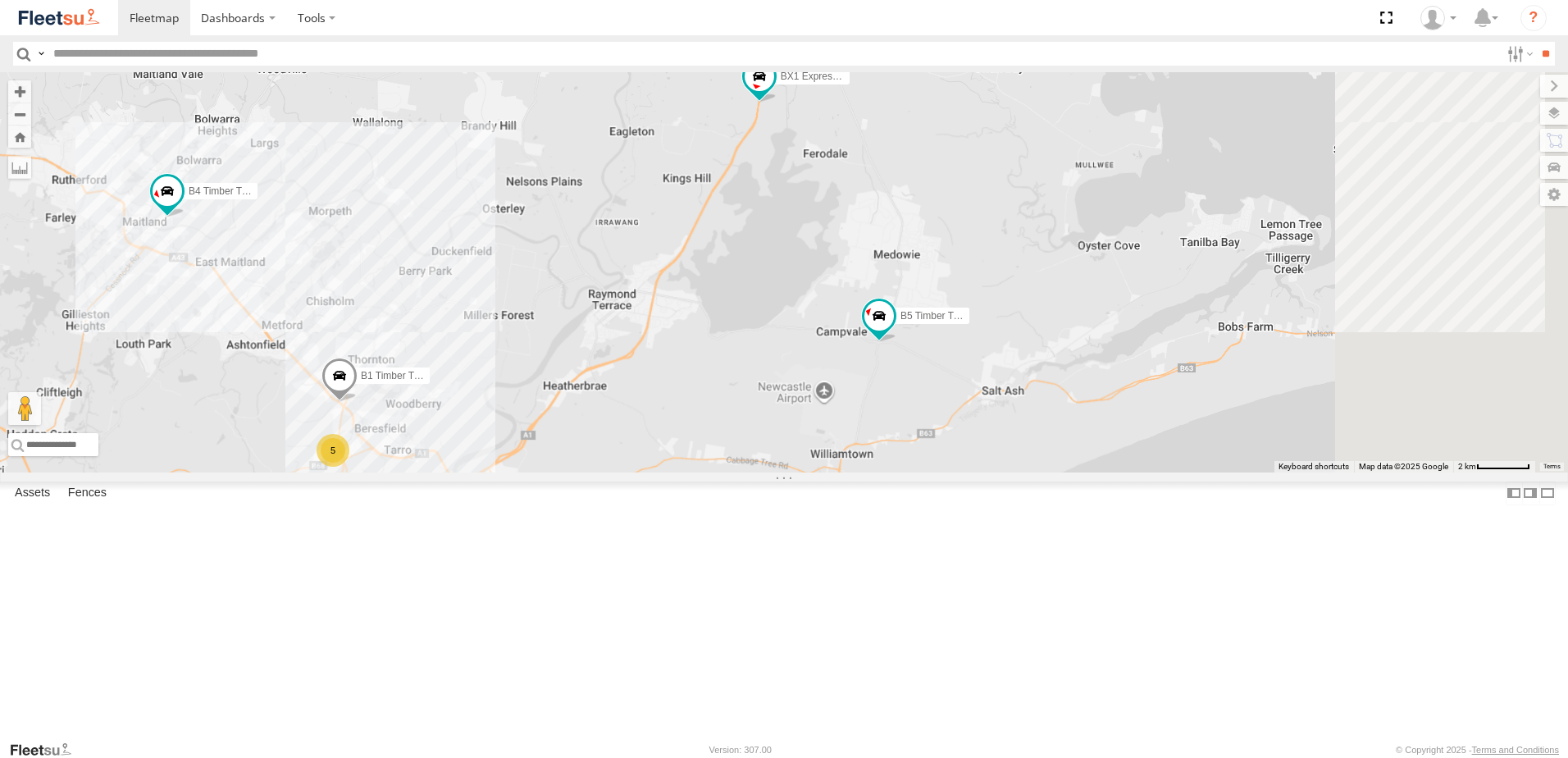
drag, startPoint x: 983, startPoint y: 384, endPoint x: 857, endPoint y: 520, distance: 185.4
click at [857, 473] on div "B5 Timber Truck B4 Timber Truck BX1 Express Ute C3 Timber Truck B1 Timber Truck…" at bounding box center [784, 272] width 1568 height 401
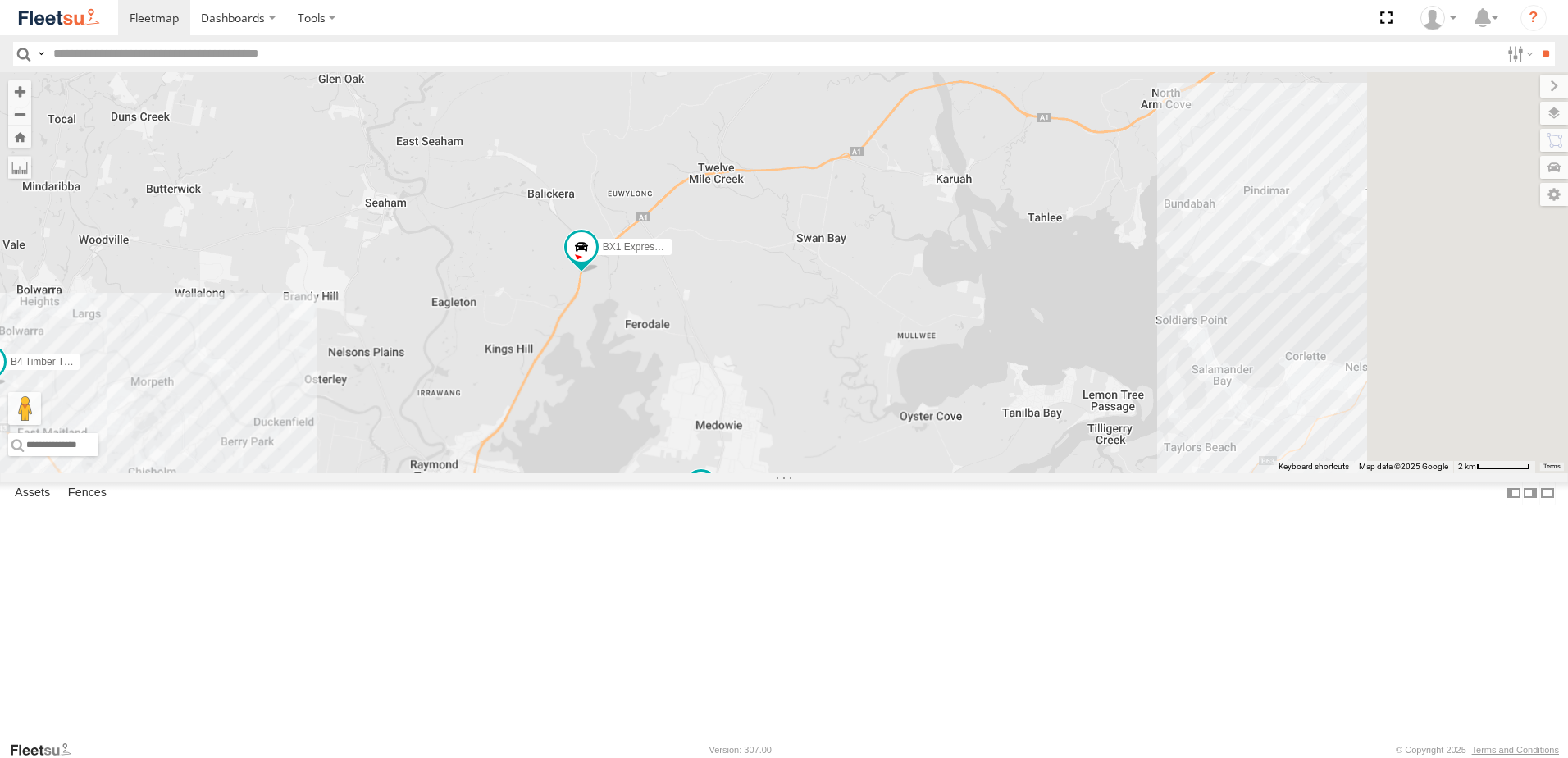
drag, startPoint x: 936, startPoint y: 420, endPoint x: 786, endPoint y: 500, distance: 170.0
click at [787, 473] on div "B5 Timber Truck B4 Timber Truck BX1 Express Ute C3 Timber Truck B1 Timber Truck…" at bounding box center [784, 272] width 1568 height 401
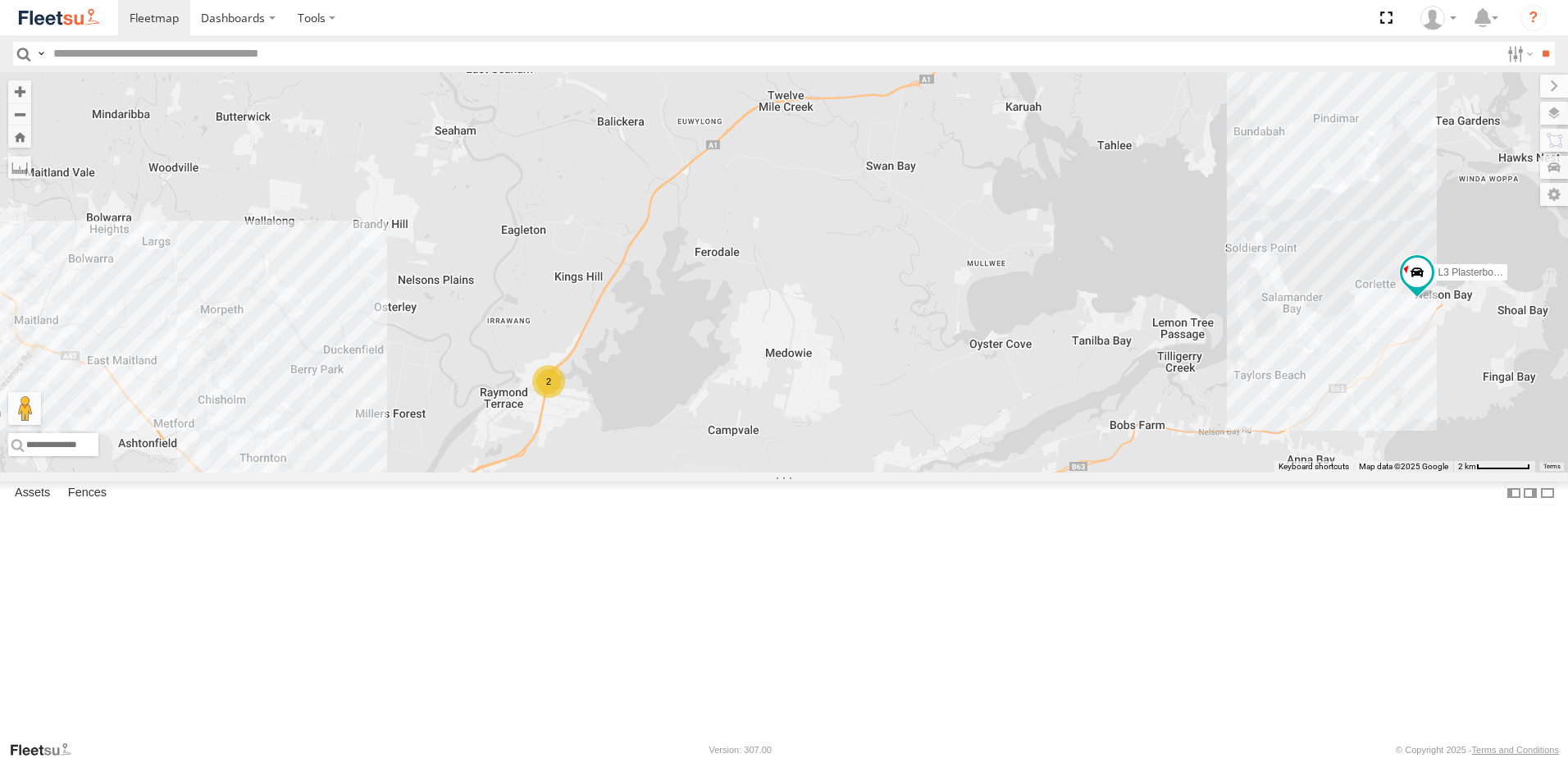
drag, startPoint x: 845, startPoint y: 466, endPoint x: 1352, endPoint y: 282, distance: 539.4
click at [1352, 282] on div "L3 Plasterboard Truck 2" at bounding box center [784, 272] width 1568 height 401
